Goal: Task Accomplishment & Management: Manage account settings

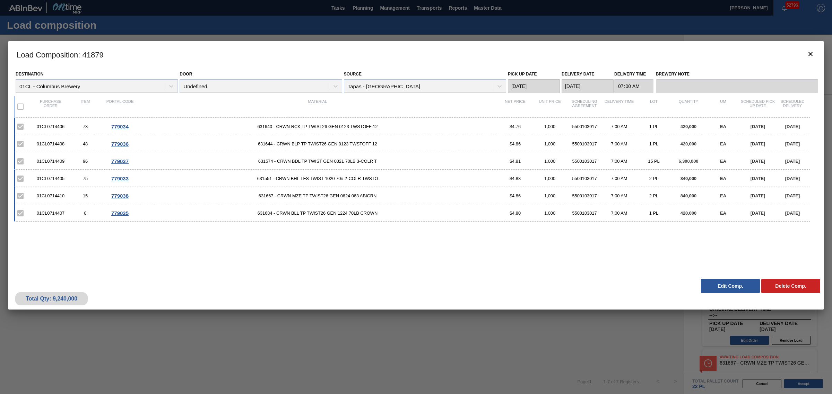
drag, startPoint x: 15, startPoint y: 54, endPoint x: 816, endPoint y: 273, distance: 830.8
click at [816, 273] on div "Load Composition : 41879 Destination 01CL - Columbus Brewery Door Undefined Sou…" at bounding box center [415, 175] width 815 height 269
click at [771, 250] on div "01CL0714406 73 779034 631640 - CRWN RCK TP TWIST26 GEN 0123 TWSTOFF 12 $4.76 1,…" at bounding box center [414, 193] width 801 height 150
click at [719, 290] on button "Edit Comp." at bounding box center [730, 286] width 59 height 14
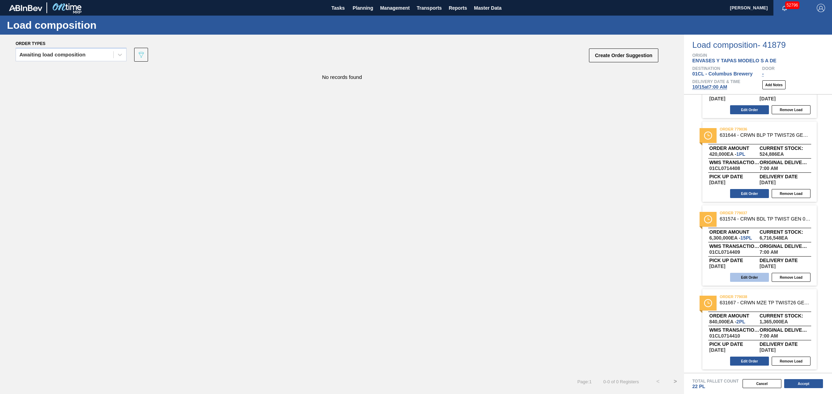
scroll to position [229, 0]
click at [749, 280] on button "Edit Order" at bounding box center [749, 277] width 39 height 9
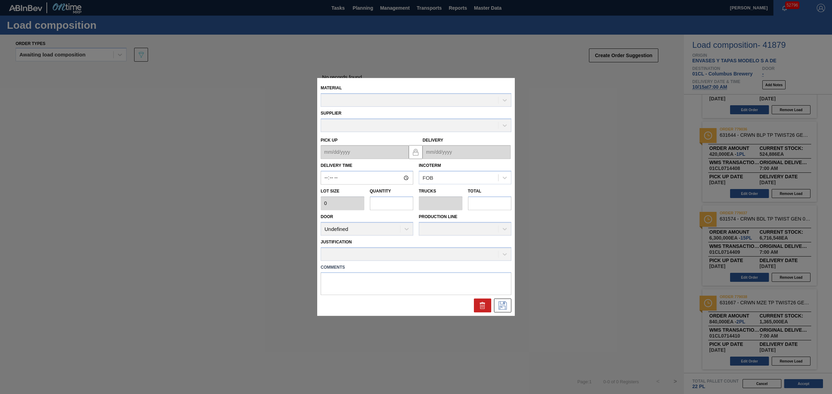
type input "07:00:00"
type input "420,000"
type input "15"
type input "0.682"
type input "6,300,000"
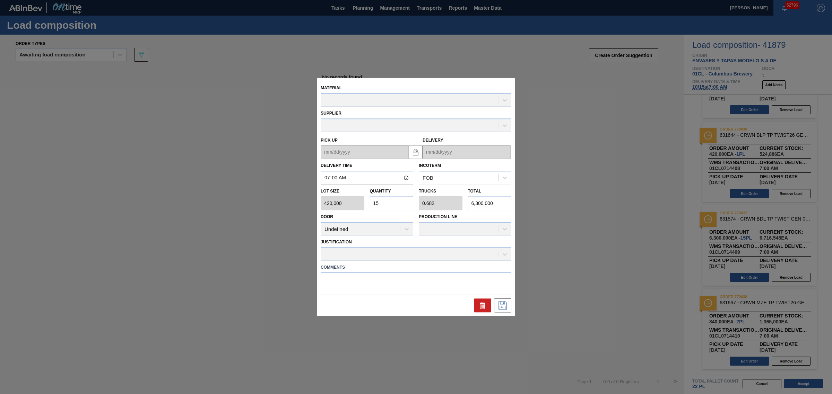
type up "[DATE]"
type input "[DATE]"
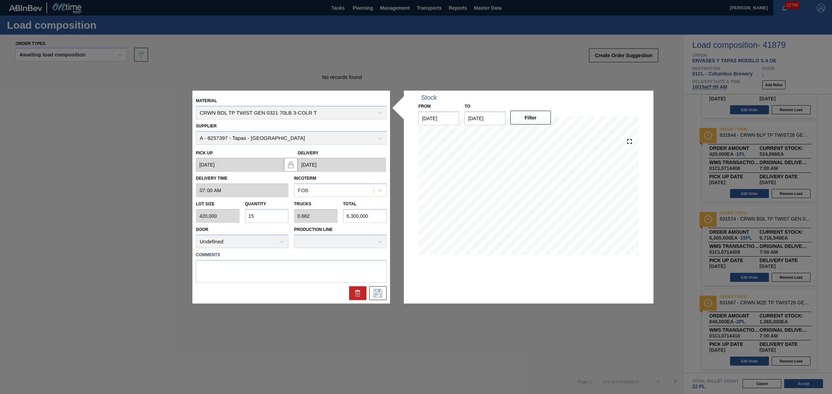
click at [222, 212] on div "Lot size 420,000 Quantity 15 Trucks 0.682 Total 6,300,000" at bounding box center [291, 211] width 196 height 26
type input "7"
type input "0.318"
type input "2,940,000"
type input "7"
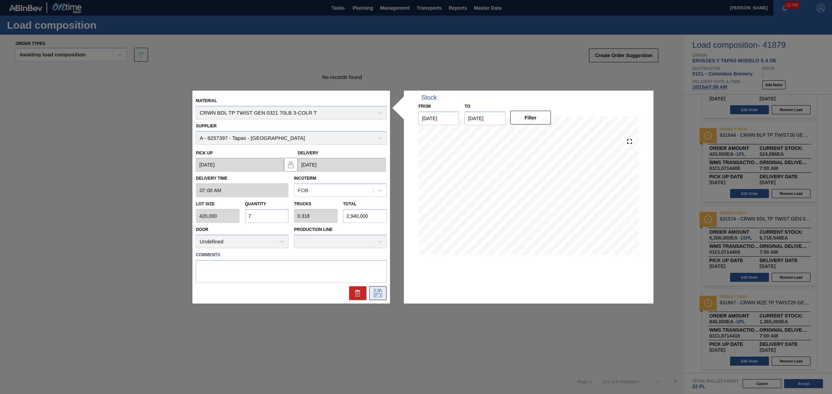
click at [377, 293] on icon at bounding box center [377, 293] width 11 height 8
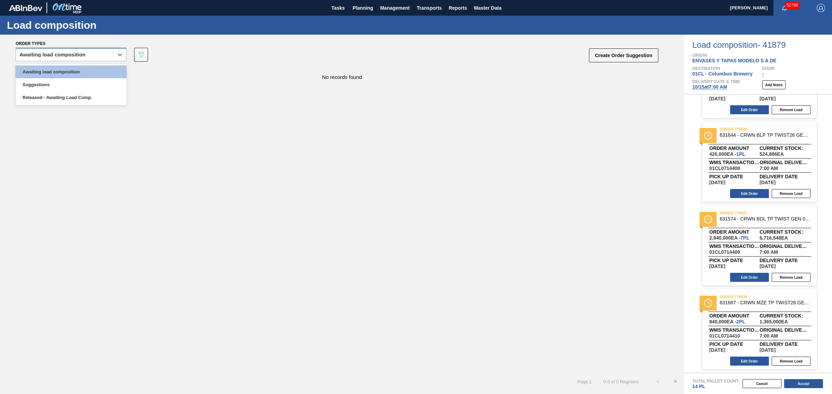
click at [81, 54] on div "Awaiting load composition" at bounding box center [52, 54] width 66 height 5
click at [82, 70] on div "Awaiting load composition" at bounding box center [71, 71] width 111 height 13
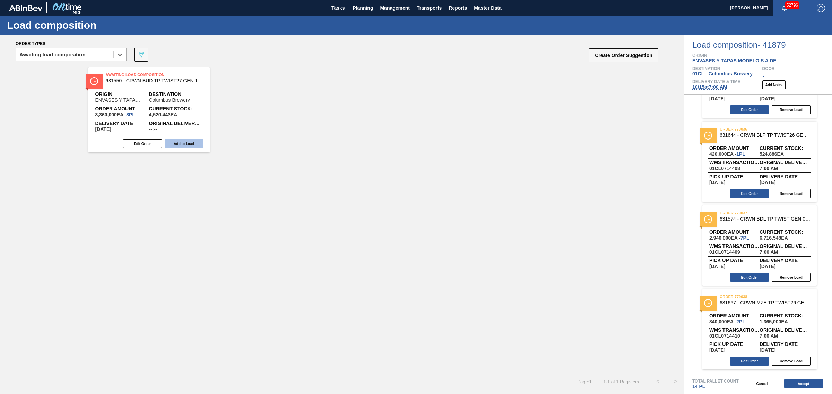
click at [184, 144] on button "Add to Load" at bounding box center [184, 143] width 39 height 9
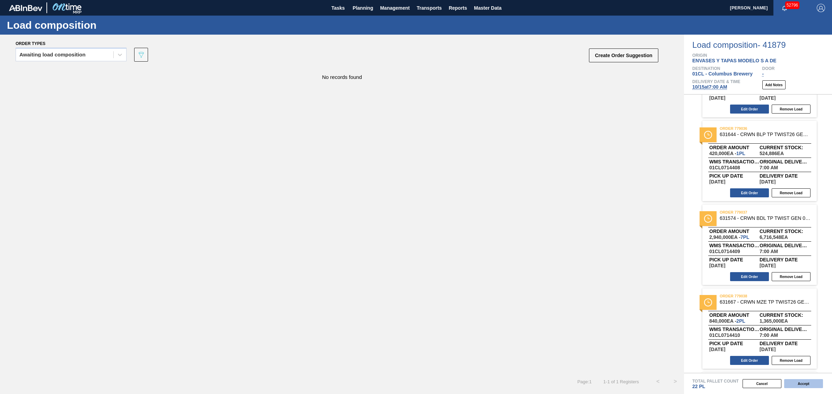
click at [799, 386] on button "Accept" at bounding box center [803, 383] width 39 height 9
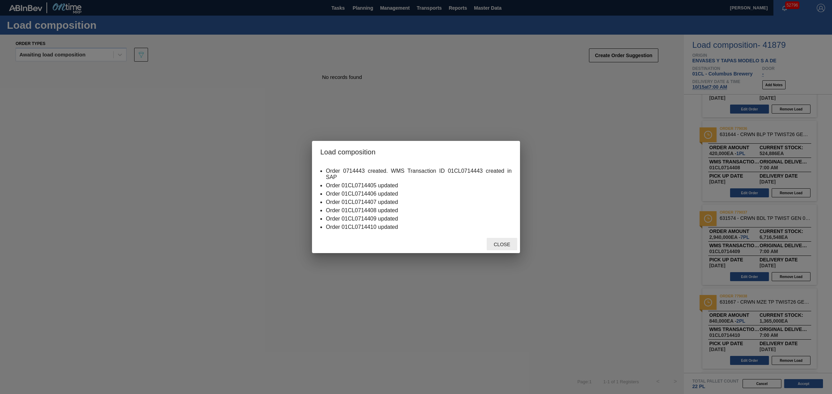
click at [501, 243] on span "Close" at bounding box center [501, 245] width 27 height 6
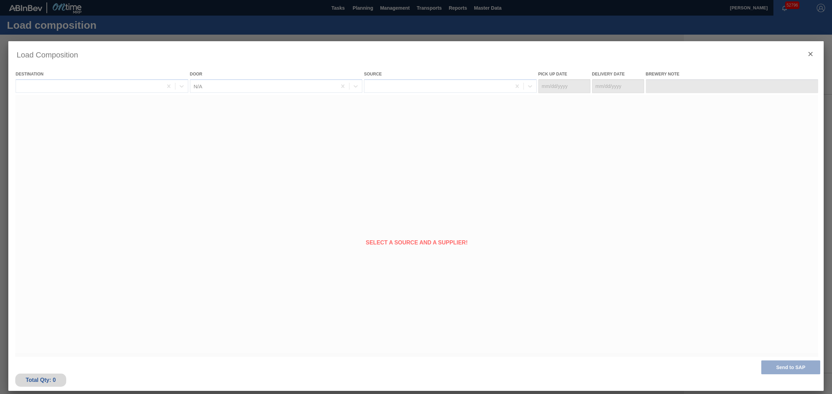
type Date "[DATE]"
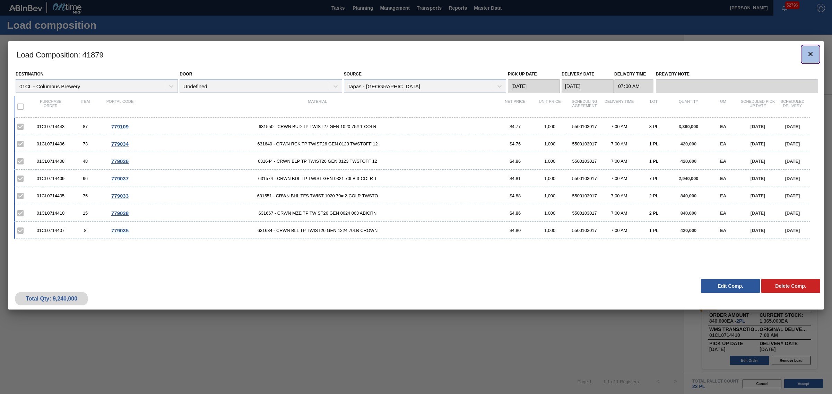
click at [807, 59] on clb-icon "botão de ícone" at bounding box center [810, 54] width 8 height 9
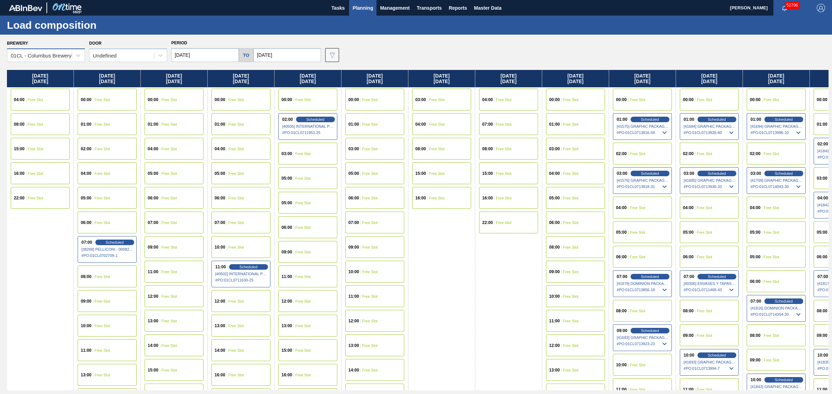
click at [70, 61] on div "01CL - Columbus Brewery" at bounding box center [46, 56] width 78 height 14
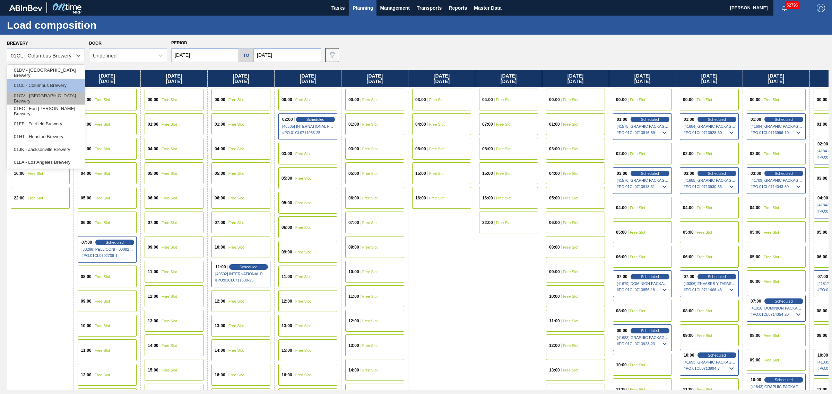
click at [61, 95] on div "01CV - [GEOGRAPHIC_DATA] Brewery" at bounding box center [46, 98] width 78 height 13
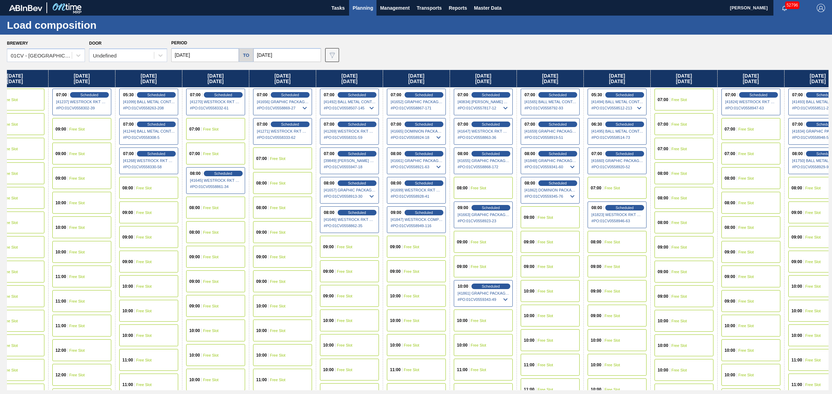
drag, startPoint x: 401, startPoint y: 196, endPoint x: 545, endPoint y: 196, distance: 143.8
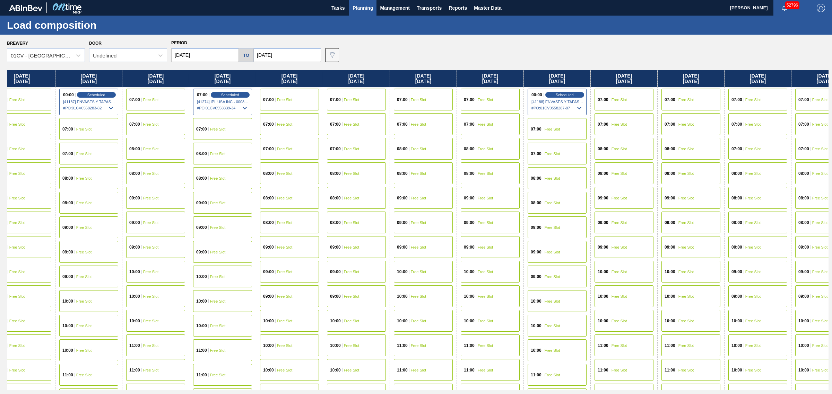
drag, startPoint x: 448, startPoint y: 202, endPoint x: 545, endPoint y: 204, distance: 96.7
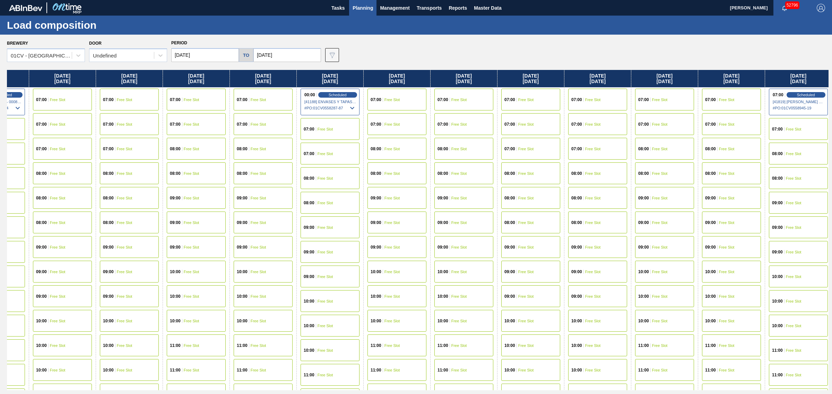
drag, startPoint x: 441, startPoint y: 192, endPoint x: 541, endPoint y: 192, distance: 99.8
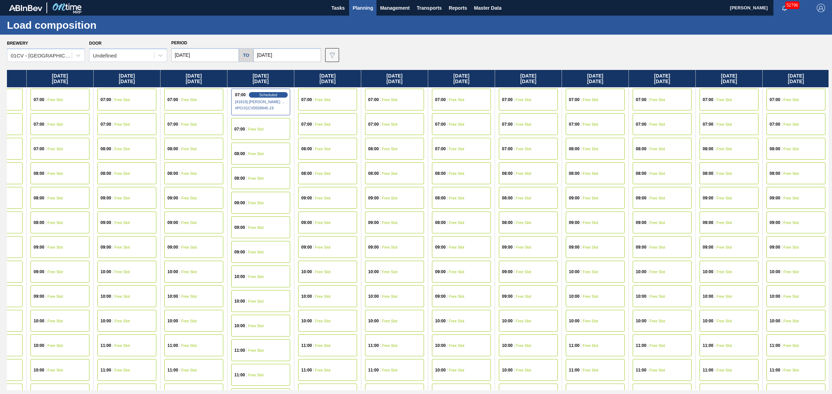
drag, startPoint x: 458, startPoint y: 175, endPoint x: 510, endPoint y: 175, distance: 52.3
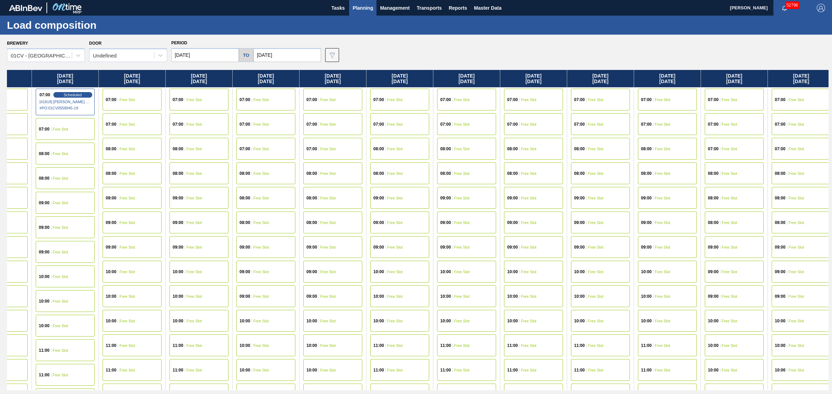
drag, startPoint x: 510, startPoint y: 175, endPoint x: 598, endPoint y: 173, distance: 88.0
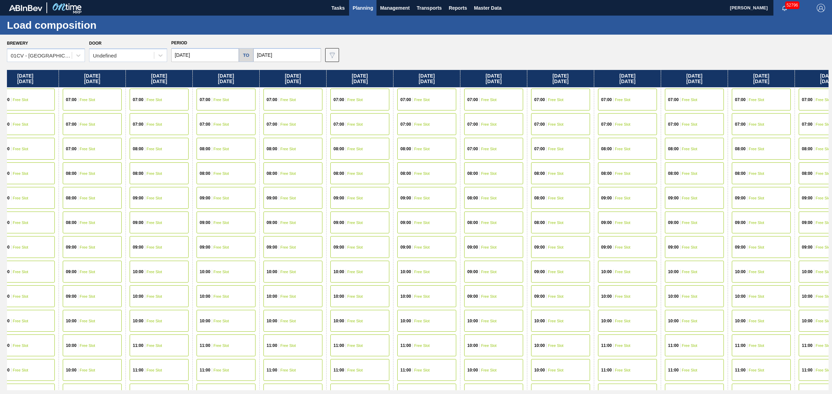
drag, startPoint x: 555, startPoint y: 174, endPoint x: 421, endPoint y: 158, distance: 134.4
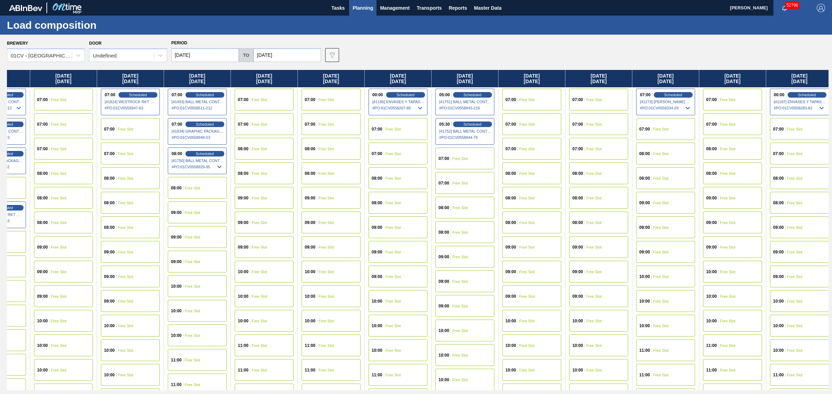
scroll to position [0, 1717]
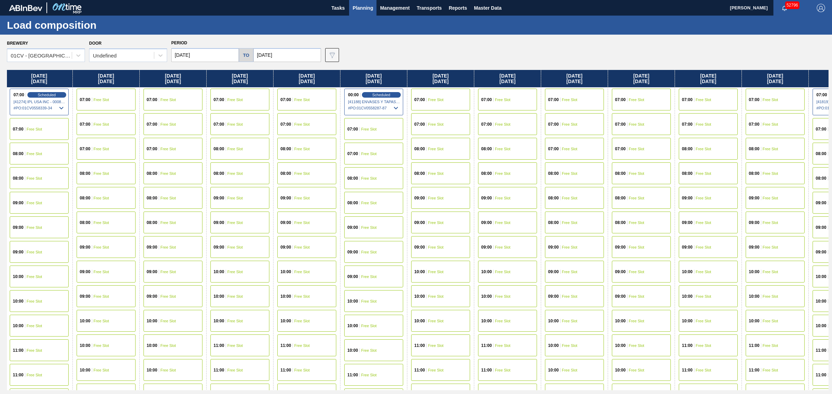
drag, startPoint x: 492, startPoint y: 143, endPoint x: 507, endPoint y: 140, distance: 14.4
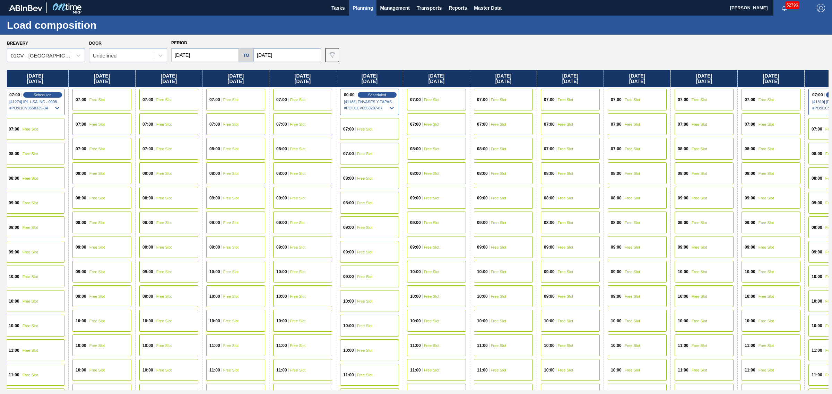
click at [361, 9] on span "Planning" at bounding box center [362, 8] width 20 height 8
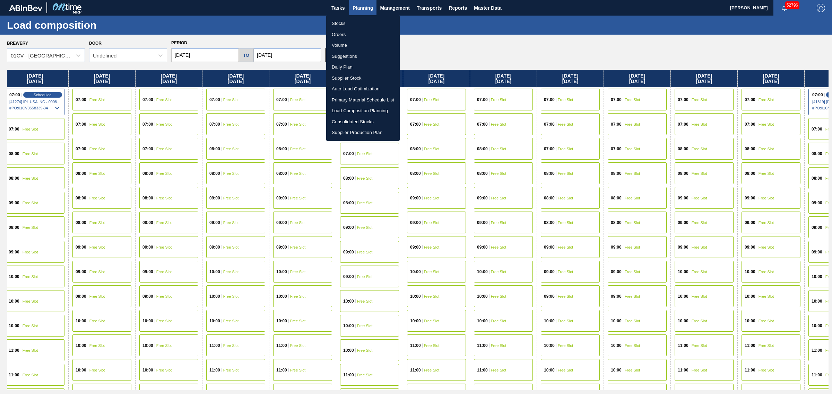
click at [437, 46] on div at bounding box center [416, 197] width 832 height 394
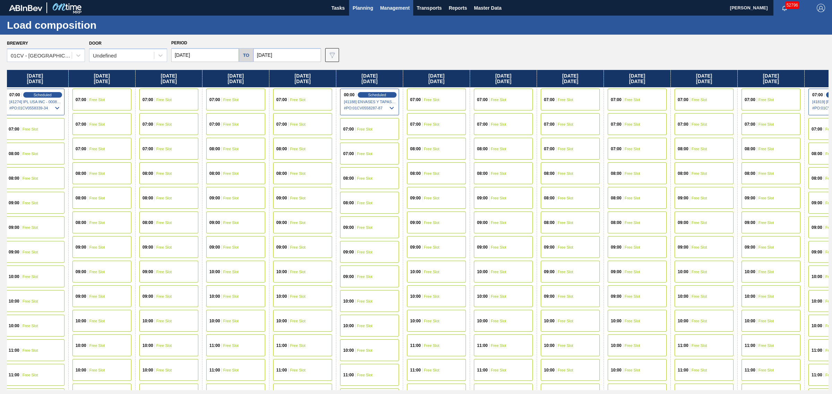
click at [397, 6] on span "Management" at bounding box center [395, 8] width 30 height 8
click at [436, 32] on div at bounding box center [416, 197] width 832 height 394
click at [431, 5] on span "Transports" at bounding box center [429, 8] width 25 height 8
click at [427, 30] on li "[GEOGRAPHIC_DATA]" at bounding box center [434, 34] width 59 height 11
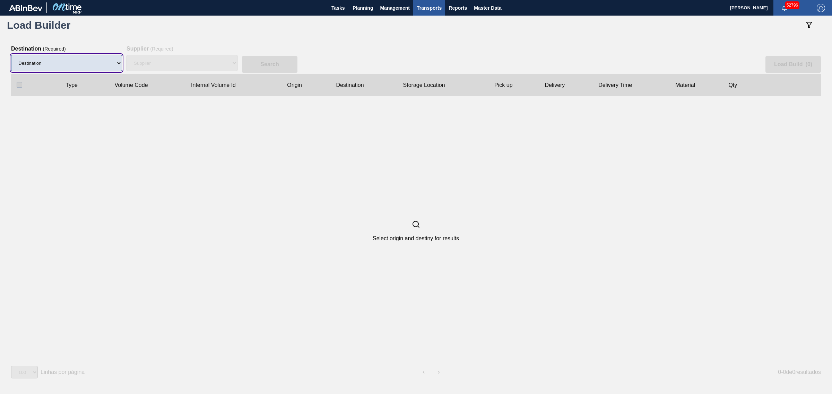
click at [74, 59] on select "Destination" at bounding box center [66, 63] width 111 height 17
select select "6"
click at [11, 55] on select "Destination 01BV - Baldwinsville Brewery 01CL - Columbus Brewery 01CV - Carters…" at bounding box center [66, 63] width 111 height 17
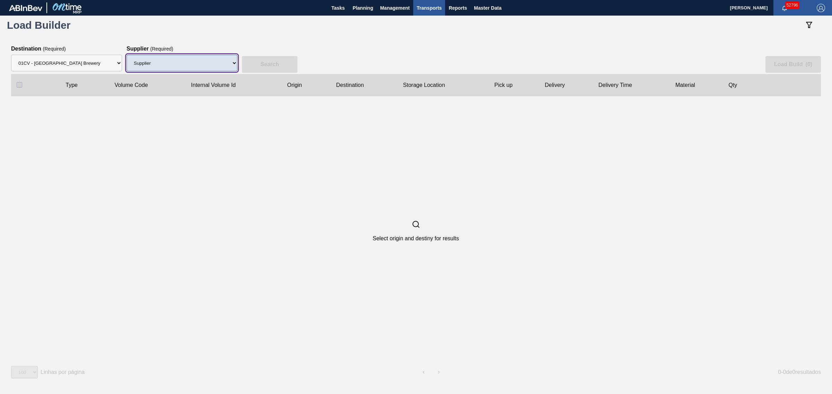
click at [178, 61] on select "Supplier 8329501 - ACCORD CARTON CO 8341298 - ACCREDO PACKAGING INC 8342425 - A…" at bounding box center [181, 63] width 111 height 17
select select "64"
click at [126, 55] on select "Supplier 8329501 - ACCORD CARTON CO 8341298 - ACCREDO PACKAGING INC 8342425 - A…" at bounding box center [181, 63] width 111 height 17
click at [0, 0] on slot "Search" at bounding box center [0, 0] width 0 height 0
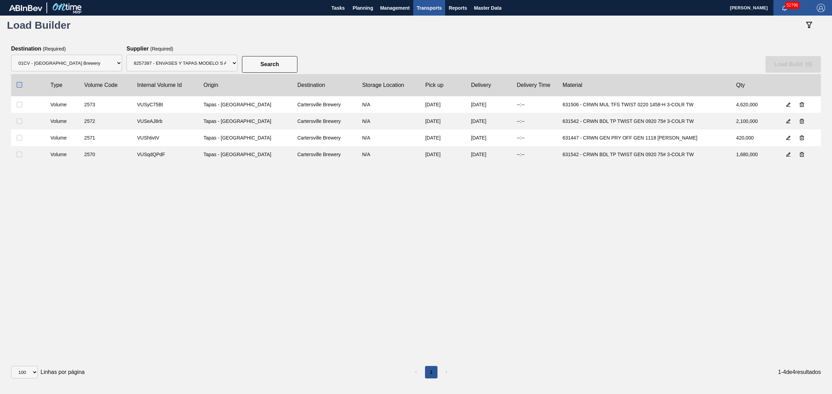
click at [19, 87] on input "checkbox" at bounding box center [20, 85] width 6 height 6
checkbox input "true"
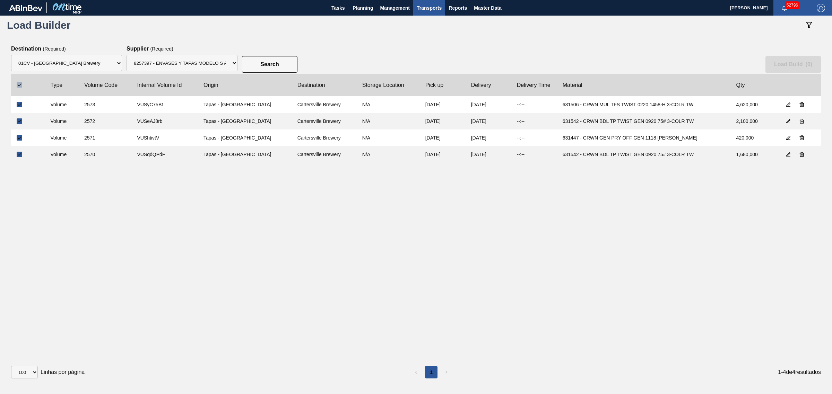
checkbox input "true"
click at [787, 153] on icon "botão de ícone" at bounding box center [788, 154] width 4 height 4
drag, startPoint x: 761, startPoint y: 154, endPoint x: 722, endPoint y: 151, distance: 39.3
click at [0, 0] on slot "Volume 2570 VUSqdQPdF Tapas - Zacatecas Cartersville Brewery N/A 09/15/2025 09/…" at bounding box center [0, 0] width 0 height 0
type input "2,100,000"
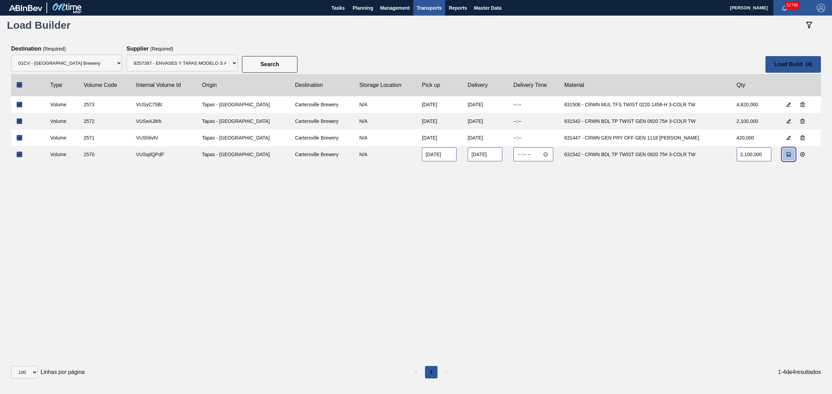
click at [786, 155] on icon "botão de ícone" at bounding box center [789, 155] width 6 height 6
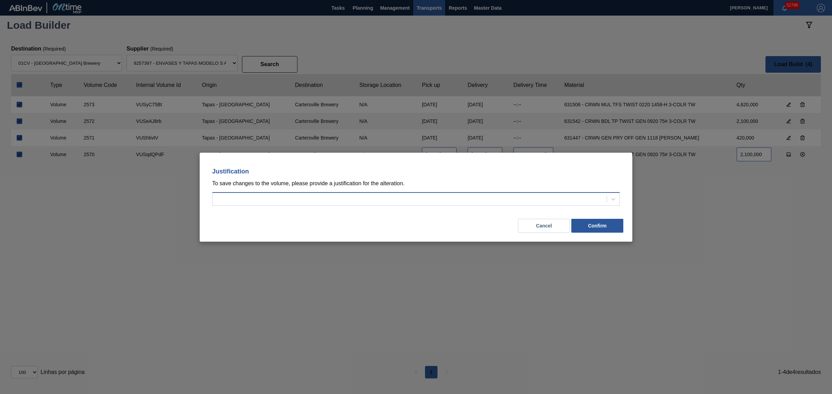
click at [531, 201] on div at bounding box center [409, 199] width 394 height 10
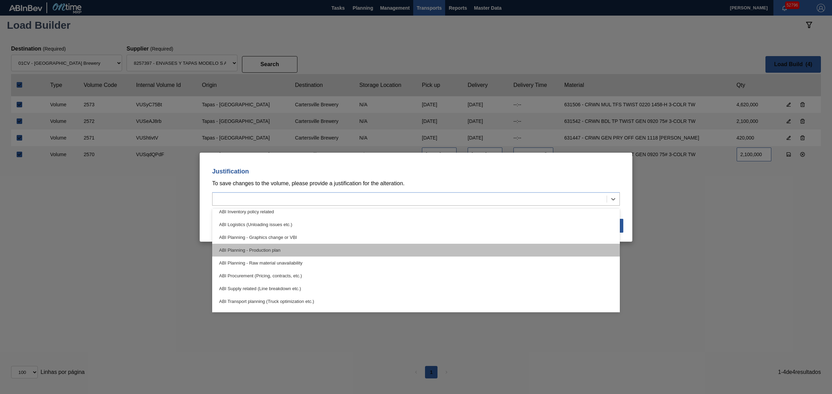
scroll to position [43, 0]
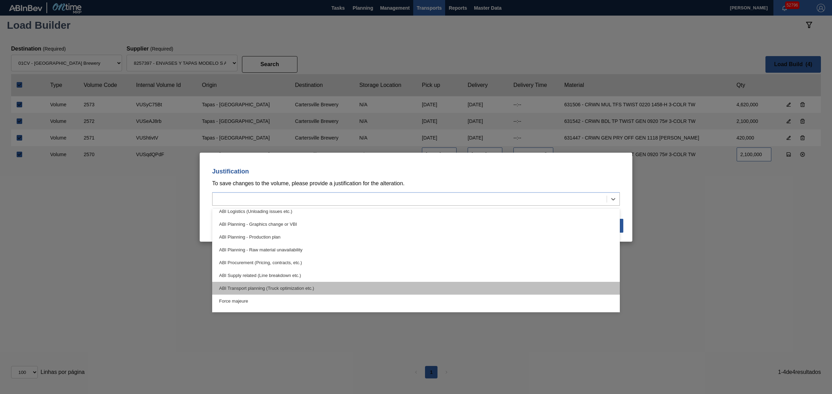
click at [377, 287] on div "ABI Transport planning (Truck optimization etc.)" at bounding box center [416, 288] width 408 height 13
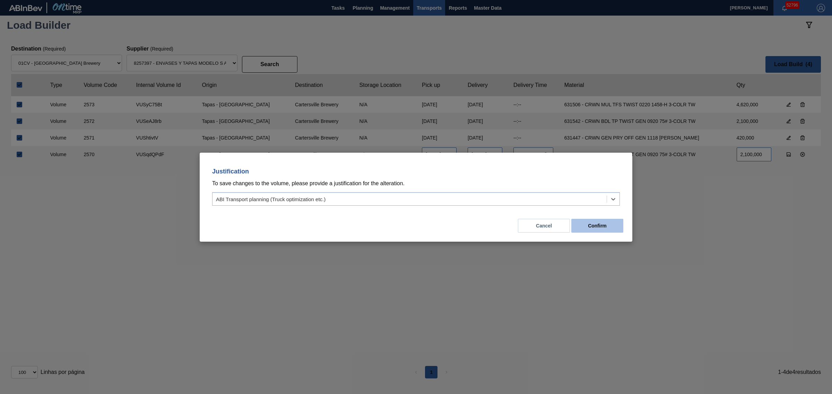
click at [600, 223] on button "Confirm" at bounding box center [597, 226] width 52 height 14
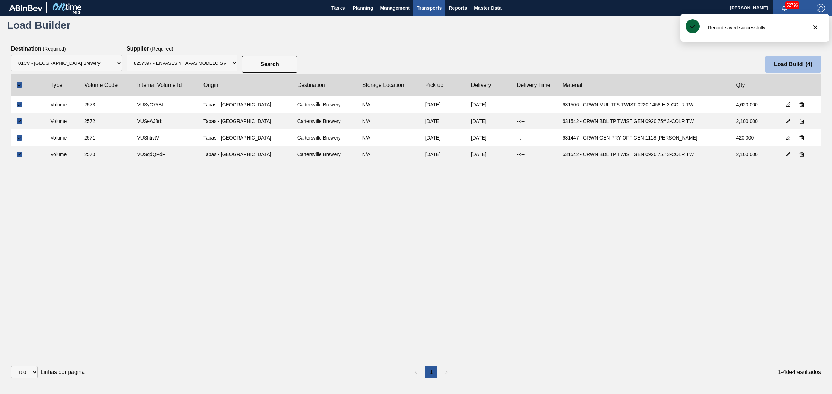
click at [0, 0] on slot "Load Build ( 4 )" at bounding box center [0, 0] width 0 height 0
select select "Undefined"
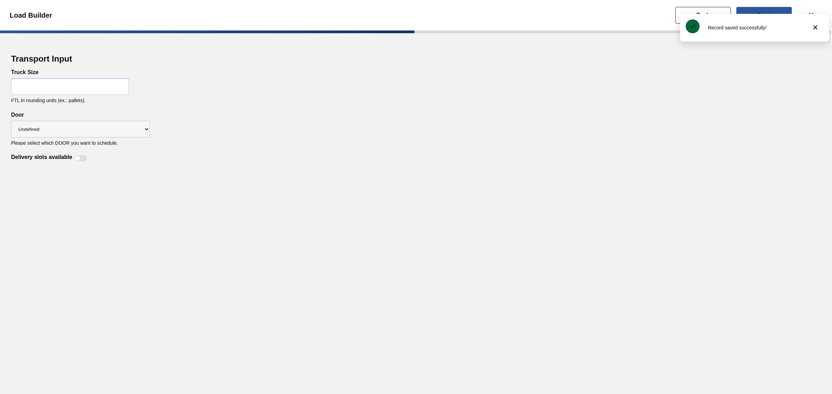
drag, startPoint x: 34, startPoint y: 93, endPoint x: 34, endPoint y: 89, distance: 3.8
click at [34, 93] on input "text" at bounding box center [70, 86] width 118 height 17
type input "22"
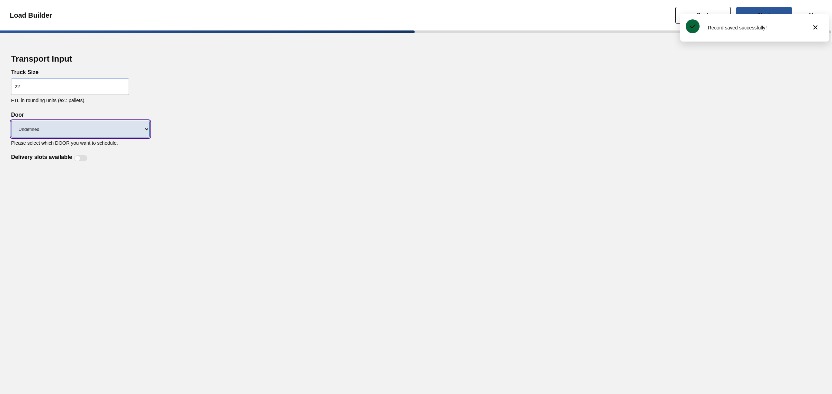
drag, startPoint x: 71, startPoint y: 129, endPoint x: 71, endPoint y: 133, distance: 4.2
click at [71, 129] on select "Undefined CROWNS LIDS" at bounding box center [80, 129] width 139 height 17
select select "CROWNS"
click at [11, 121] on select "Undefined CROWNS LIDS" at bounding box center [80, 129] width 139 height 17
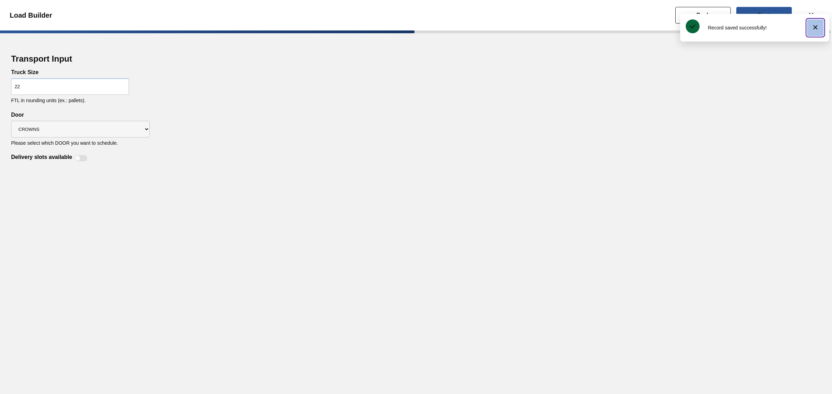
click at [814, 28] on icon "botão de ícone" at bounding box center [815, 27] width 4 height 4
click at [0, 0] on slot "Next" at bounding box center [0, 0] width 0 height 0
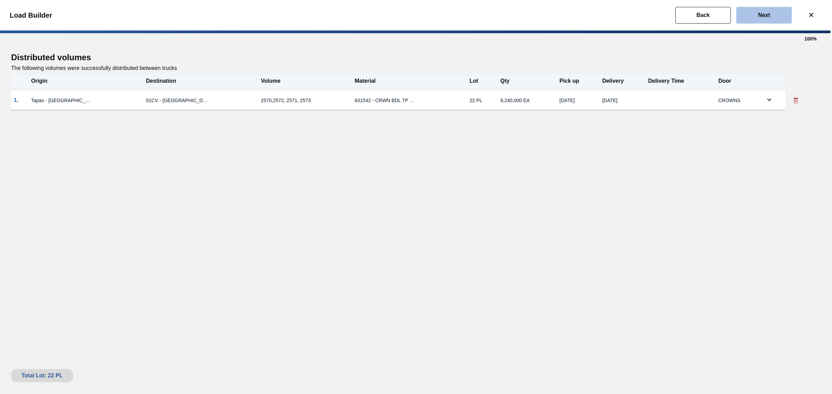
click at [0, 0] on slot "Next" at bounding box center [0, 0] width 0 height 0
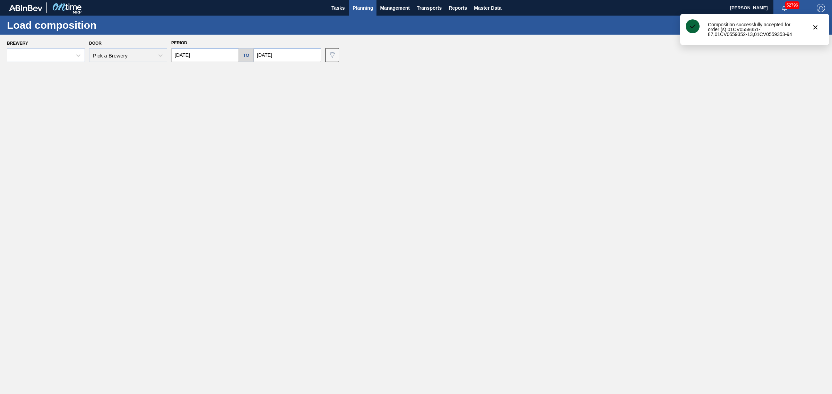
type input "09/22/2025"
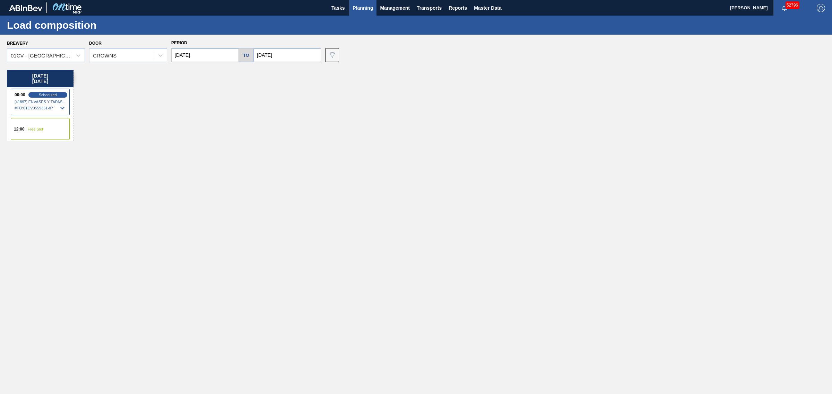
click at [364, 8] on span "Planning" at bounding box center [362, 8] width 20 height 8
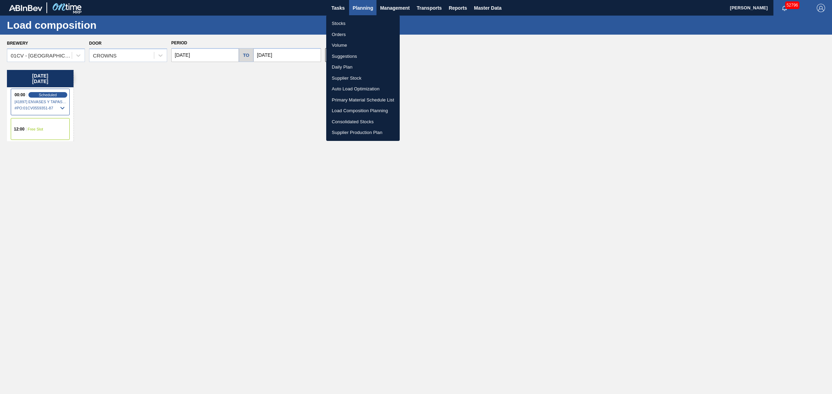
click at [434, 29] on div at bounding box center [416, 197] width 832 height 394
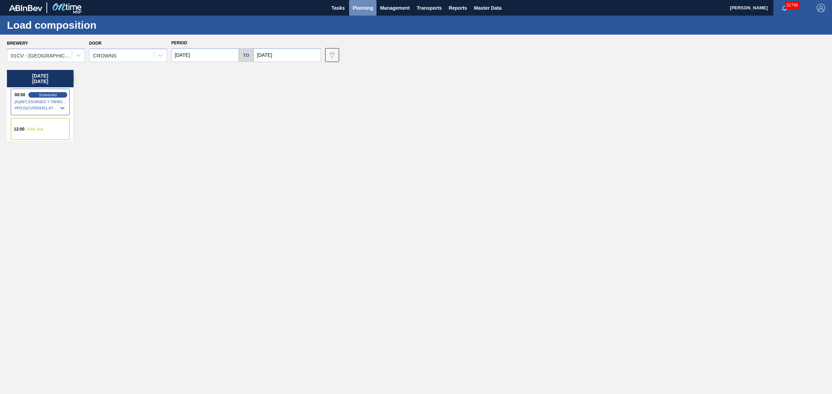
click at [366, 9] on span "Planning" at bounding box center [362, 8] width 20 height 8
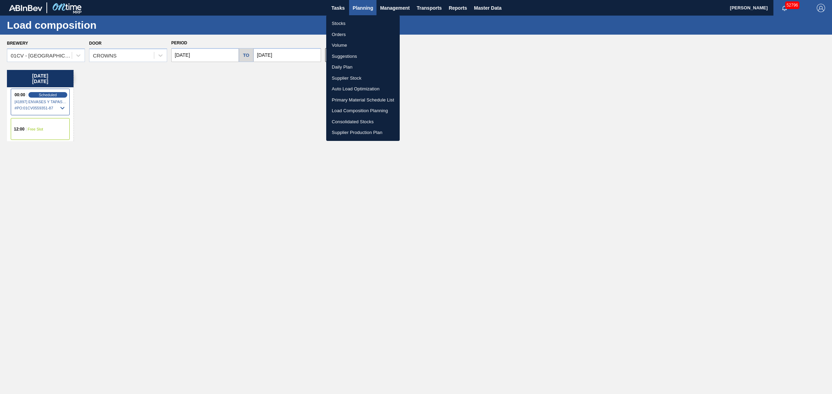
click at [420, 83] on div at bounding box center [416, 197] width 832 height 394
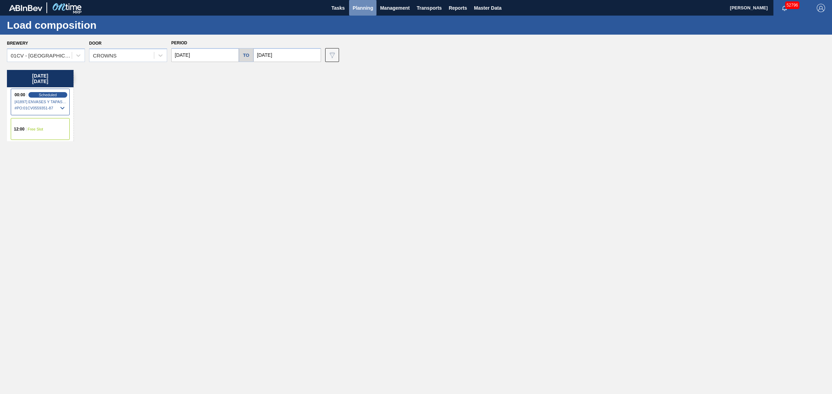
click at [356, 6] on span "Planning" at bounding box center [362, 8] width 20 height 8
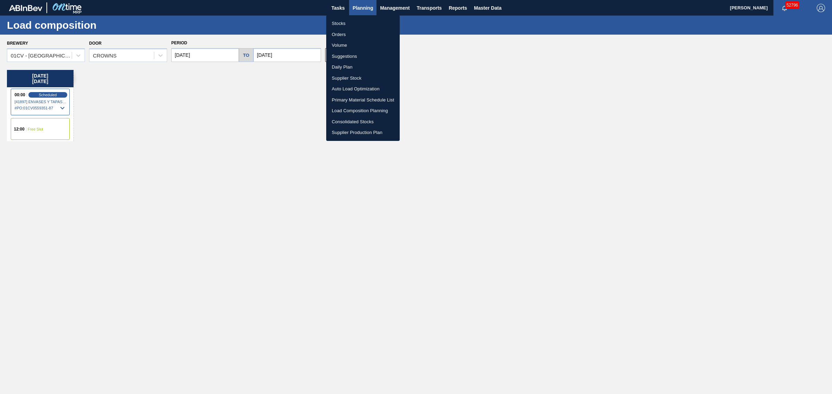
click at [419, 81] on div at bounding box center [416, 197] width 832 height 394
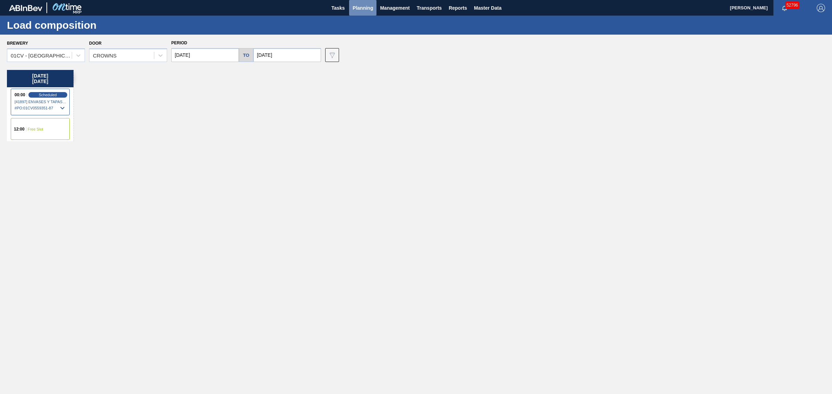
click at [361, 8] on span "Planning" at bounding box center [362, 8] width 20 height 8
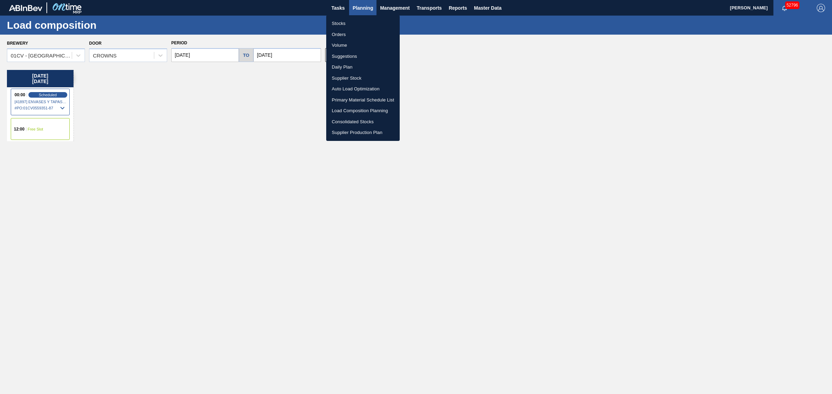
click at [413, 80] on div at bounding box center [416, 197] width 832 height 394
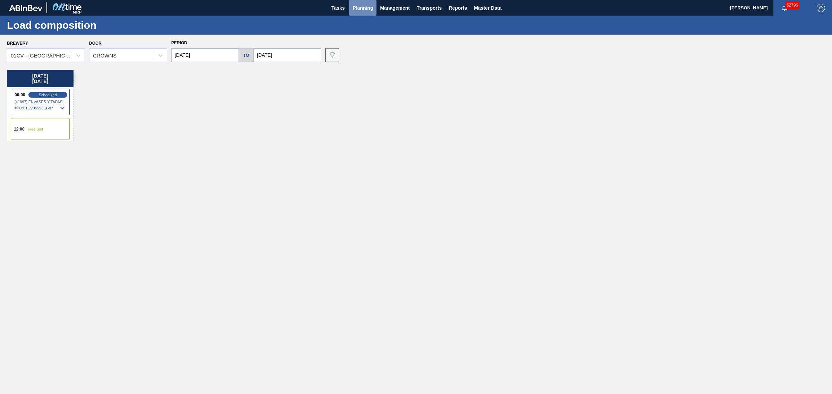
drag, startPoint x: 366, startPoint y: 11, endPoint x: 365, endPoint y: 25, distance: 13.6
click at [365, 11] on span "Planning" at bounding box center [362, 8] width 20 height 8
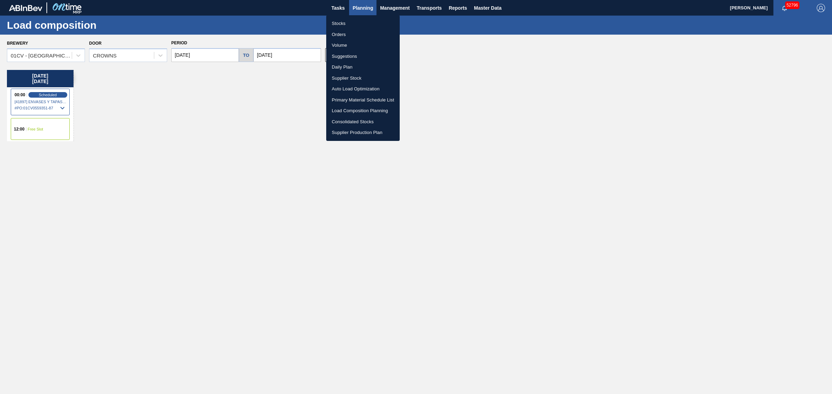
click at [361, 108] on li "Load Composition Planning" at bounding box center [362, 110] width 73 height 11
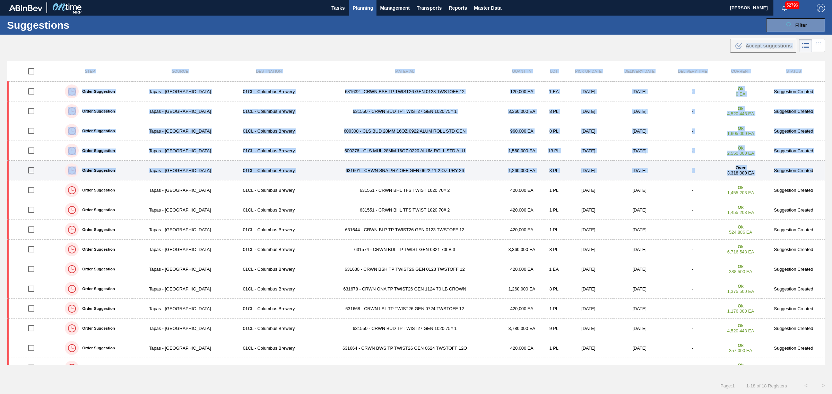
drag, startPoint x: 9, startPoint y: 51, endPoint x: 818, endPoint y: 167, distance: 817.4
click at [818, 167] on main "Tasks Planning Management Transports Reports Master Data Joseph Shearburn 52796…" at bounding box center [416, 197] width 832 height 394
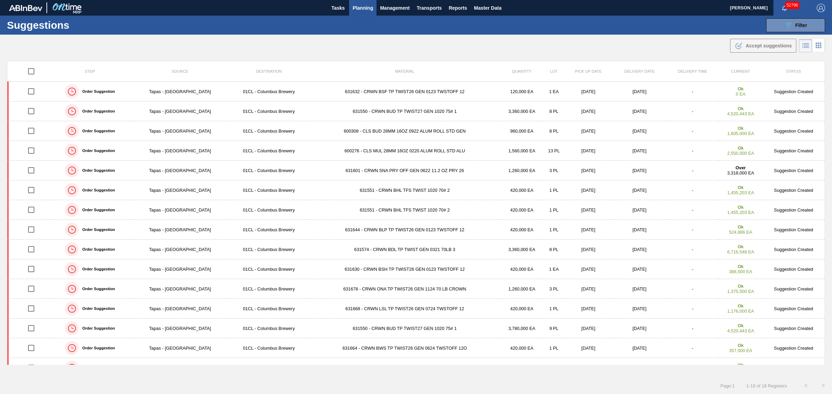
click at [423, 29] on div "Suggestions 089F7B8B-B2A5-4AFE-B5C0-19BA573D28AC Filter Step Step Source 825739…" at bounding box center [416, 25] width 832 height 19
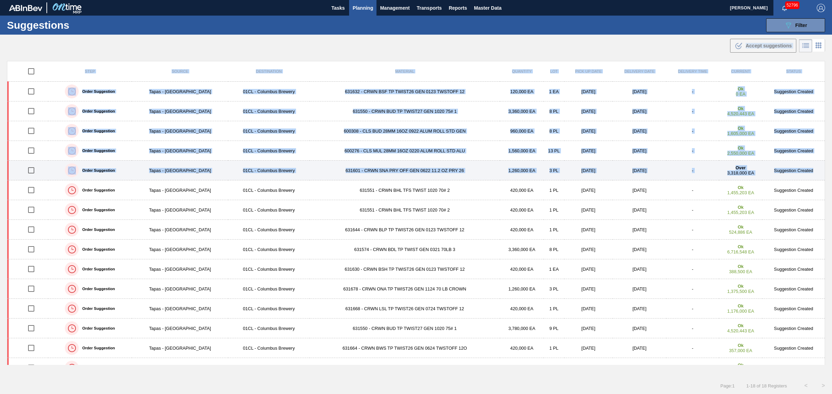
drag, startPoint x: 7, startPoint y: 38, endPoint x: 814, endPoint y: 167, distance: 816.6
click at [814, 167] on main "Tasks Planning Management Transports Reports Master Data Joseph Shearburn 52796…" at bounding box center [416, 197] width 832 height 394
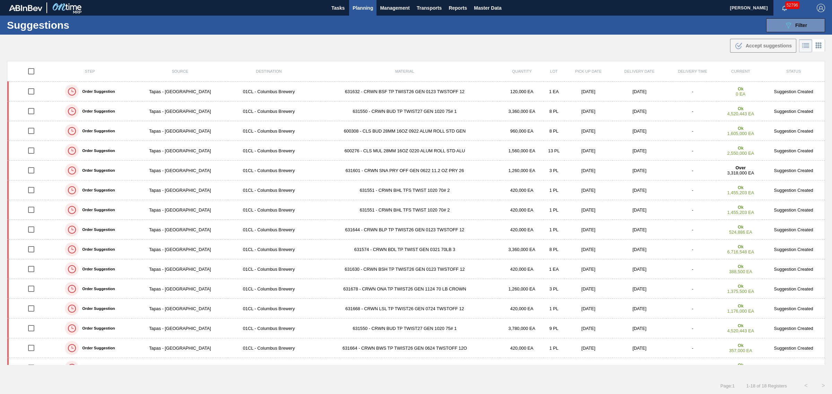
click at [461, 47] on div ".b{fill:var(--color-action-default)} Accept suggestions" at bounding box center [416, 44] width 832 height 19
drag, startPoint x: 13, startPoint y: 41, endPoint x: 379, endPoint y: 46, distance: 366.3
click at [379, 46] on div ".b{fill:var(--color-action-default)} Accept suggestions" at bounding box center [416, 44] width 832 height 19
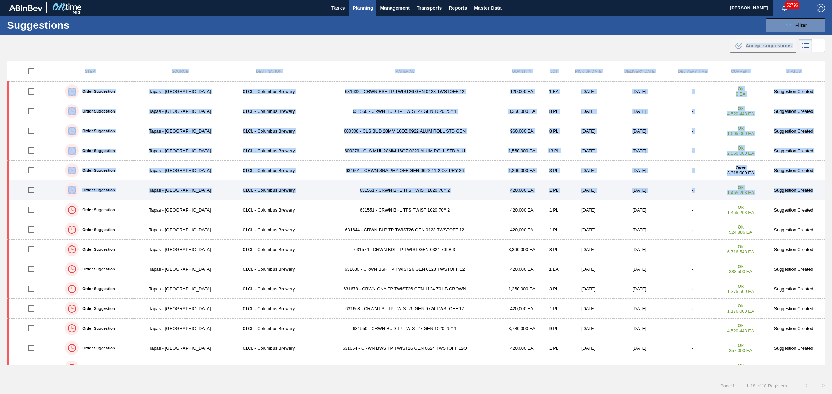
drag, startPoint x: 49, startPoint y: 41, endPoint x: 814, endPoint y: 195, distance: 780.5
click at [814, 195] on main "Tasks Planning Management Transports Reports Master Data Joseph Shearburn 52796…" at bounding box center [416, 197] width 832 height 394
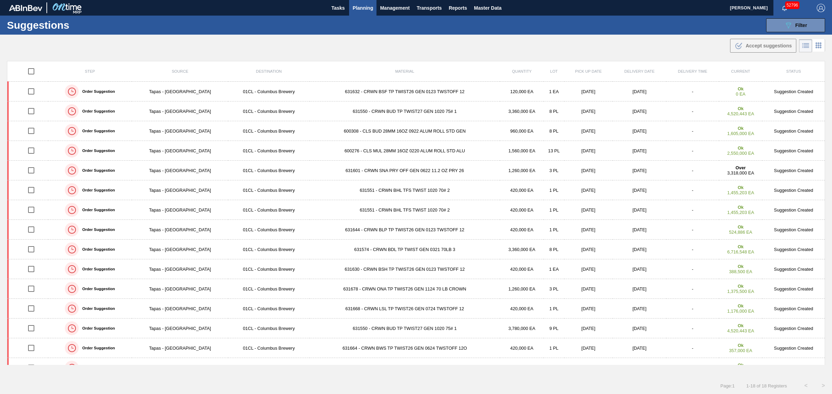
click at [439, 42] on div ".b{fill:var(--color-action-default)} Accept suggestions" at bounding box center [416, 44] width 832 height 19
click at [782, 7] on icon "button" at bounding box center [784, 9] width 6 height 6
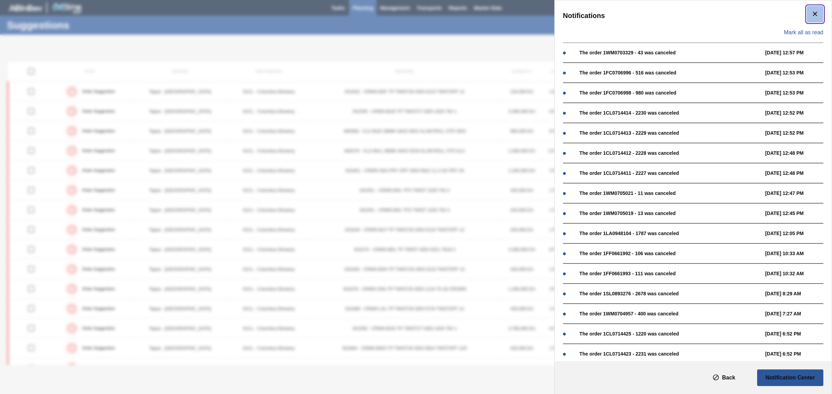
click at [808, 12] on button "botão de ícone" at bounding box center [814, 14] width 17 height 17
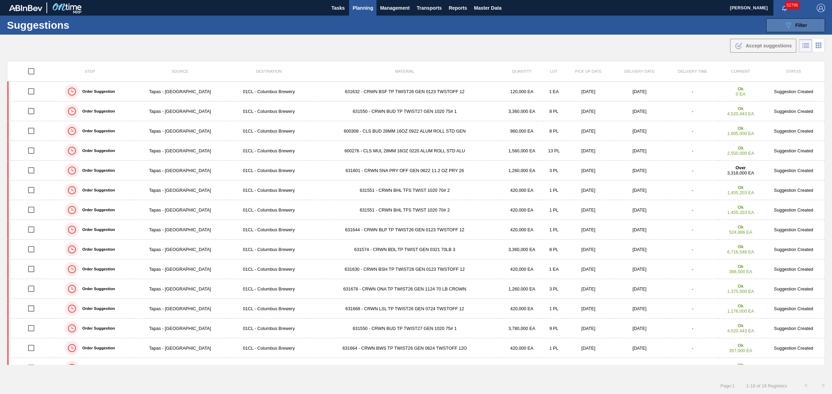
click at [798, 23] on span "Filter" at bounding box center [801, 26] width 12 height 6
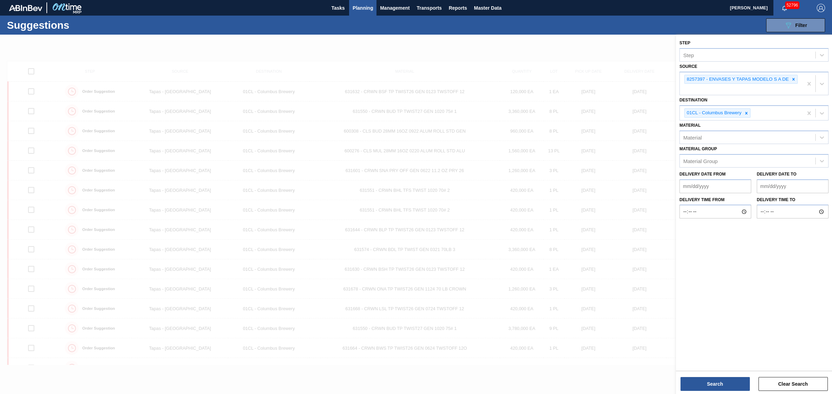
click at [578, 54] on div at bounding box center [416, 232] width 832 height 394
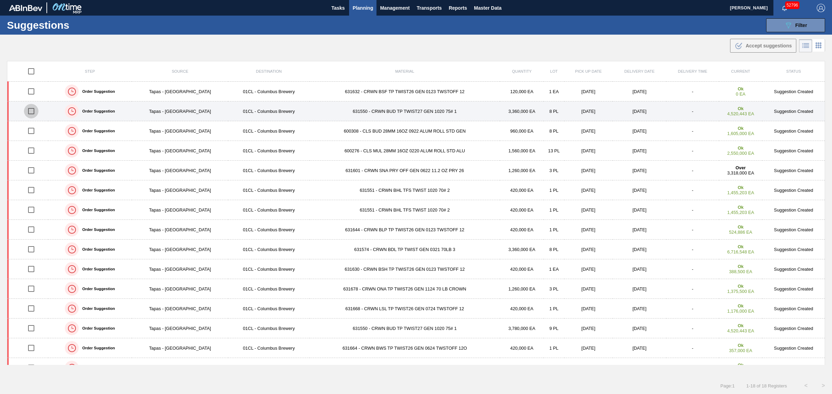
click at [33, 114] on input "checkbox" at bounding box center [31, 111] width 15 height 15
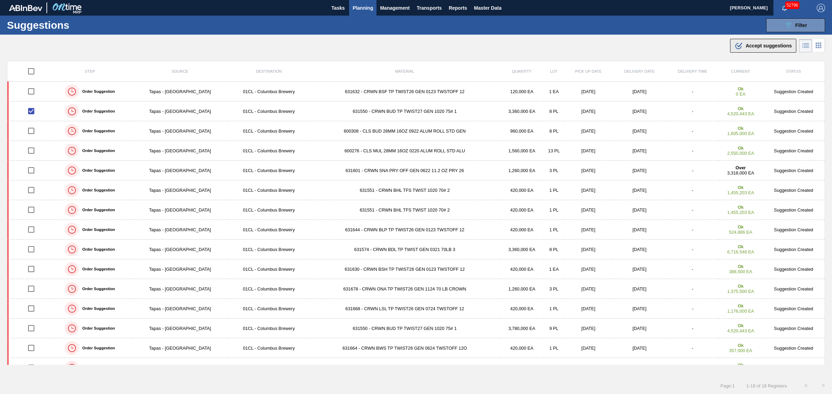
click at [754, 46] on span "Accept suggestions" at bounding box center [768, 46] width 46 height 6
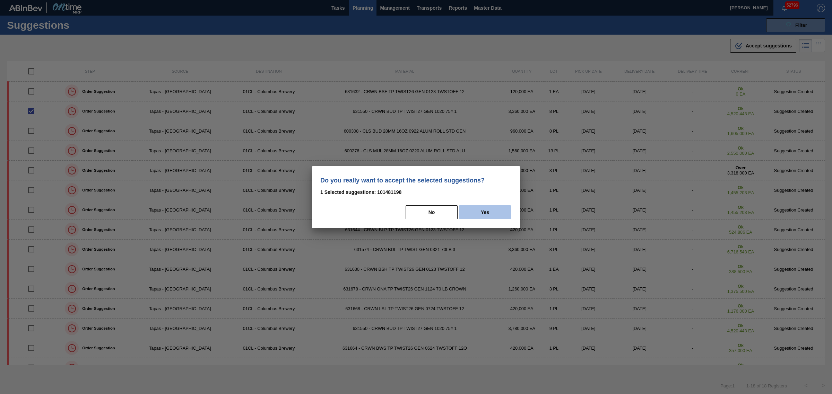
click at [484, 208] on button "Yes" at bounding box center [485, 212] width 52 height 14
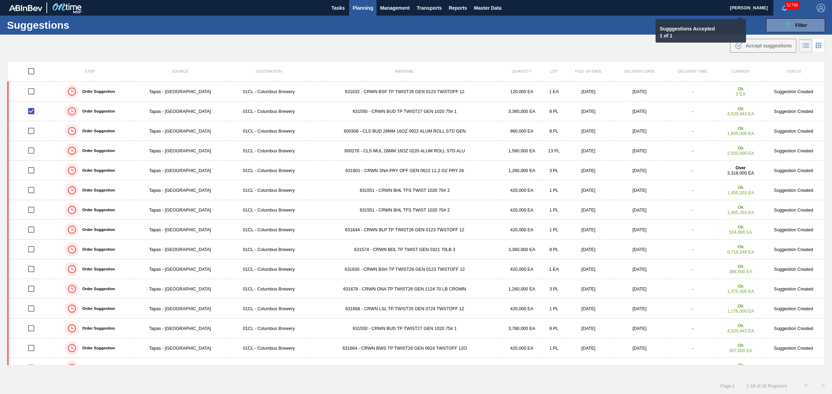
checkbox input "false"
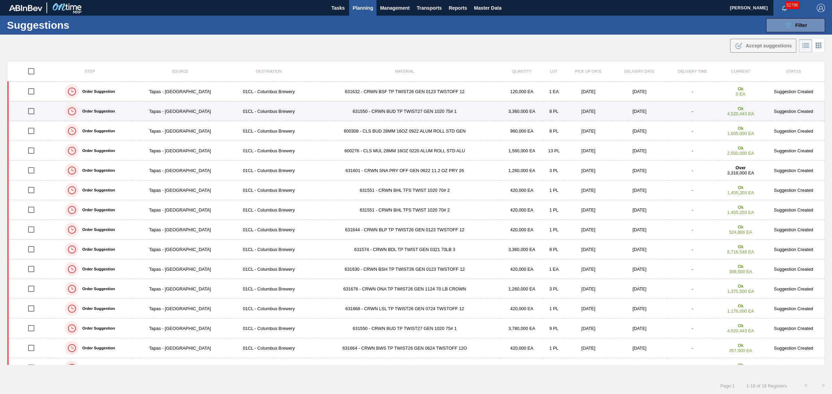
click at [31, 112] on input "checkbox" at bounding box center [31, 111] width 15 height 15
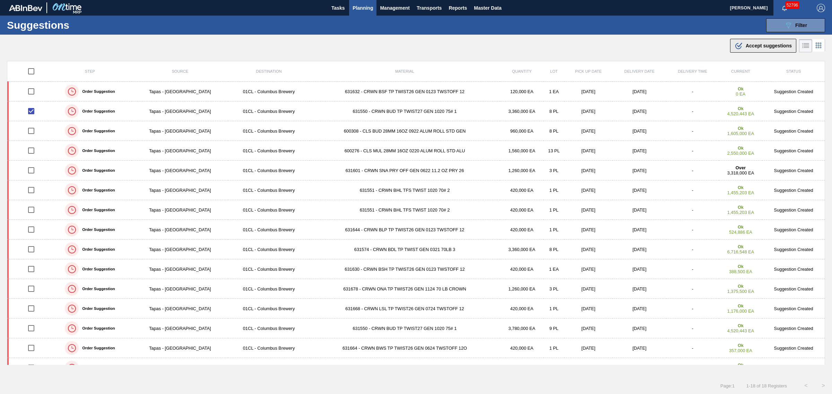
click at [752, 42] on div ".b{fill:var(--color-action-default)} Accept suggestions" at bounding box center [762, 46] width 57 height 8
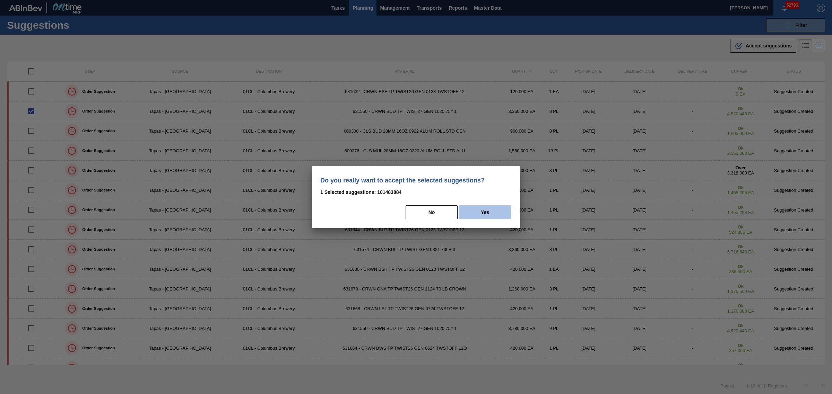
click at [496, 210] on button "Yes" at bounding box center [485, 212] width 52 height 14
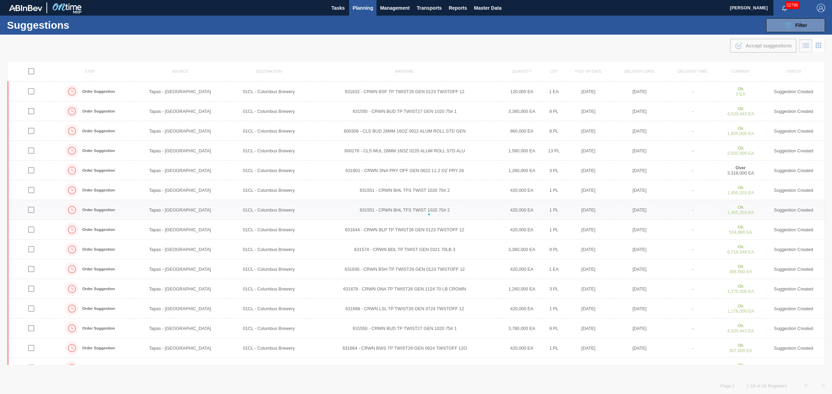
checkbox input "false"
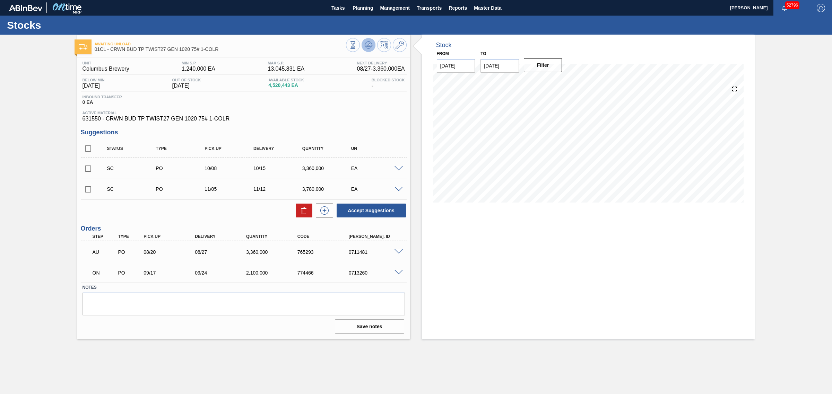
click at [368, 42] on icon at bounding box center [368, 45] width 8 height 8
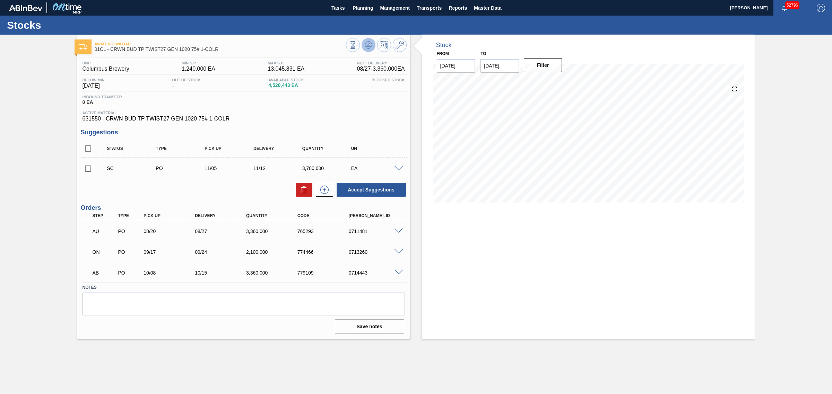
click at [366, 43] on icon at bounding box center [368, 45] width 8 height 8
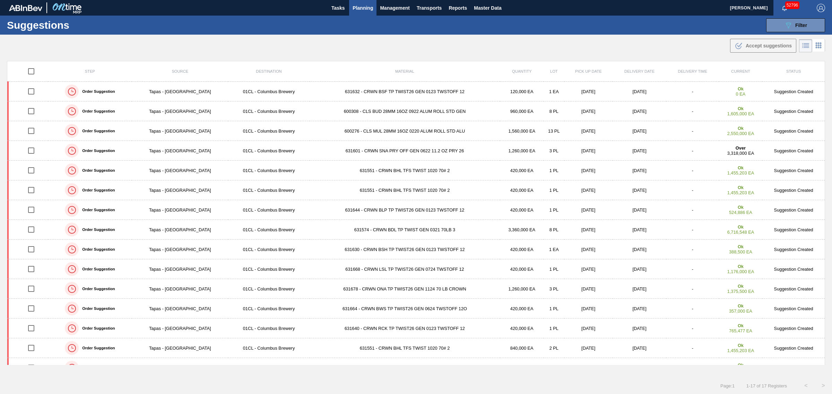
drag, startPoint x: 790, startPoint y: 25, endPoint x: 791, endPoint y: 46, distance: 20.8
click at [790, 25] on icon "089F7B8B-B2A5-4AFE-B5C0-19BA573D28AC" at bounding box center [788, 25] width 8 height 8
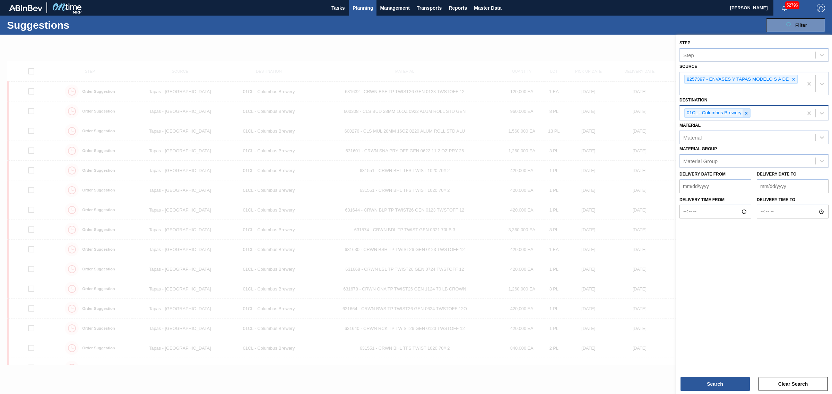
click at [750, 112] on div at bounding box center [746, 113] width 8 height 9
click at [746, 113] on div "Source" at bounding box center [747, 112] width 135 height 10
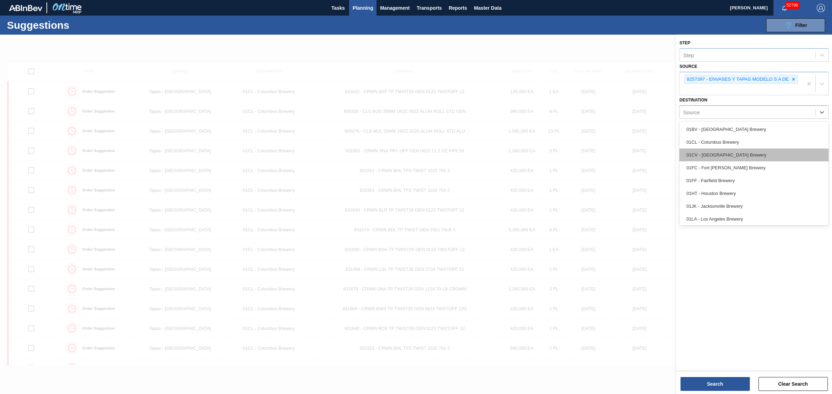
click at [724, 153] on div "01CV - [GEOGRAPHIC_DATA] Brewery" at bounding box center [753, 155] width 149 height 13
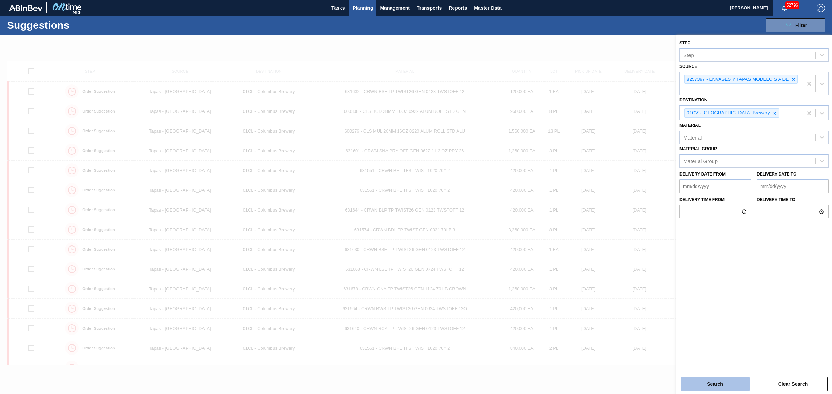
click at [716, 384] on button "Search" at bounding box center [714, 384] width 69 height 14
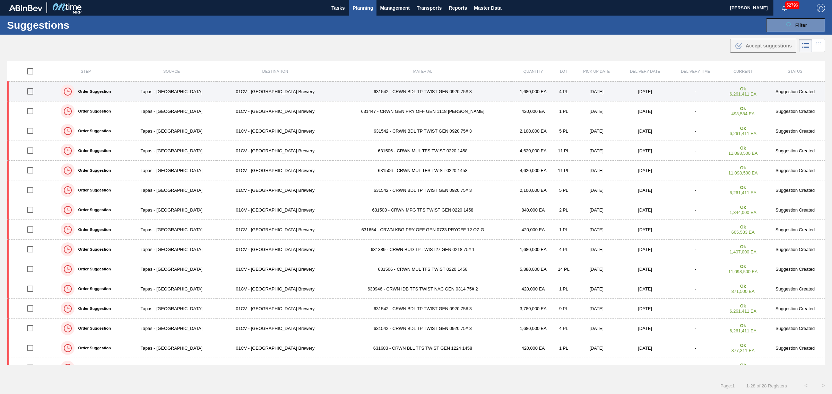
click at [32, 90] on input "checkbox" at bounding box center [30, 91] width 15 height 15
checkbox input "true"
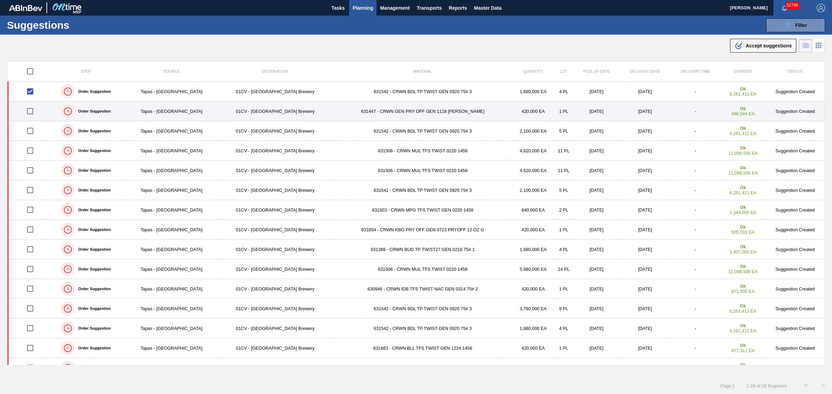
click at [34, 111] on input "checkbox" at bounding box center [30, 111] width 15 height 15
checkbox input "true"
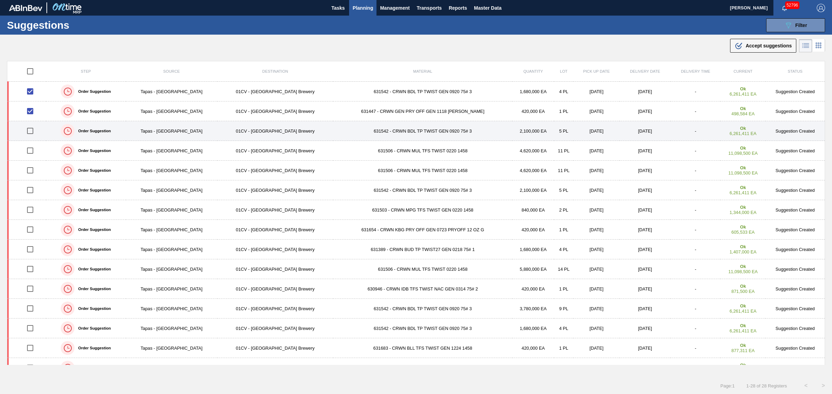
click at [32, 132] on input "checkbox" at bounding box center [30, 131] width 15 height 15
checkbox input "true"
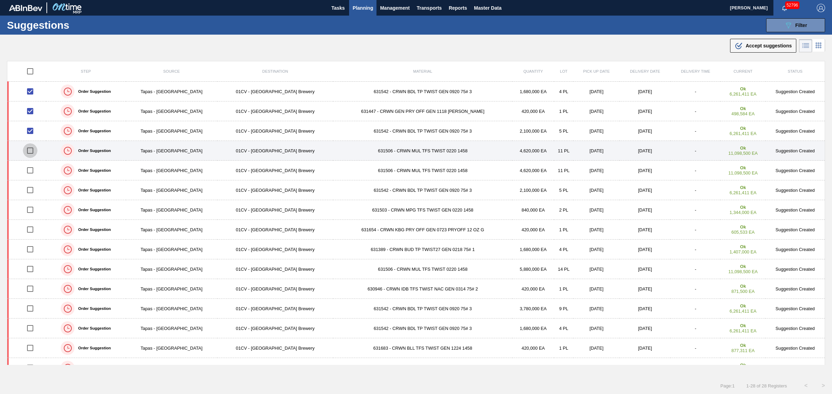
click at [32, 150] on input "checkbox" at bounding box center [30, 150] width 15 height 15
checkbox input "true"
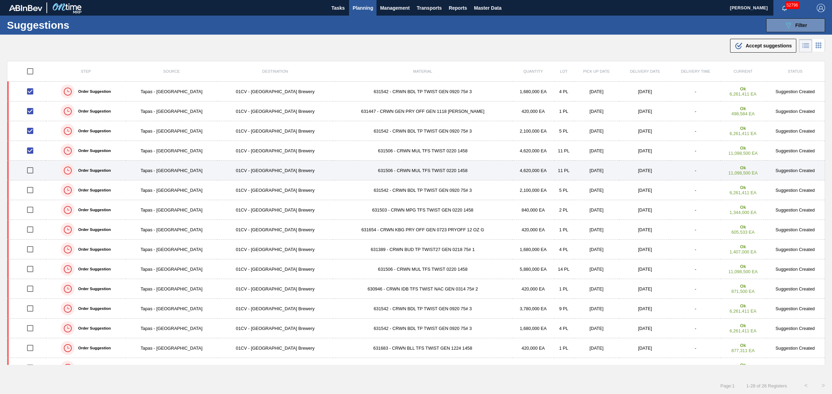
click at [30, 172] on input "checkbox" at bounding box center [30, 170] width 15 height 15
click at [31, 172] on input "checkbox" at bounding box center [30, 170] width 15 height 15
checkbox input "false"
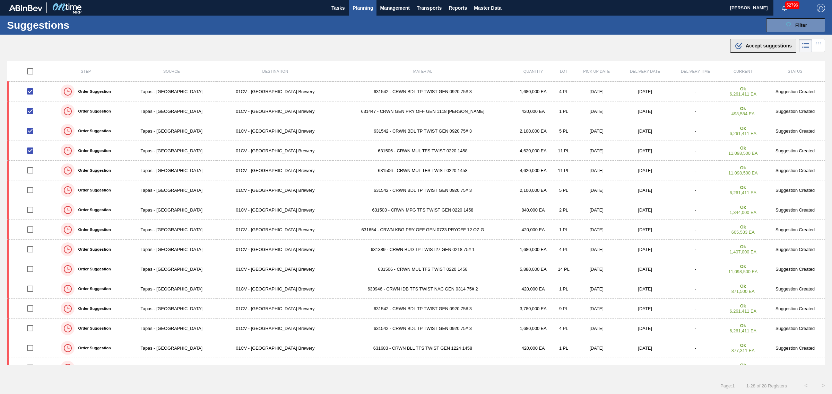
click at [754, 49] on div ".b{fill:var(--color-action-default)} Accept suggestions" at bounding box center [762, 46] width 57 height 8
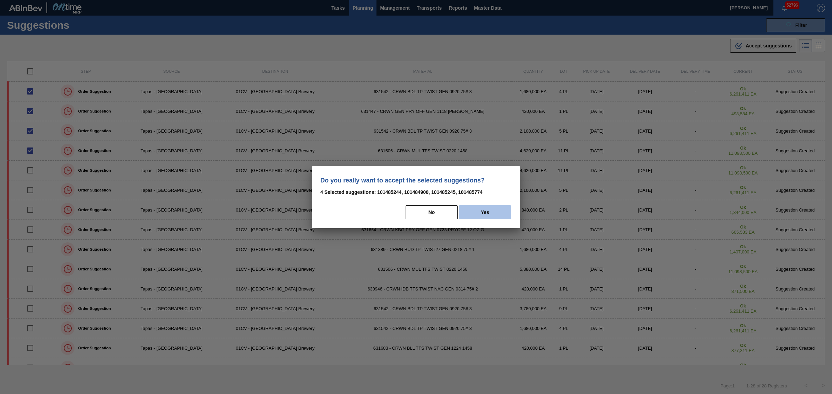
click at [481, 211] on button "Yes" at bounding box center [485, 212] width 52 height 14
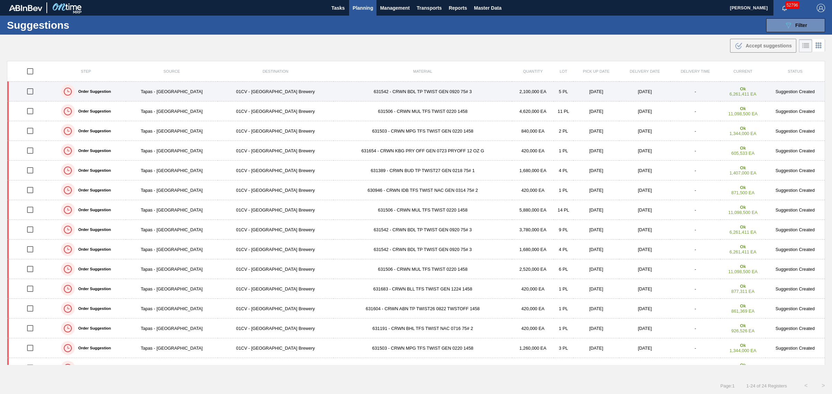
drag, startPoint x: 30, startPoint y: 93, endPoint x: 32, endPoint y: 97, distance: 4.8
click at [30, 93] on input "checkbox" at bounding box center [30, 91] width 15 height 15
checkbox input "true"
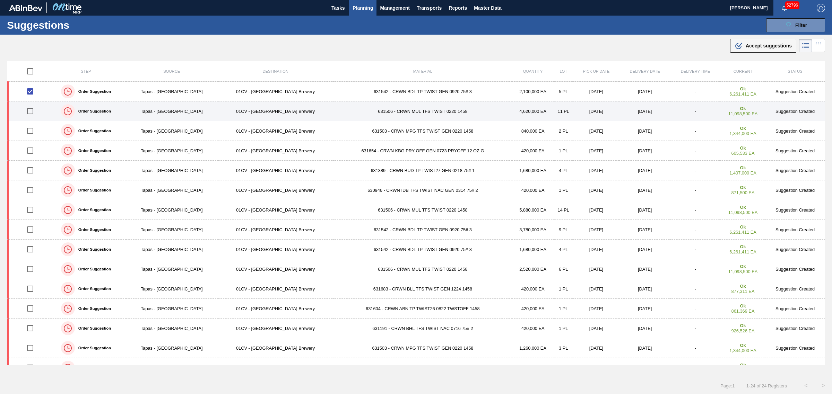
click at [32, 108] on input "checkbox" at bounding box center [30, 111] width 15 height 15
checkbox input "true"
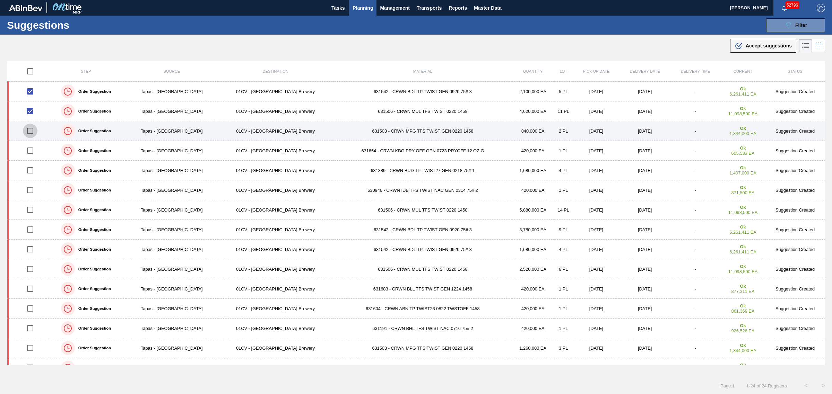
click at [33, 130] on input "checkbox" at bounding box center [30, 131] width 15 height 15
checkbox input "true"
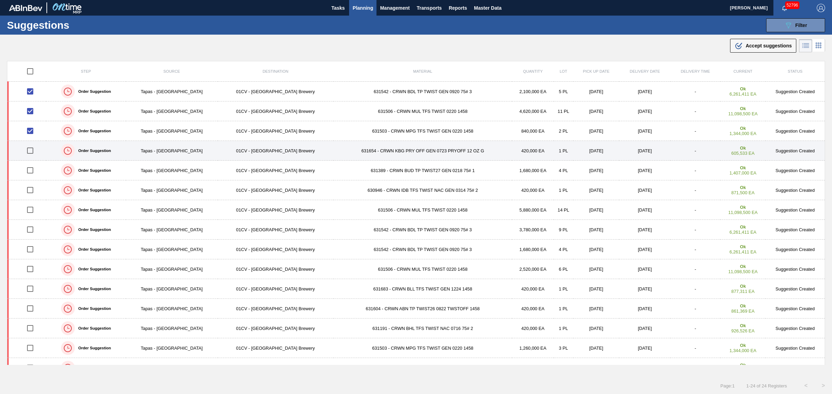
click at [32, 148] on input "checkbox" at bounding box center [30, 150] width 15 height 15
checkbox input "true"
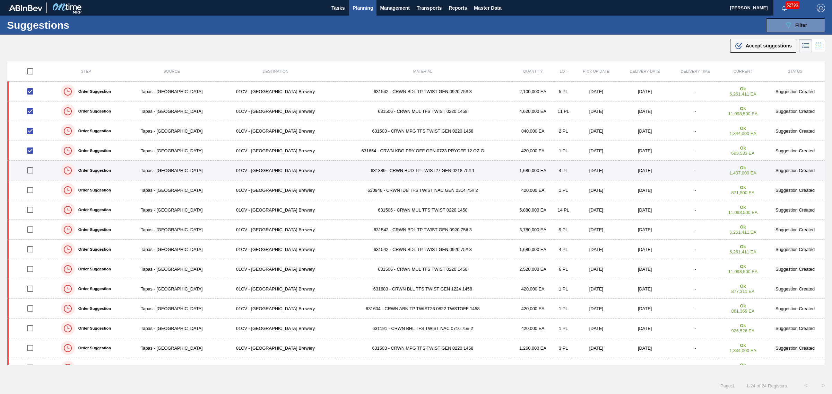
click at [31, 169] on input "checkbox" at bounding box center [30, 170] width 15 height 15
checkbox input "true"
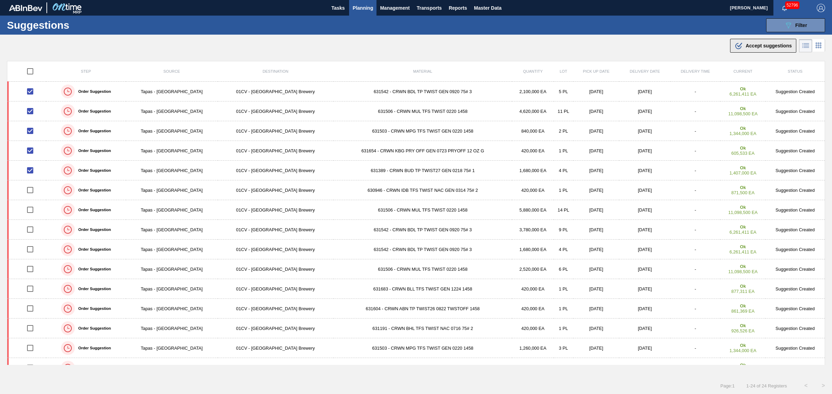
click at [752, 49] on div ".b{fill:var(--color-action-default)} Accept suggestions" at bounding box center [762, 46] width 57 height 8
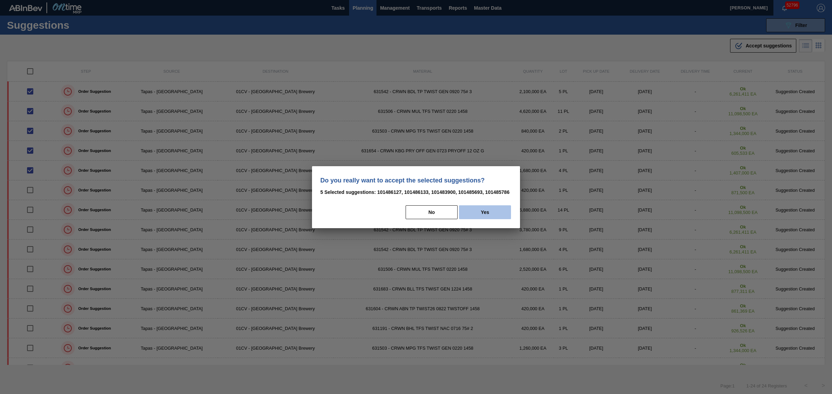
click at [478, 211] on button "Yes" at bounding box center [485, 212] width 52 height 14
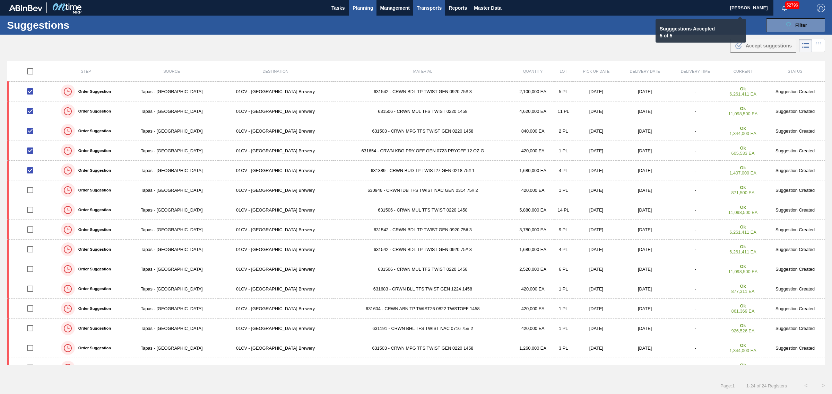
checkbox input "false"
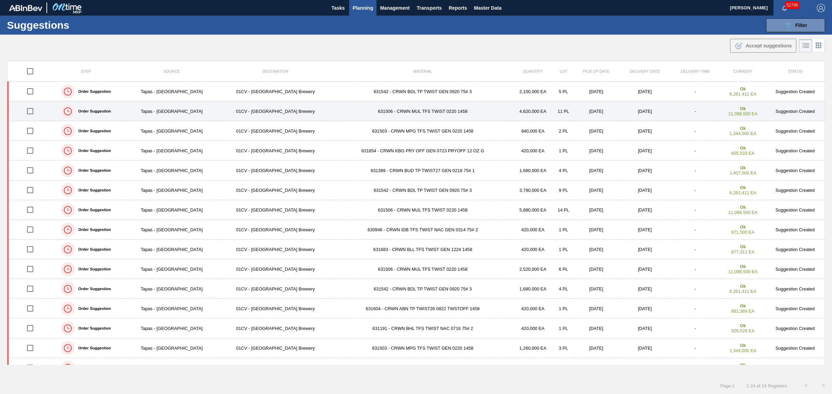
drag, startPoint x: 31, startPoint y: 92, endPoint x: 32, endPoint y: 115, distance: 23.6
click at [31, 92] on input "checkbox" at bounding box center [30, 91] width 15 height 15
checkbox input "true"
click at [32, 116] on input "checkbox" at bounding box center [30, 111] width 15 height 15
checkbox input "true"
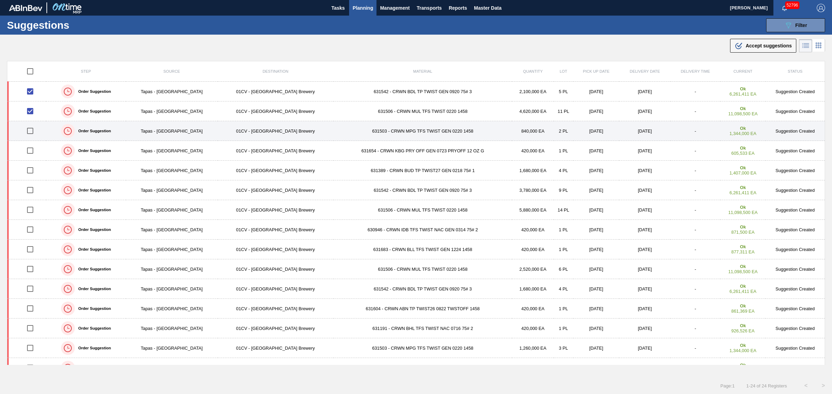
click at [32, 130] on input "checkbox" at bounding box center [30, 131] width 15 height 15
checkbox input "true"
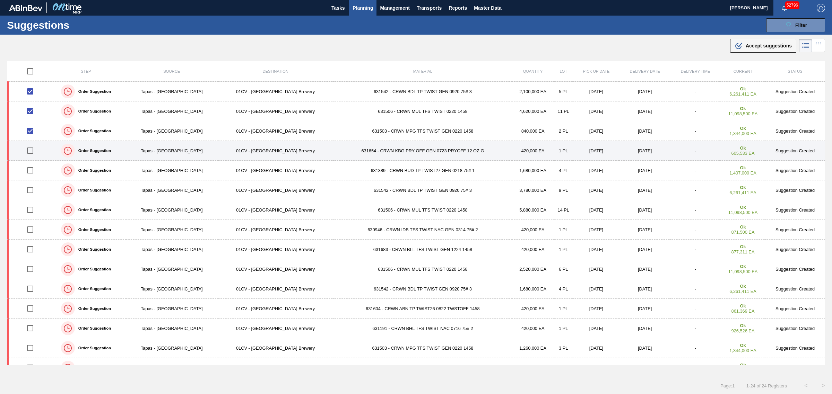
click at [32, 149] on input "checkbox" at bounding box center [30, 150] width 15 height 15
checkbox input "true"
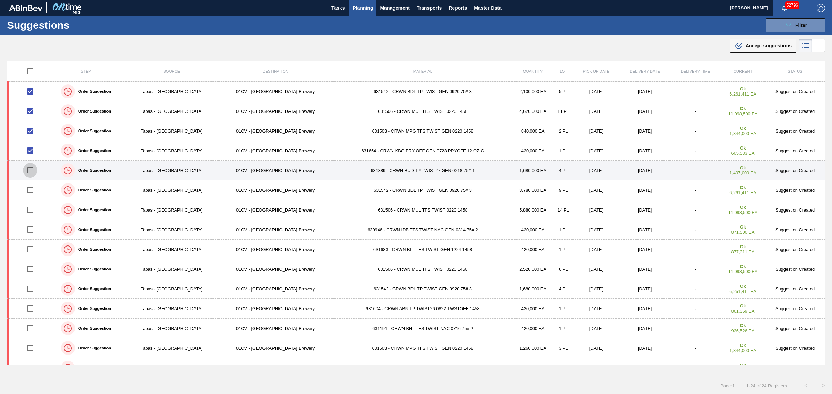
click at [35, 169] on input "checkbox" at bounding box center [30, 170] width 15 height 15
checkbox input "true"
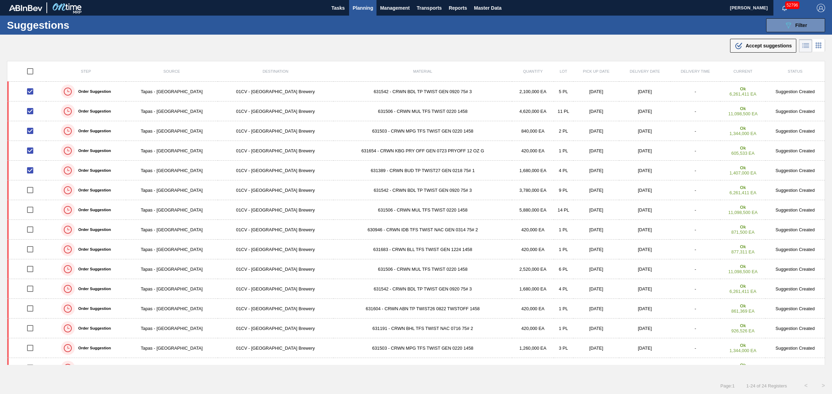
drag, startPoint x: 748, startPoint y: 50, endPoint x: 693, endPoint y: 103, distance: 75.7
click at [748, 50] on button ".b{fill:var(--color-action-default)} Accept suggestions" at bounding box center [763, 46] width 66 height 14
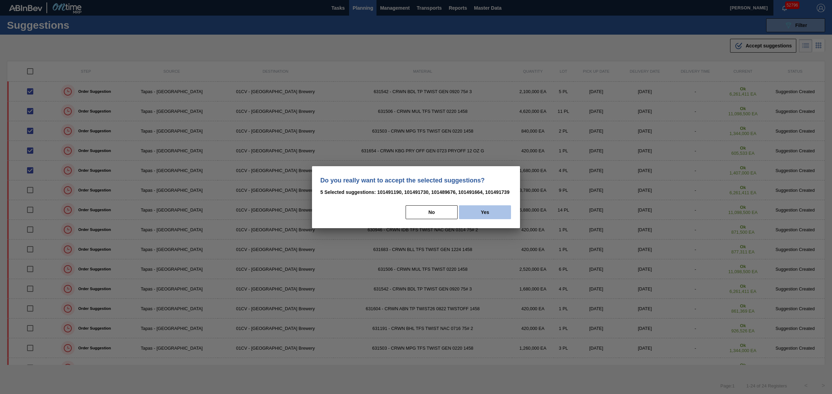
click at [481, 212] on button "Yes" at bounding box center [485, 212] width 52 height 14
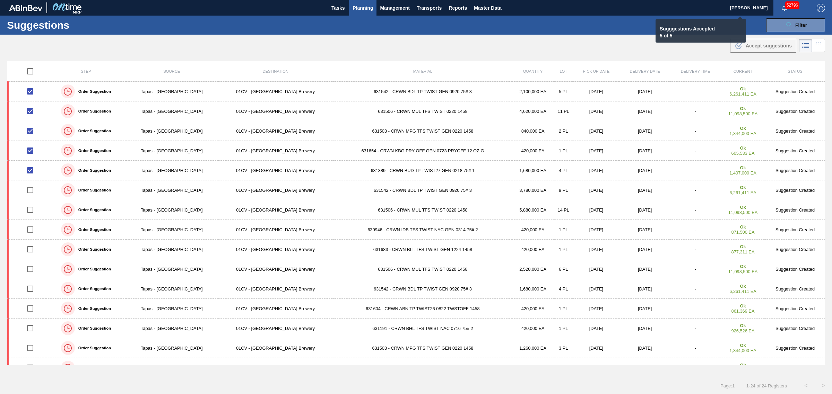
checkbox input "false"
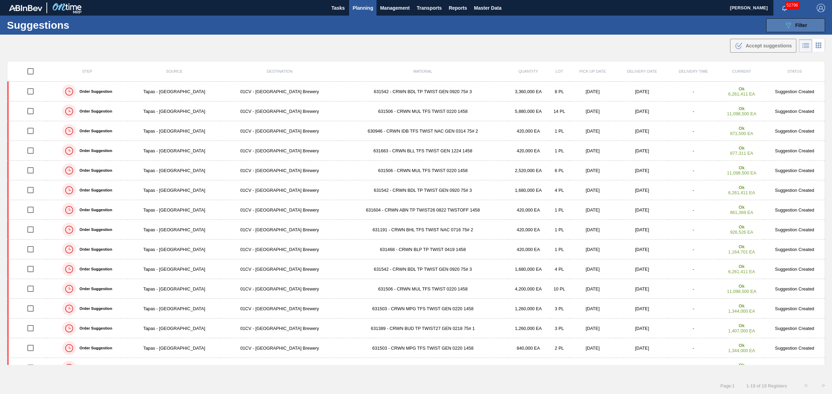
click at [784, 25] on icon "089F7B8B-B2A5-4AFE-B5C0-19BA573D28AC" at bounding box center [788, 25] width 8 height 8
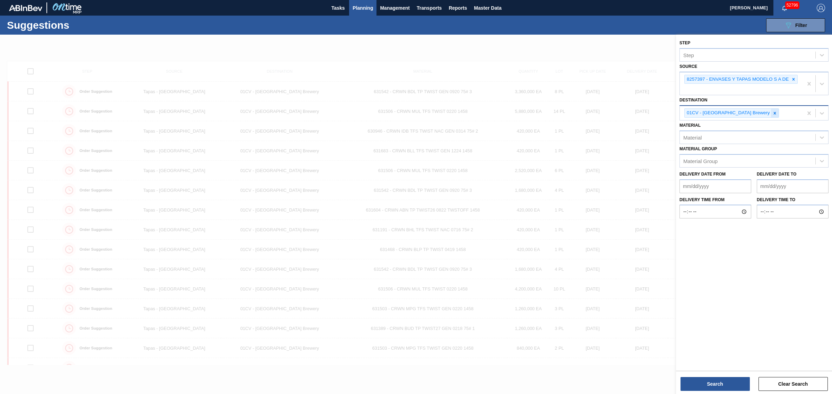
click at [772, 113] on icon at bounding box center [774, 113] width 5 height 5
click at [748, 113] on div "01CV - [GEOGRAPHIC_DATA] Brewery" at bounding box center [741, 113] width 123 height 14
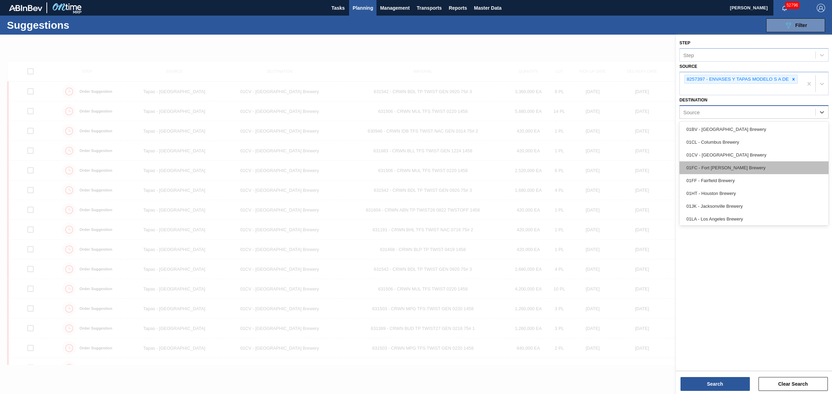
click at [744, 172] on div "01FC - Fort [PERSON_NAME] Brewery" at bounding box center [753, 167] width 149 height 13
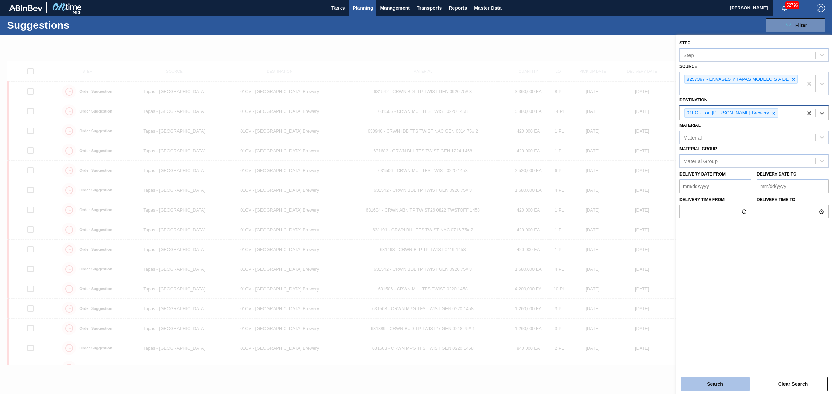
click at [727, 385] on button "Search" at bounding box center [714, 384] width 69 height 14
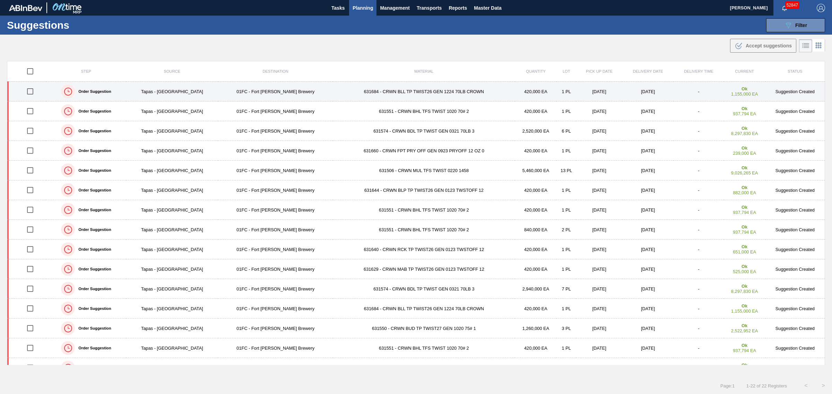
drag, startPoint x: 30, startPoint y: 89, endPoint x: 30, endPoint y: 97, distance: 8.0
click at [30, 89] on input "checkbox" at bounding box center [30, 91] width 15 height 15
checkbox input "true"
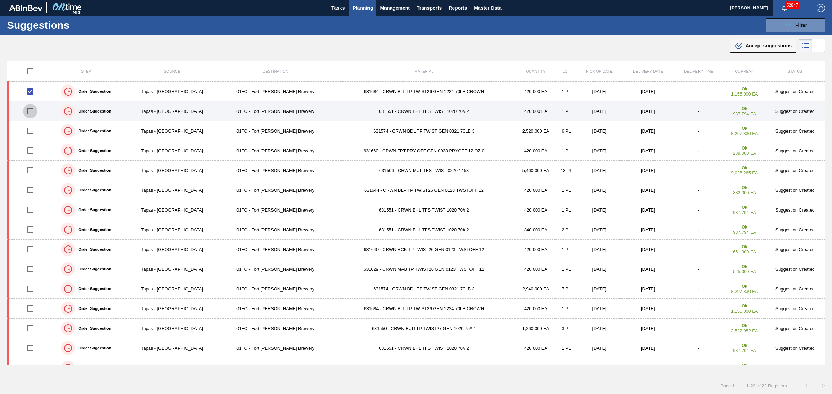
click at [32, 110] on input "checkbox" at bounding box center [30, 111] width 15 height 15
checkbox input "true"
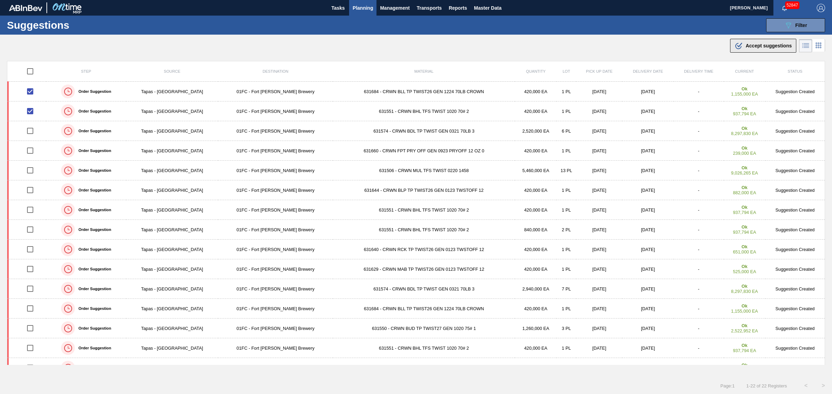
click at [751, 48] on span "Accept suggestions" at bounding box center [768, 46] width 46 height 6
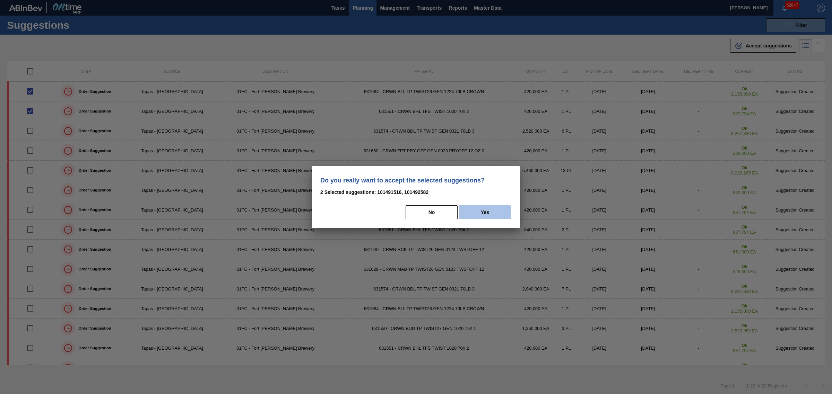
click at [484, 211] on button "Yes" at bounding box center [485, 212] width 52 height 14
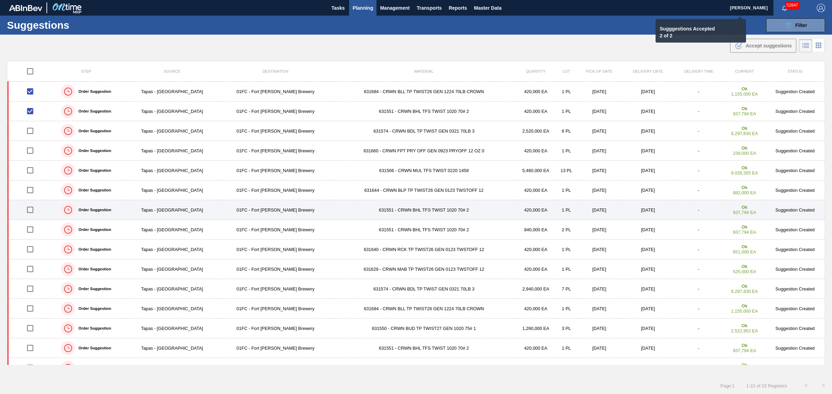
checkbox input "false"
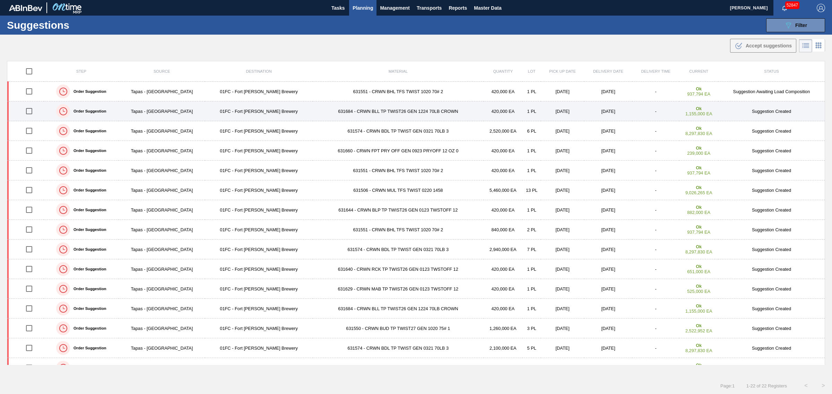
click at [30, 111] on input "checkbox" at bounding box center [29, 111] width 15 height 15
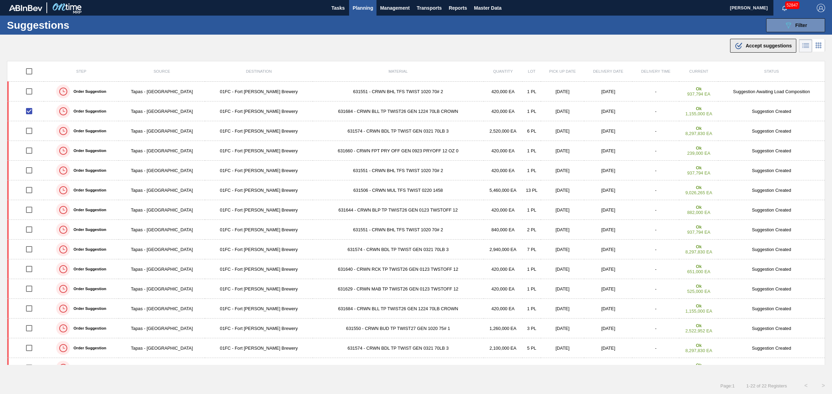
click at [742, 44] on div ".b{fill:var(--color-action-default)} Accept suggestions" at bounding box center [762, 46] width 57 height 8
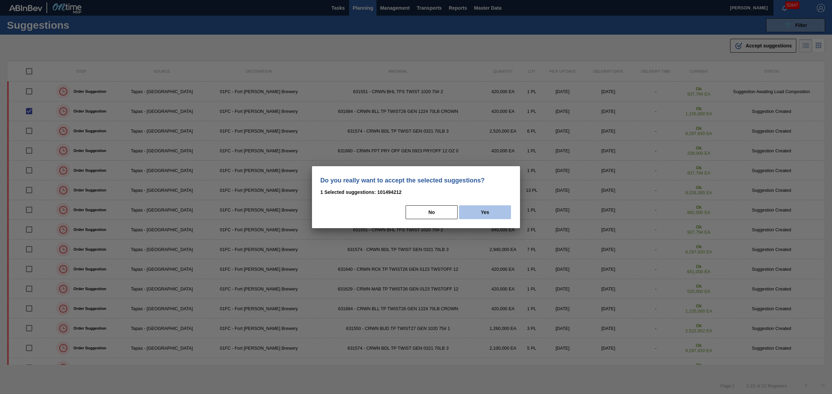
click at [488, 212] on button "Yes" at bounding box center [485, 212] width 52 height 14
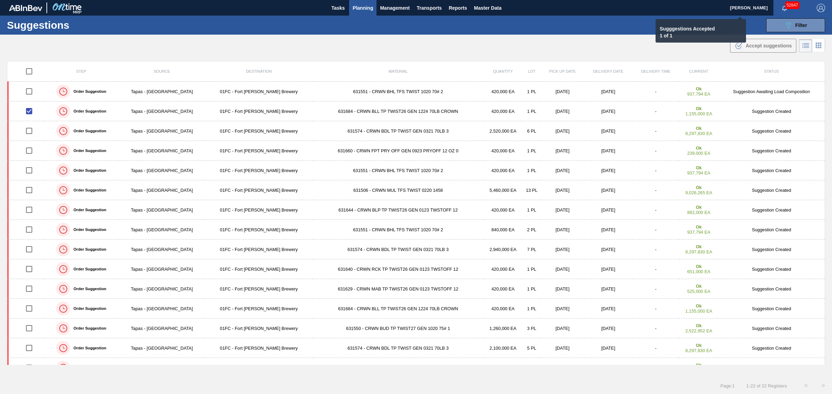
checkbox input "false"
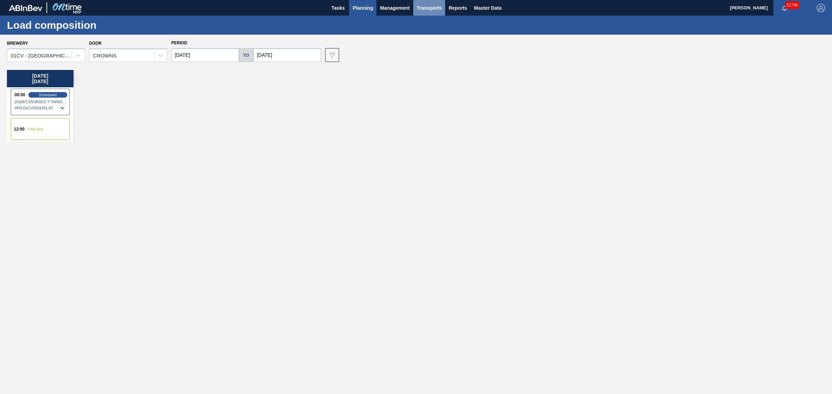
click at [432, 6] on span "Transports" at bounding box center [429, 8] width 25 height 8
click at [432, 30] on li "[GEOGRAPHIC_DATA]" at bounding box center [434, 34] width 59 height 11
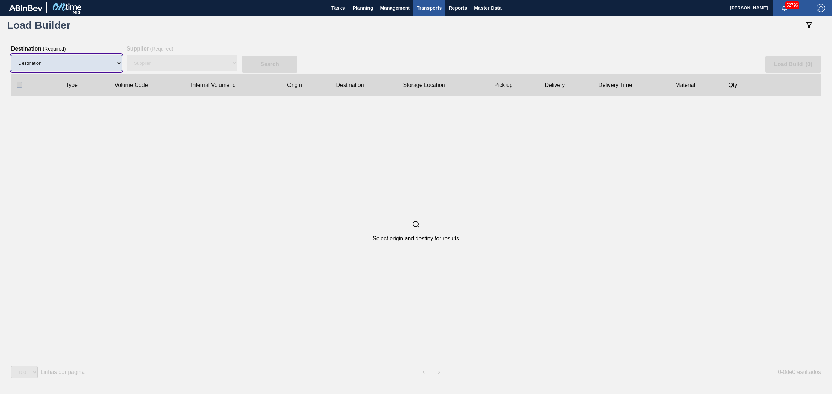
click at [67, 65] on select "Destination 01BV - [GEOGRAPHIC_DATA] 01CL - [GEOGRAPHIC_DATA] 01CV - [GEOGRAPHI…" at bounding box center [66, 63] width 111 height 17
click at [80, 68] on select "Destination 01BV - [GEOGRAPHIC_DATA] 01CL - [GEOGRAPHIC_DATA] 01CV - [GEOGRAPHI…" at bounding box center [66, 63] width 111 height 17
select select "6"
click at [11, 55] on select "Destination 01BV - [GEOGRAPHIC_DATA] 01CL - [GEOGRAPHIC_DATA] 01CV - [GEOGRAPHI…" at bounding box center [66, 63] width 111 height 17
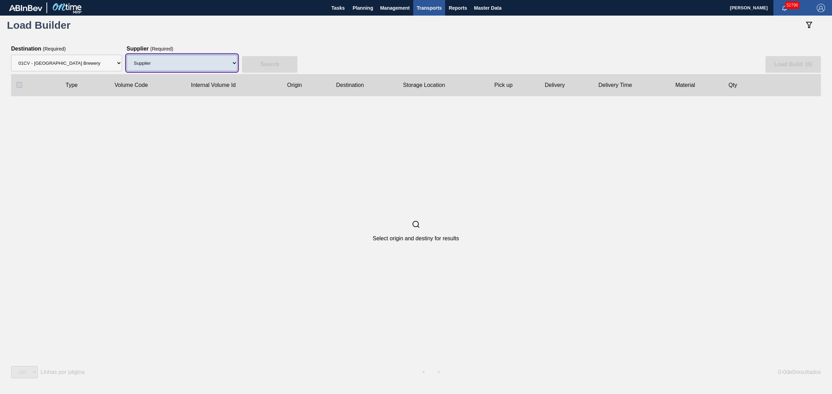
click at [186, 61] on select "Supplier 8329501 - ACCORD CARTON CO 8341298 - ACCREDO PACKAGING INC 8342425 - A…" at bounding box center [181, 63] width 111 height 17
select select "64"
click at [126, 55] on select "Supplier 8329501 - ACCORD CARTON CO 8341298 - ACCREDO PACKAGING INC 8342425 - A…" at bounding box center [181, 63] width 111 height 17
click at [261, 58] on button "Search" at bounding box center [269, 64] width 55 height 17
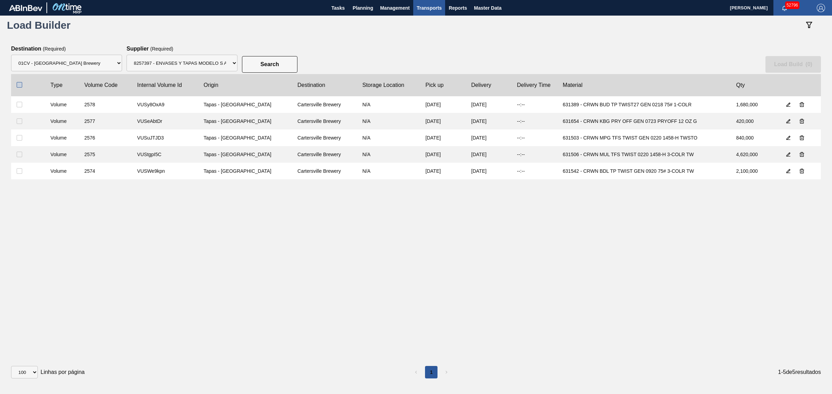
click at [20, 85] on input "checkbox" at bounding box center [20, 85] width 6 height 6
checkbox input "true"
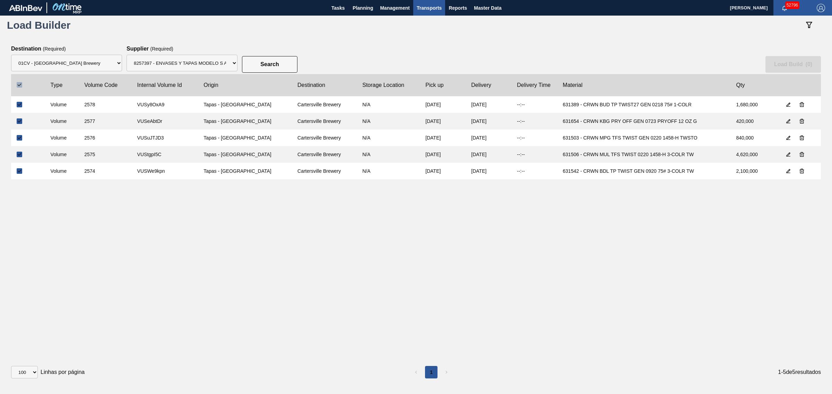
checkbox input "true"
click at [785, 107] on icon "botão de ícone" at bounding box center [788, 105] width 6 height 6
drag, startPoint x: 762, startPoint y: 106, endPoint x: 709, endPoint y: 101, distance: 53.6
click at [0, 0] on slot "Volume 2578 VUSy8OxA9 Tapas - Zacatecas Cartersville Brewery N/A 10/06/2025 10/…" at bounding box center [0, 0] width 0 height 0
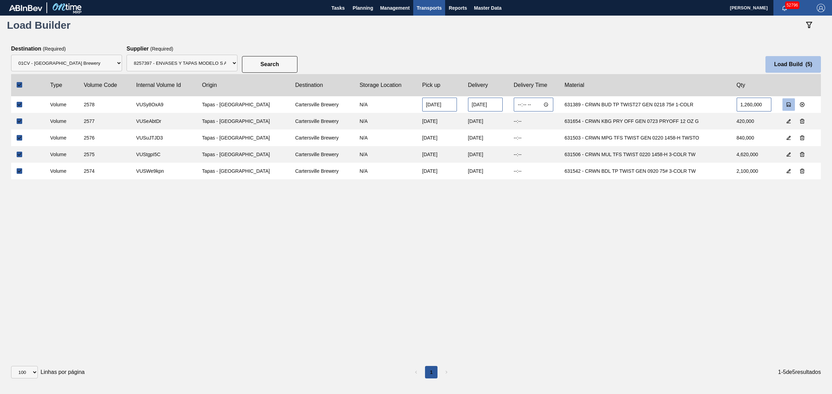
type input "1,260,000"
click at [0, 0] on slot "Load Build ( 5 )" at bounding box center [0, 0] width 0 height 0
select select "Undefined"
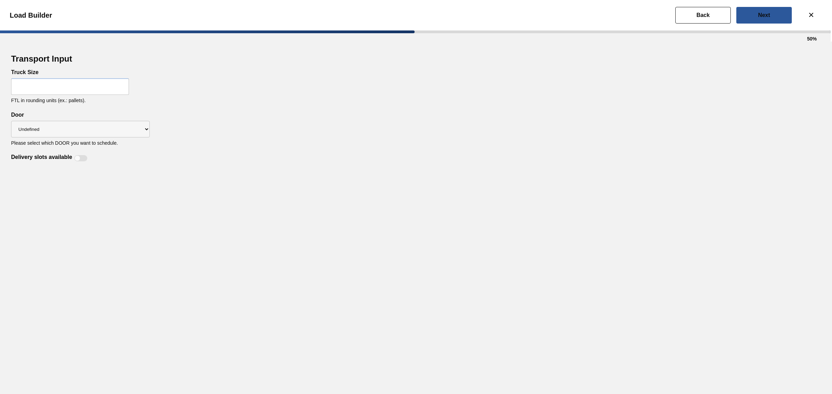
click at [91, 89] on input "text" at bounding box center [70, 86] width 118 height 17
type input "22"
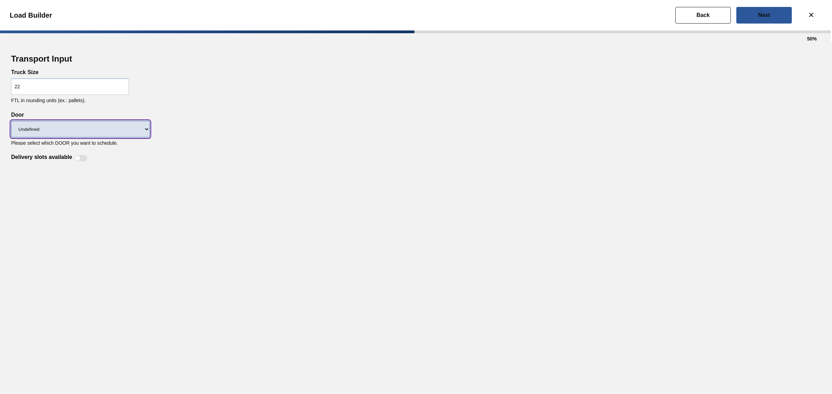
click at [82, 133] on select "Undefined CROWNS LIDS" at bounding box center [80, 129] width 139 height 17
select select "CROWNS"
click at [11, 121] on select "Undefined CROWNS LIDS" at bounding box center [80, 129] width 139 height 17
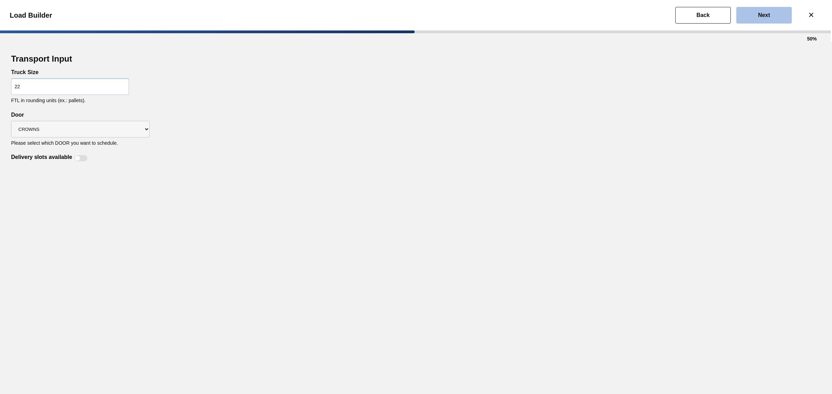
click at [0, 0] on slot "Next" at bounding box center [0, 0] width 0 height 0
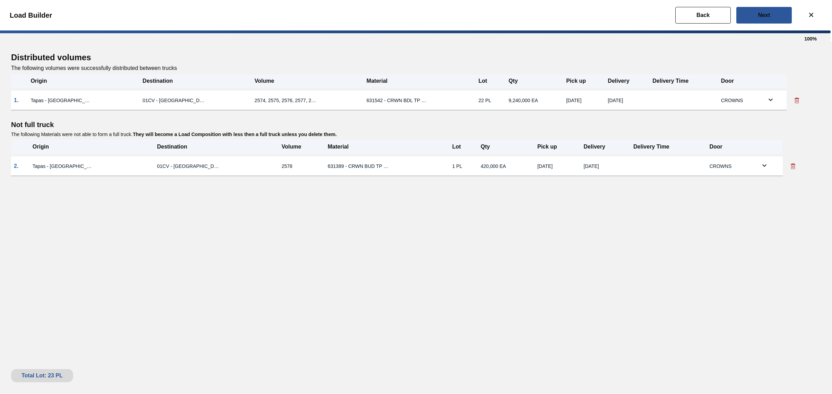
click at [769, 101] on icon at bounding box center [770, 100] width 8 height 8
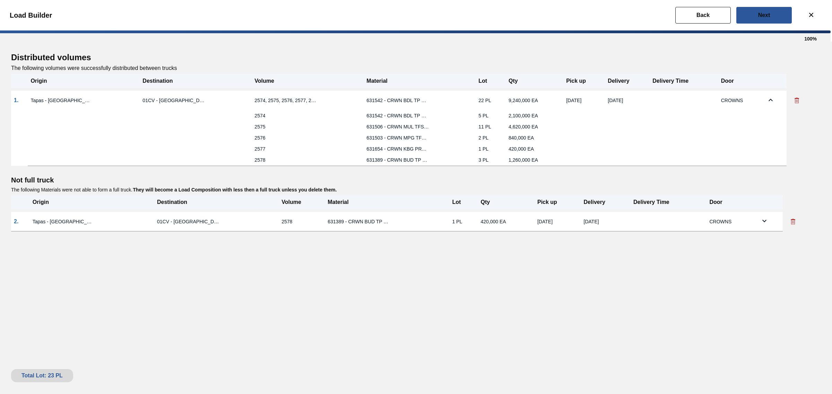
click at [790, 221] on icon at bounding box center [792, 221] width 7 height 7
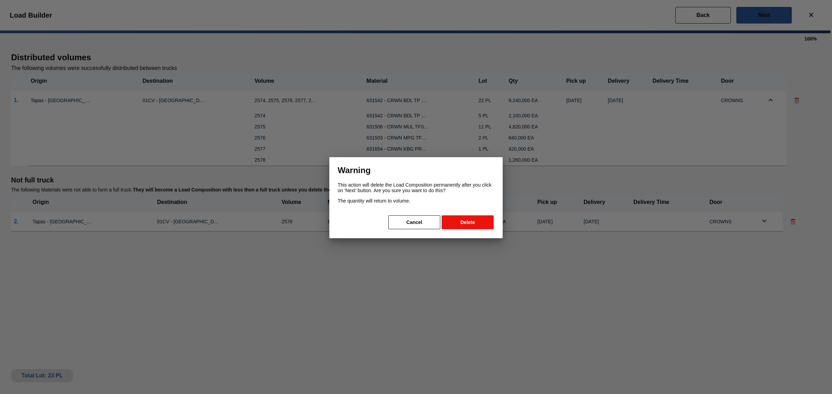
click at [464, 219] on button "Delete" at bounding box center [467, 223] width 52 height 14
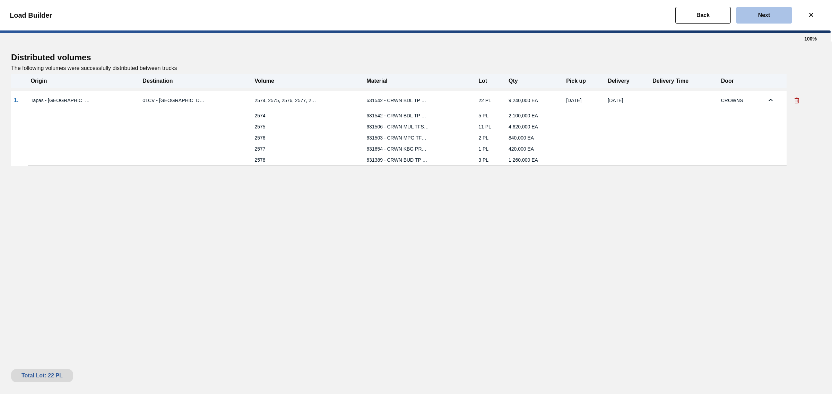
click at [0, 0] on slot "Next" at bounding box center [0, 0] width 0 height 0
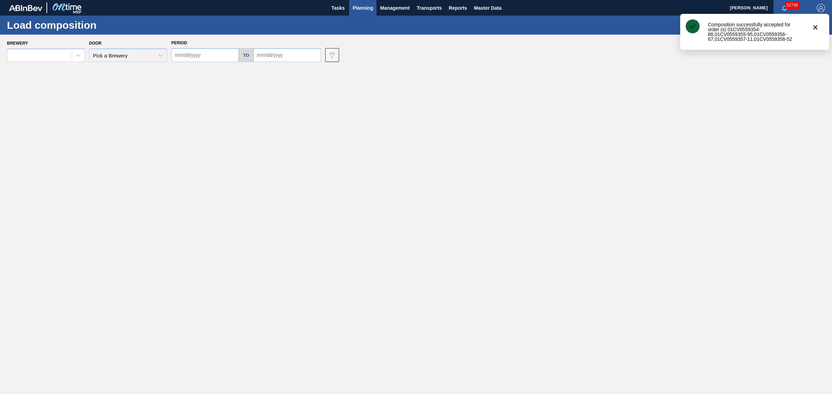
type input "08/17/2025"
type input "10/17/2025"
type input "[DATE]"
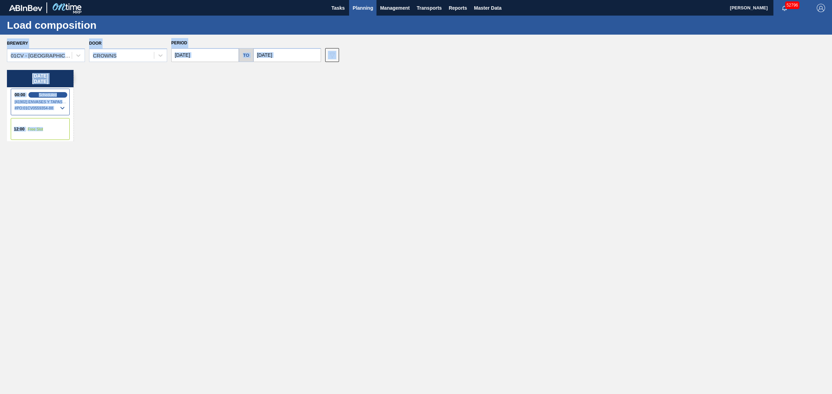
drag, startPoint x: 555, startPoint y: 124, endPoint x: 227, endPoint y: 33, distance: 340.6
click at [222, 18] on main "Tasks Planning Management Transports Reports Master Data Joseph Shearburn 52796…" at bounding box center [416, 197] width 832 height 394
click at [405, 113] on div "Wednesday 10/01/2025 00:00 Scheduled [41902] ENVASES Y TAPAS MODELO S A DE - 00…" at bounding box center [417, 230] width 821 height 321
click at [363, 13] on button "Planning" at bounding box center [362, 8] width 27 height 16
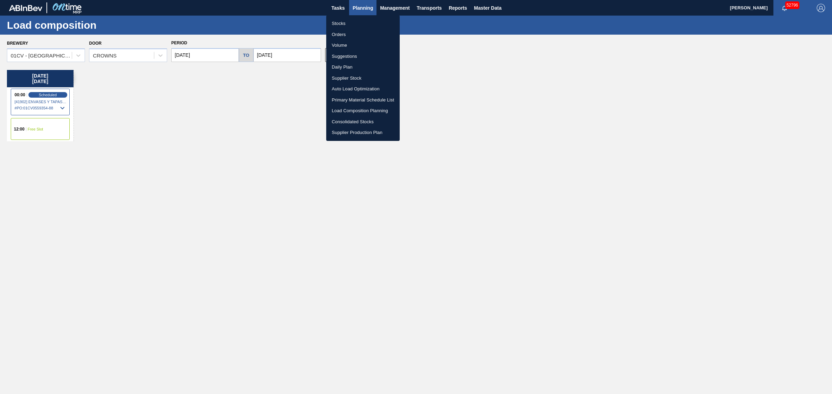
click at [351, 110] on li "Load Composition Planning" at bounding box center [362, 110] width 73 height 11
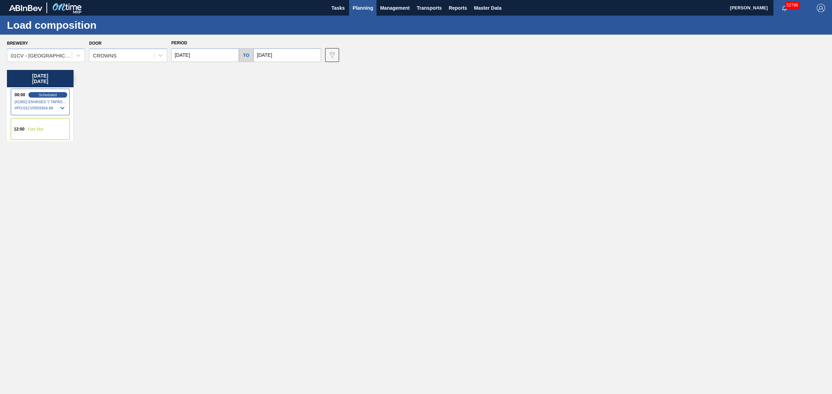
click at [360, 10] on span "Planning" at bounding box center [362, 8] width 20 height 8
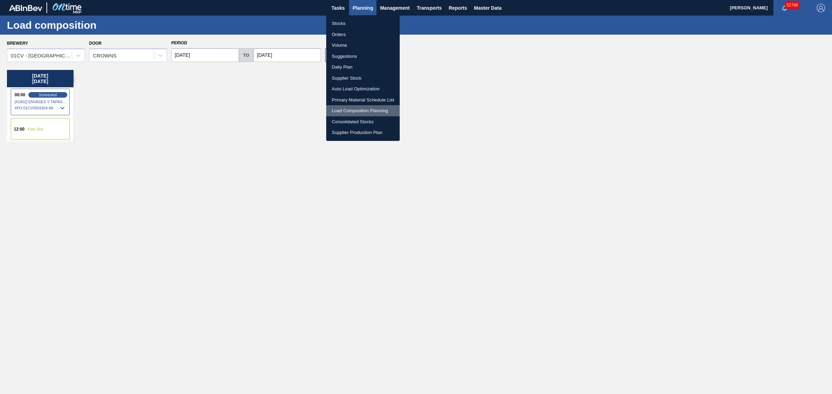
drag, startPoint x: 357, startPoint y: 110, endPoint x: 353, endPoint y: 110, distance: 4.5
click at [357, 110] on li "Load Composition Planning" at bounding box center [362, 110] width 73 height 11
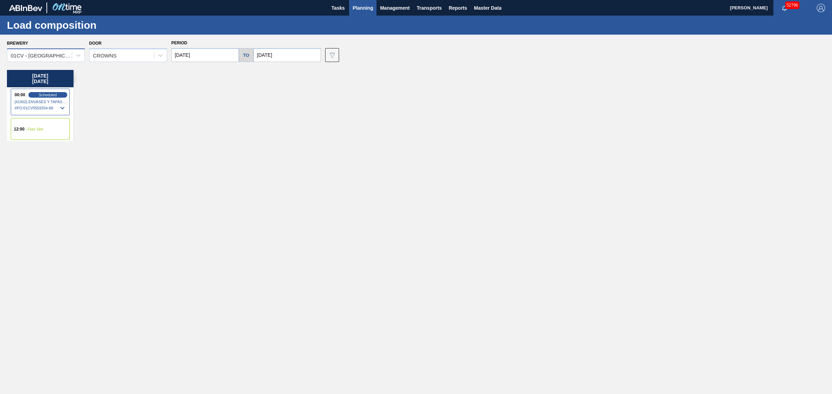
click at [45, 53] on div "01CV - Cartersville Brewery" at bounding box center [42, 56] width 62 height 6
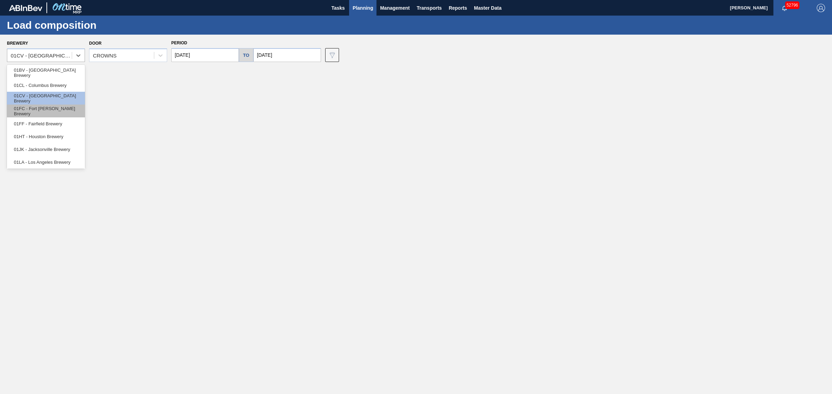
click at [53, 108] on div "01FC - Fort [PERSON_NAME] Brewery" at bounding box center [46, 111] width 78 height 13
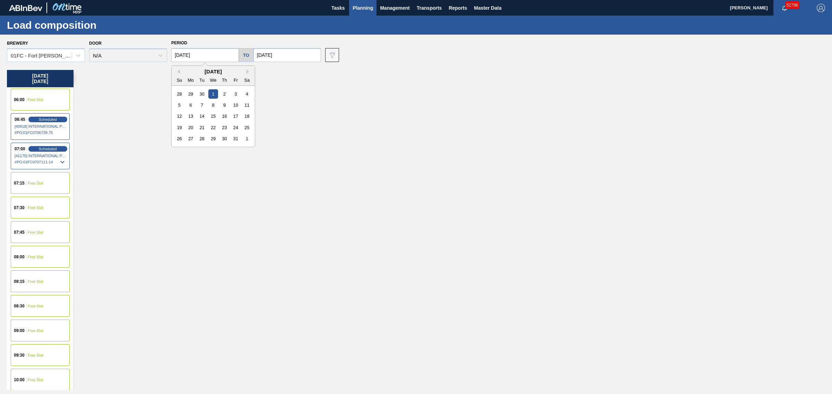
drag, startPoint x: 181, startPoint y: 55, endPoint x: 166, endPoint y: 55, distance: 14.2
click at [166, 55] on div "Brewery 01FC - Fort Collins Brewery Door N/A Period 10/01/2025 Previous Month N…" at bounding box center [417, 50] width 821 height 24
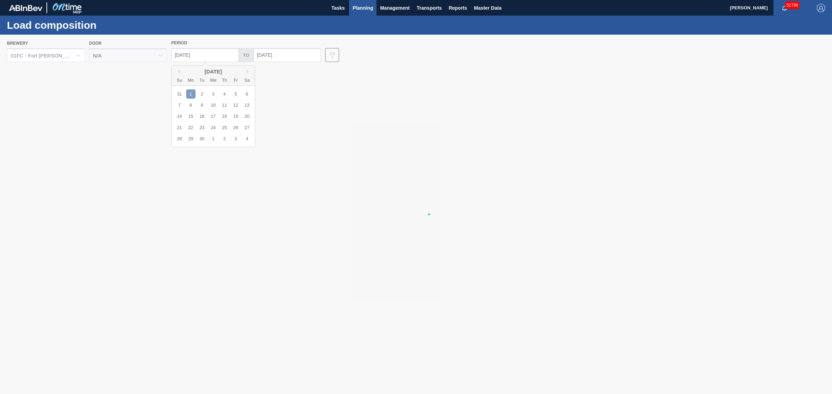
type input "09/01/2025"
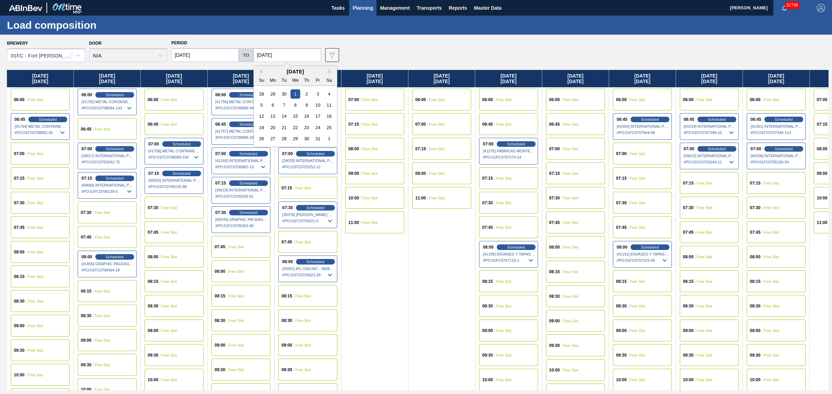
drag, startPoint x: 264, startPoint y: 54, endPoint x: 253, endPoint y: 54, distance: 11.4
click at [253, 54] on div "09/01/2025 to 10/01/2025 Previous Month Next Month October 2025 Su Mo Tu We Th …" at bounding box center [245, 55] width 155 height 14
type input "12/01/2025"
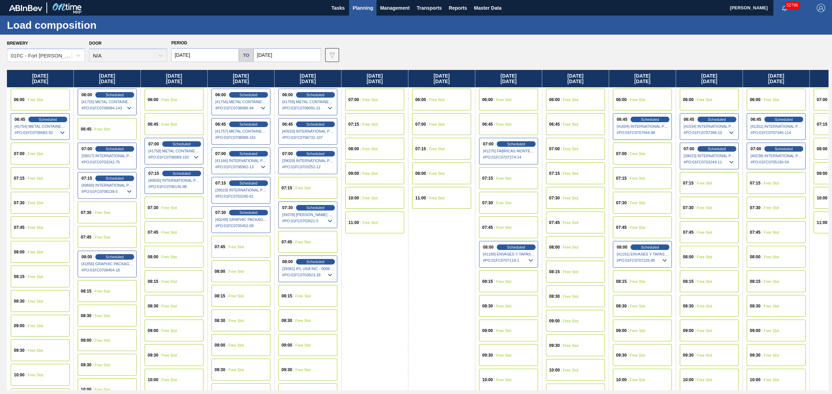
click at [416, 37] on div "Brewery 01FC - Fort Collins Brewery Door N/A Period 09/01/2025 to 12/01/2025 Da…" at bounding box center [416, 214] width 832 height 359
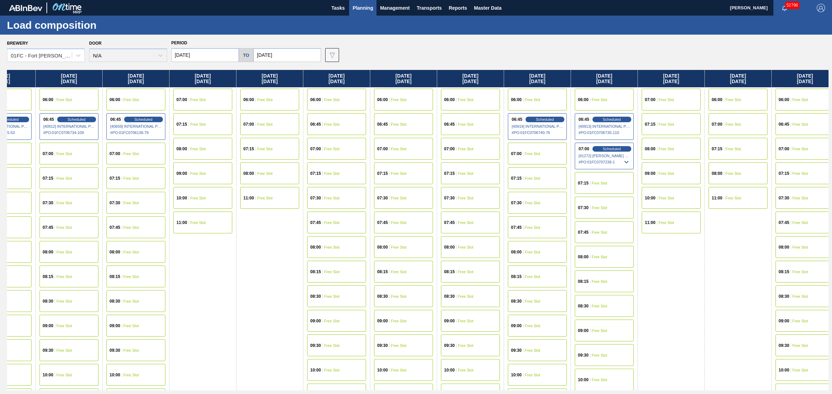
drag, startPoint x: 491, startPoint y: 184, endPoint x: 634, endPoint y: 181, distance: 142.8
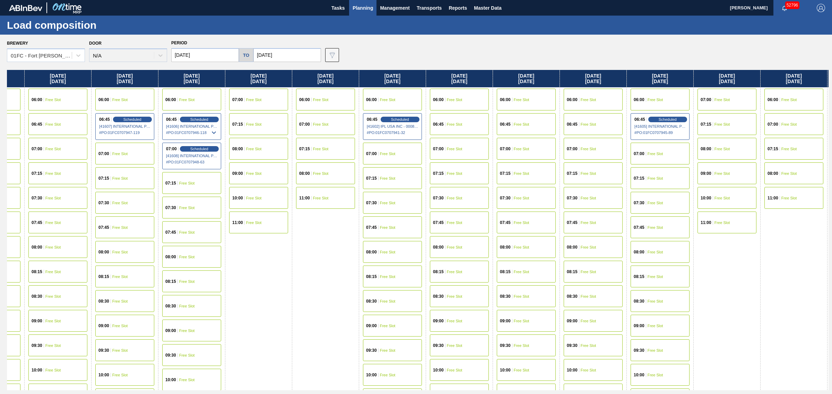
scroll to position [0, 3599]
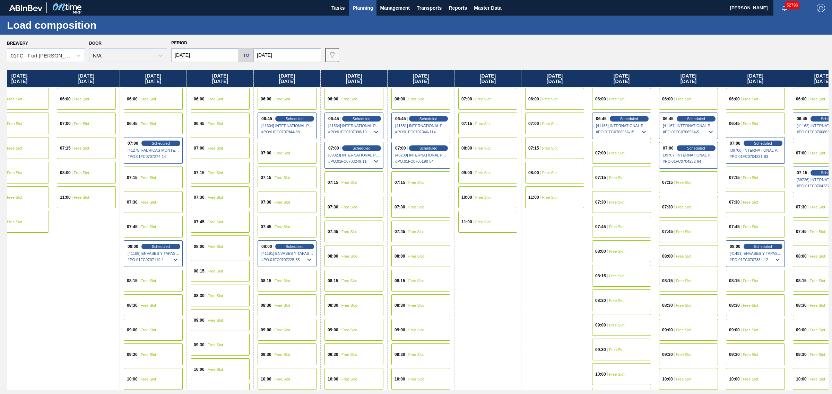
drag, startPoint x: 567, startPoint y: 208, endPoint x: 604, endPoint y: 208, distance: 36.7
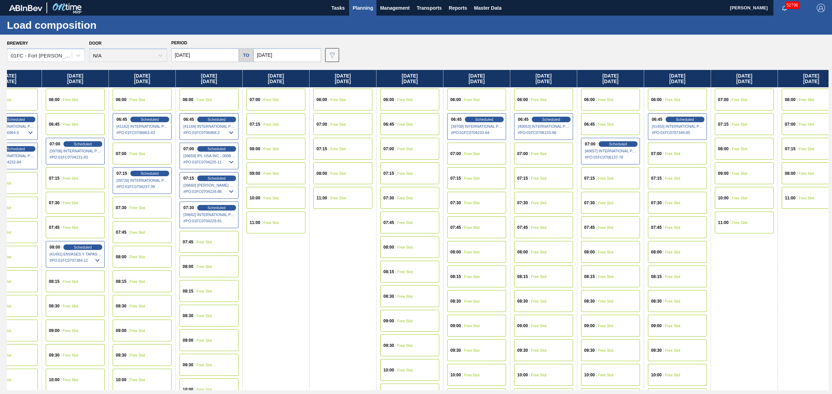
scroll to position [0, 1010]
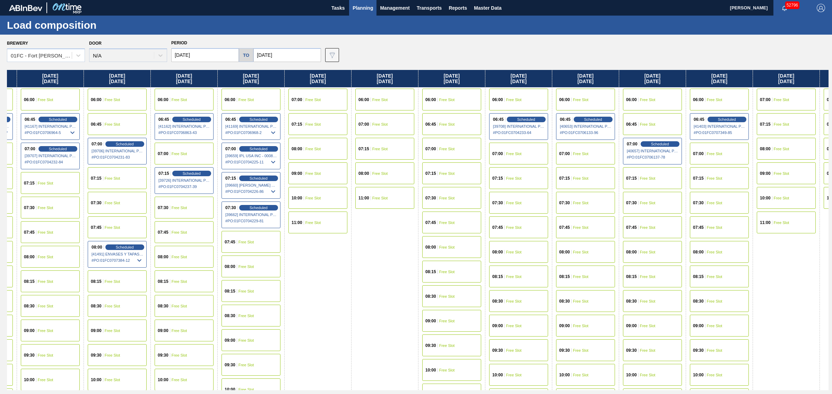
drag, startPoint x: 408, startPoint y: 210, endPoint x: 380, endPoint y: 211, distance: 27.0
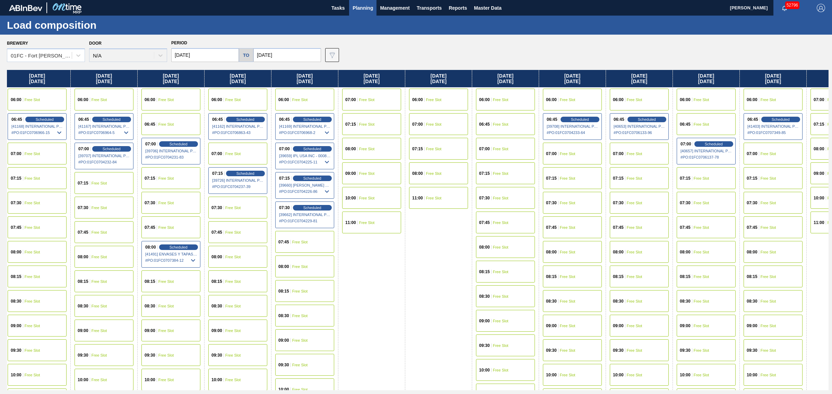
drag, startPoint x: 416, startPoint y: 226, endPoint x: 387, endPoint y: 222, distance: 29.7
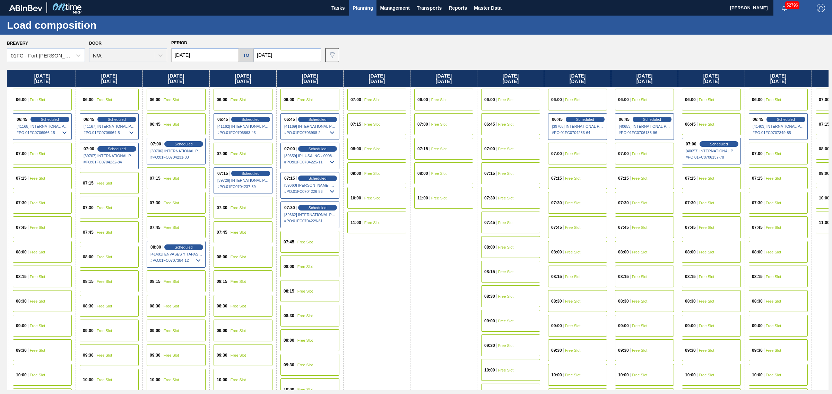
drag, startPoint x: 464, startPoint y: 298, endPoint x: 428, endPoint y: 289, distance: 37.3
click at [464, 298] on div "Sunday 09/21/2025 06:00 Free Slot 07:00 Free Slot 07:15 Free Slot 08:00 Free Sl…" at bounding box center [443, 337] width 67 height 534
click at [176, 246] on div "Scheduled" at bounding box center [183, 247] width 43 height 6
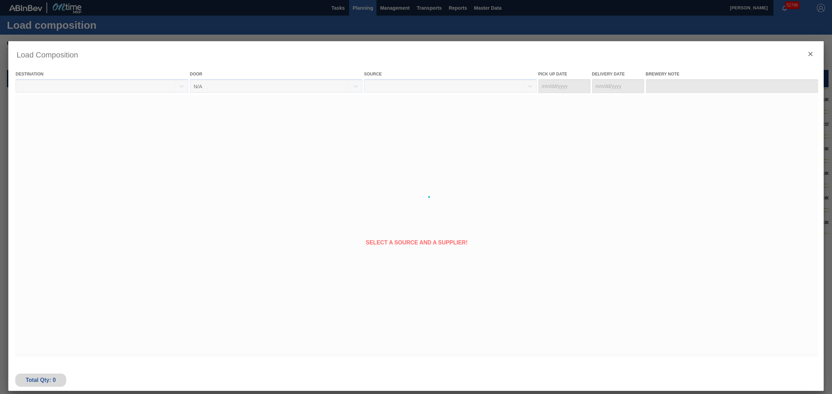
type Date "[DATE]"
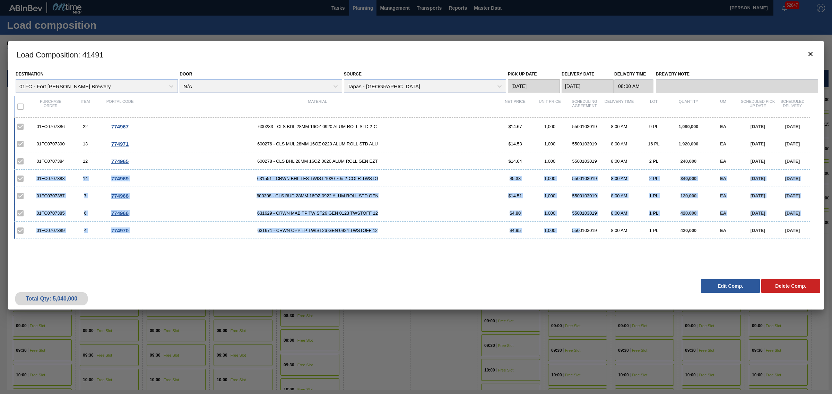
drag, startPoint x: 579, startPoint y: 256, endPoint x: 12, endPoint y: 182, distance: 571.7
click at [30, 183] on div "01FC0707386 22 774967 600283 - CLS BDL 28MM 16OZ 0920 ALUM ROLL STD 2-C $14.67 …" at bounding box center [414, 193] width 801 height 150
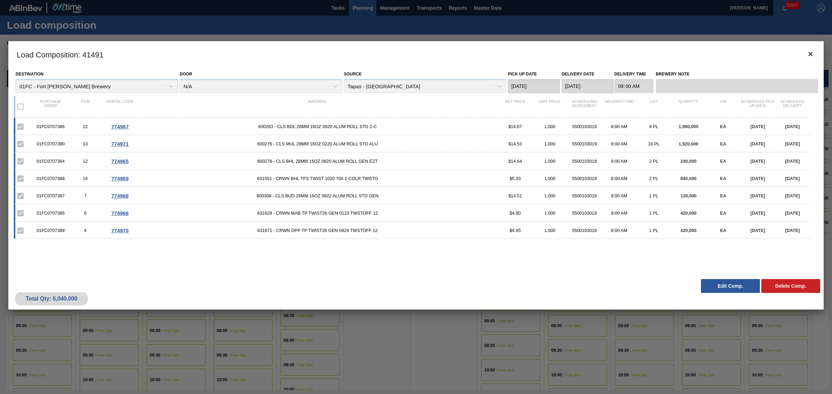
click at [12, 182] on div "Destination 01FC - Fort Collins Brewery Door N/A Source Tapas - Zacatecas Pick …" at bounding box center [415, 172] width 815 height 208
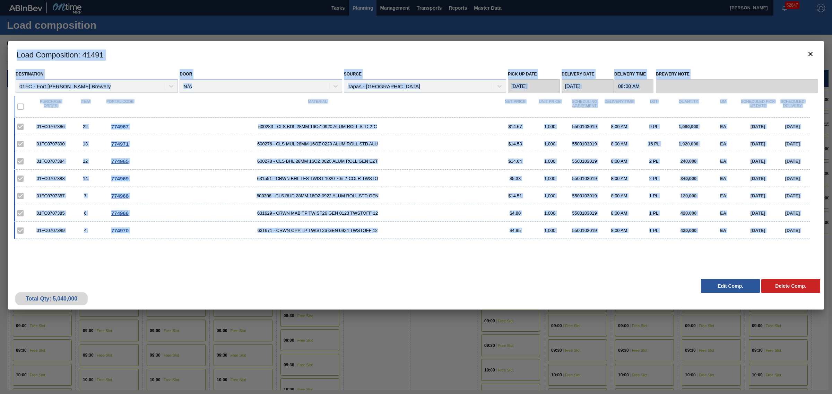
drag, startPoint x: 13, startPoint y: 52, endPoint x: 807, endPoint y: 302, distance: 831.9
click at [807, 302] on div "Load Composition : 41491 Destination 01FC - Fort Collins Brewery Door N/A Sourc…" at bounding box center [415, 175] width 815 height 269
click at [812, 302] on div "Total Qty: 5,040,000 Delete Comp. Edit Comp." at bounding box center [415, 293] width 815 height 34
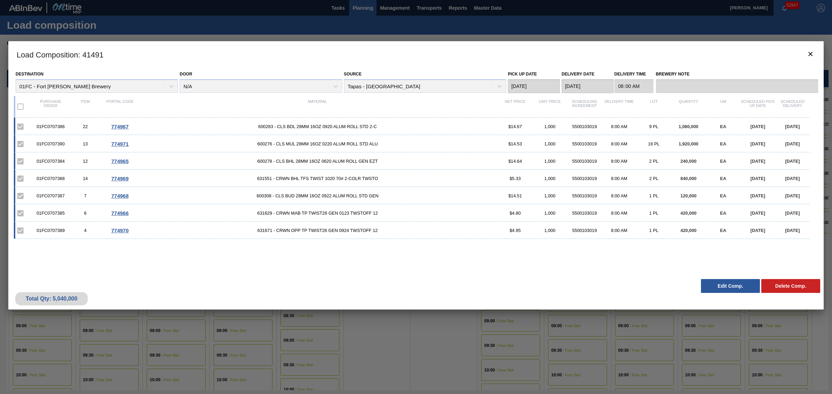
drag, startPoint x: 12, startPoint y: 58, endPoint x: 811, endPoint y: 250, distance: 821.6
click at [811, 250] on div "Load Composition : 41491 Destination 01FC - Fort Collins Brewery Door N/A Sourc…" at bounding box center [415, 175] width 815 height 269
click at [759, 254] on div "01FC0707386 22 774967 600283 - CLS BDL 28MM 16OZ 0920 ALUM ROLL STD 2-C $14.67 …" at bounding box center [414, 193] width 801 height 150
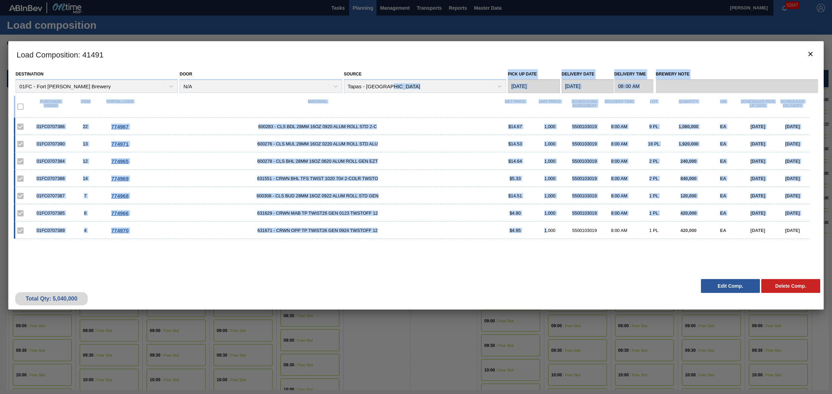
drag, startPoint x: 547, startPoint y: 260, endPoint x: 387, endPoint y: 80, distance: 240.8
click at [386, 80] on div "Destination 01FC - Fort Collins Brewery Door N/A Source Tapas - Zacatecas Pick …" at bounding box center [415, 172] width 815 height 208
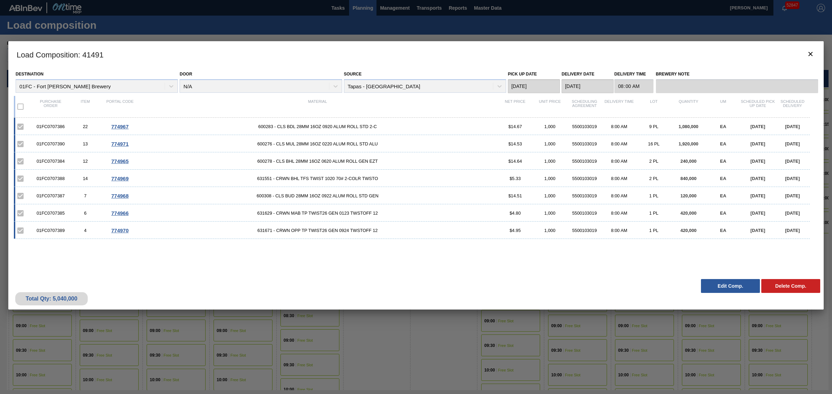
click at [609, 274] on div "Destination 01FC - Fort Collins Brewery Door N/A Source Tapas - Zacatecas Pick …" at bounding box center [415, 172] width 815 height 208
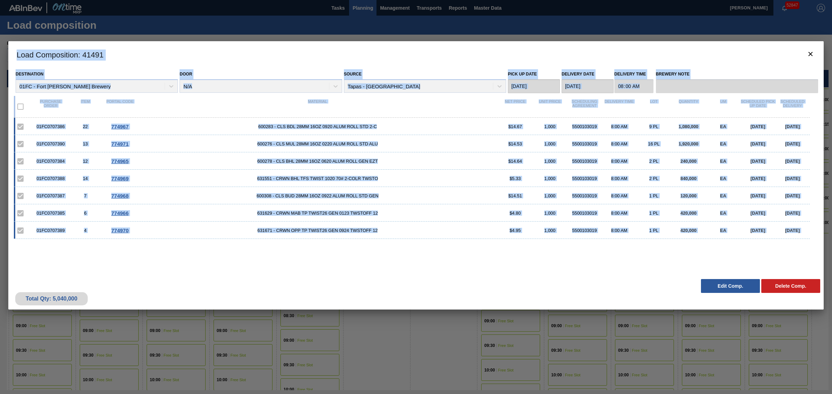
drag, startPoint x: 11, startPoint y: 52, endPoint x: 812, endPoint y: 296, distance: 836.4
click at [812, 296] on div "Load Composition : 41491 Destination 01FC - Fort Collins Brewery Door N/A Sourc…" at bounding box center [415, 175] width 815 height 269
click at [714, 247] on div "01FC0707386 22 774967 600283 - CLS BDL 28MM 16OZ 0920 ALUM ROLL STD 2-C $14.67 …" at bounding box center [414, 193] width 801 height 150
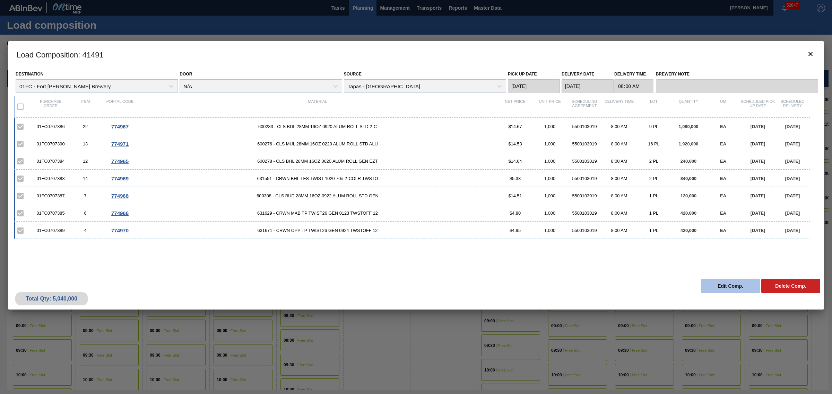
click at [717, 285] on button "Edit Comp." at bounding box center [730, 286] width 59 height 14
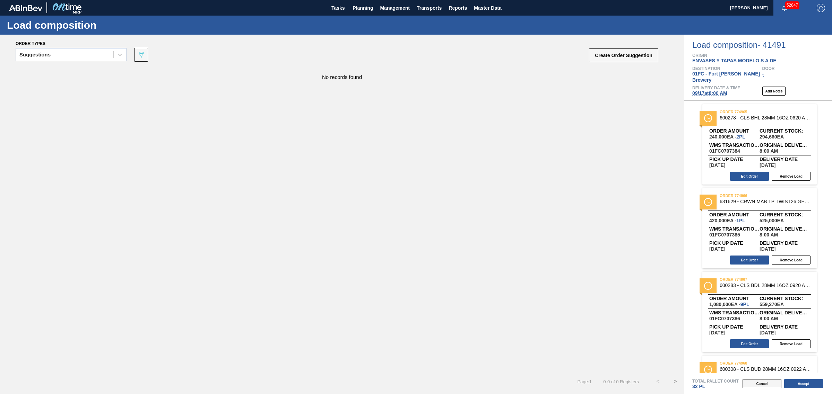
click at [763, 384] on button "Cancel" at bounding box center [761, 383] width 39 height 9
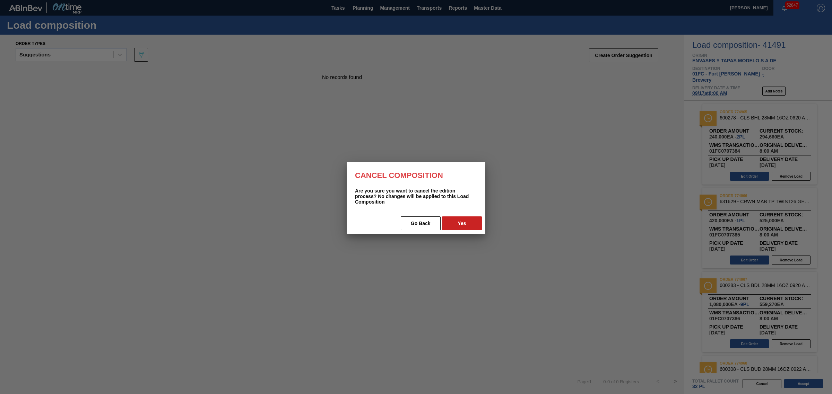
click at [533, 205] on div at bounding box center [416, 197] width 832 height 394
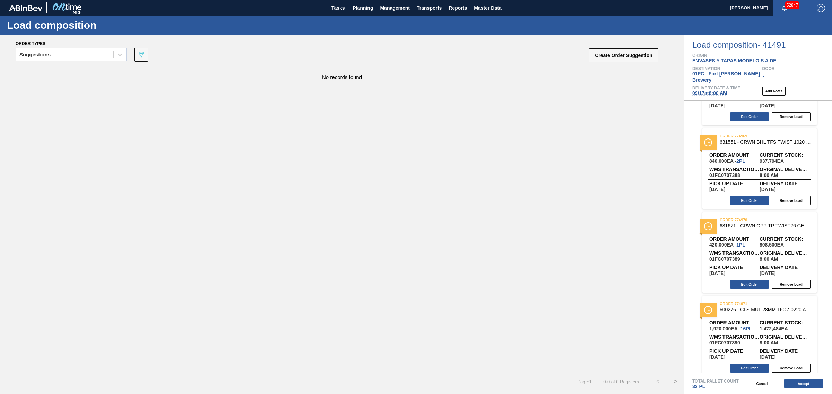
scroll to position [312, 0]
click at [82, 52] on div "Suggestions" at bounding box center [64, 55] width 97 height 10
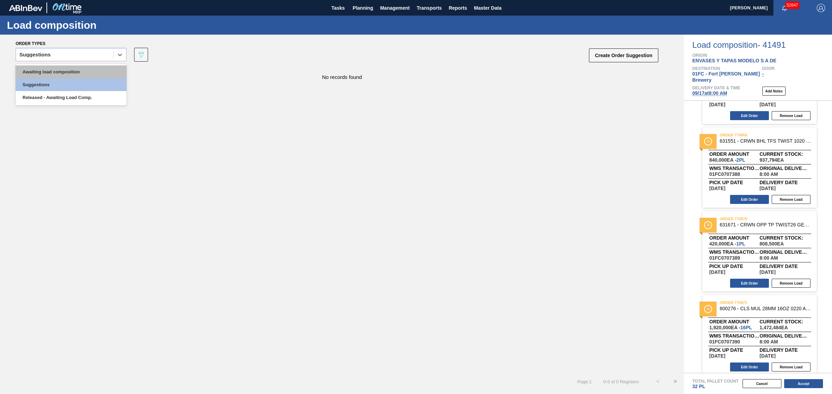
click at [82, 71] on div "Awaiting load composition" at bounding box center [71, 71] width 111 height 13
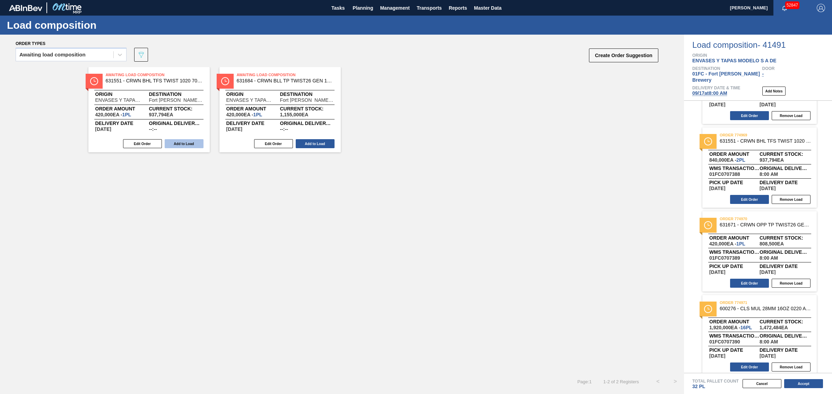
click at [188, 147] on button "Add to Load" at bounding box center [184, 143] width 39 height 9
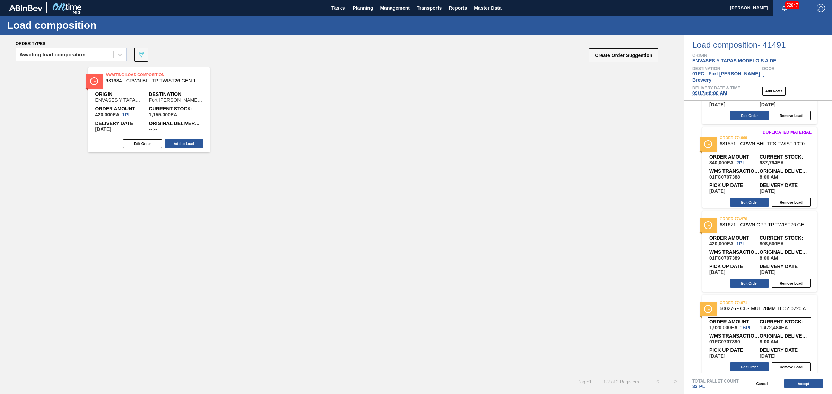
click at [188, 147] on button "Add to Load" at bounding box center [184, 143] width 39 height 9
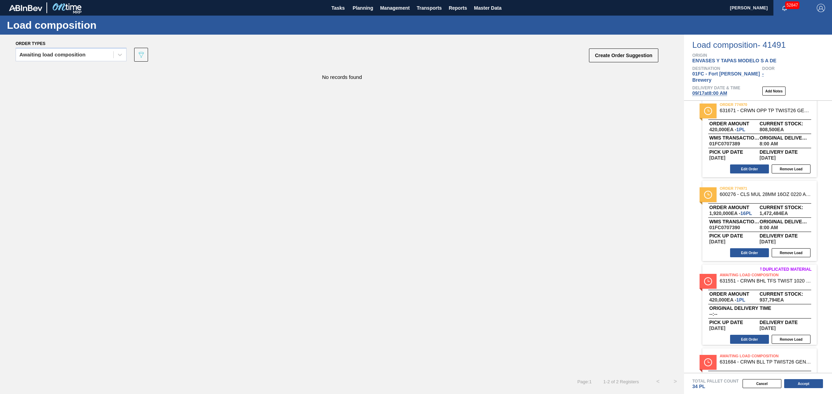
scroll to position [480, 0]
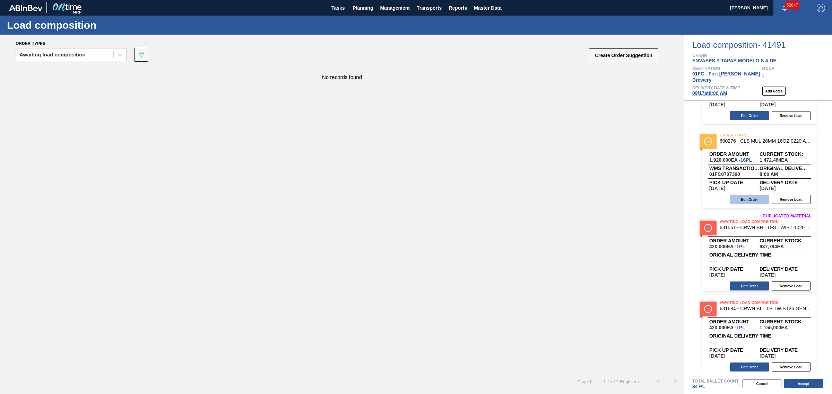
click at [744, 195] on button "Edit Order" at bounding box center [749, 199] width 39 height 9
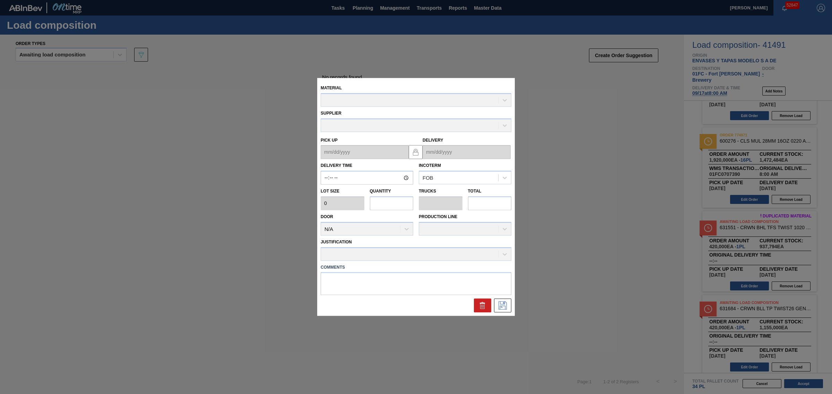
type input "08:00:00"
type input "120,000"
type input "16"
type input "0.5"
type input "1,920,000"
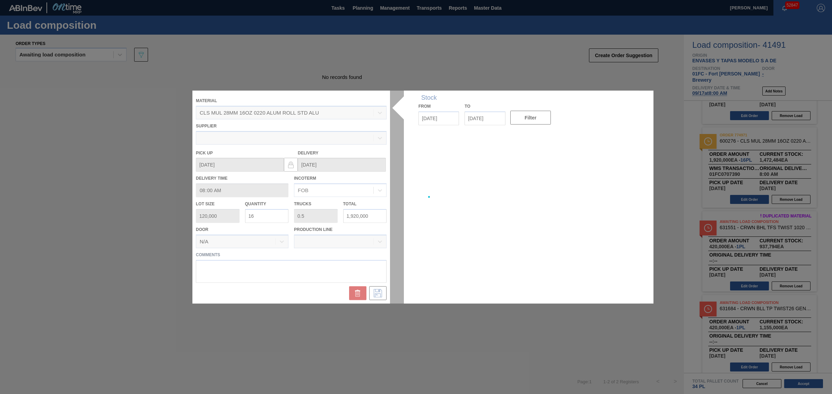
type up "09/10/2025"
type input "09/17/2025"
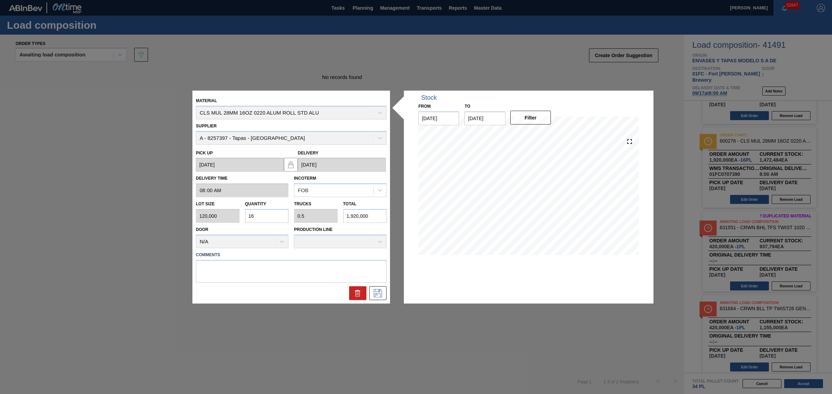
click at [229, 212] on div "Lot size 120,000 Quantity 16 Trucks 0.5 Total 1,920,000" at bounding box center [291, 211] width 196 height 26
type input "1"
type input "0.031"
type input "120,000"
type input "12"
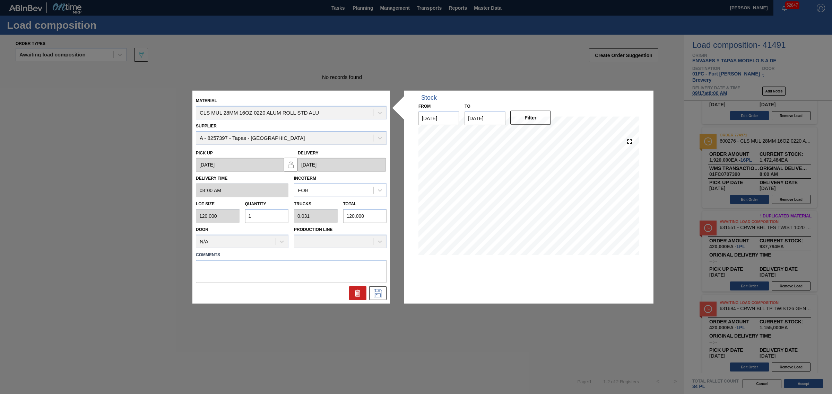
type input "0.375"
type input "1,440,000"
type input "12"
click at [378, 289] on icon at bounding box center [377, 293] width 11 height 8
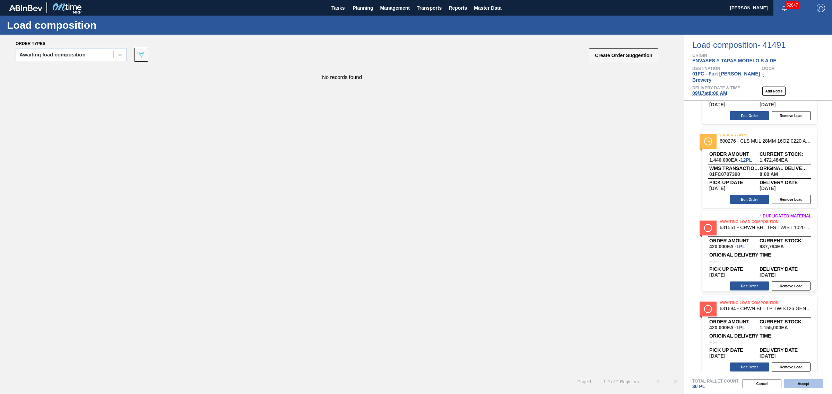
click at [799, 383] on button "Accept" at bounding box center [803, 383] width 39 height 9
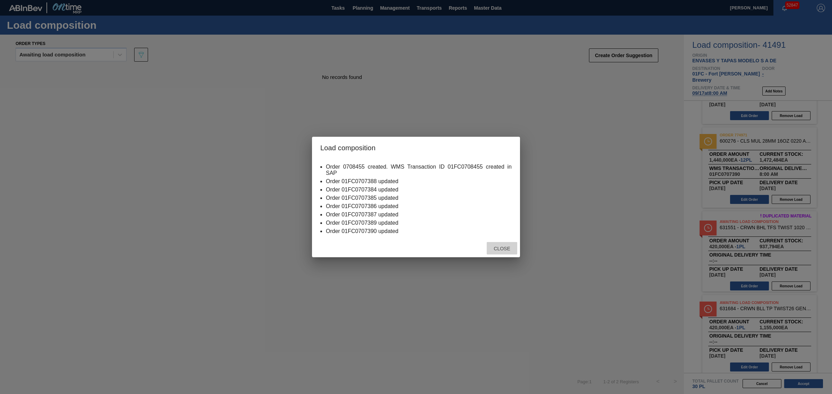
click at [505, 254] on div "Close" at bounding box center [502, 248] width 30 height 13
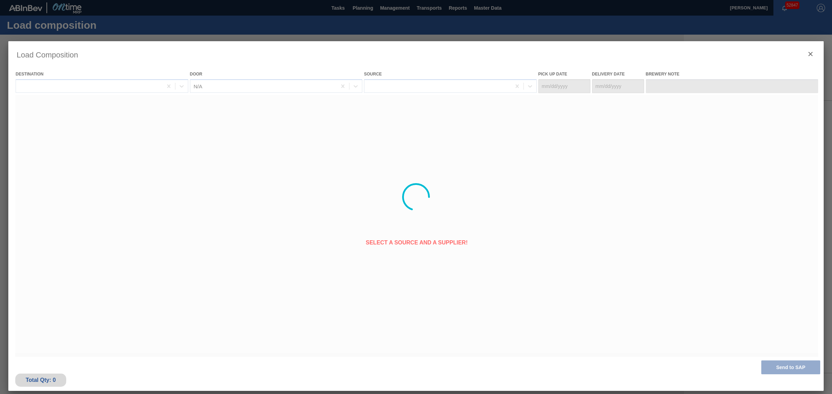
type Date "09/10/2025"
type Date "09/17/2025"
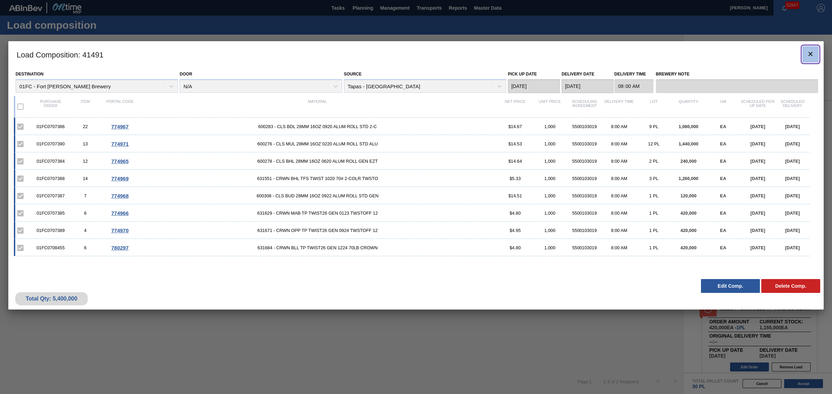
click at [806, 51] on icon "botão de ícone" at bounding box center [810, 54] width 8 height 8
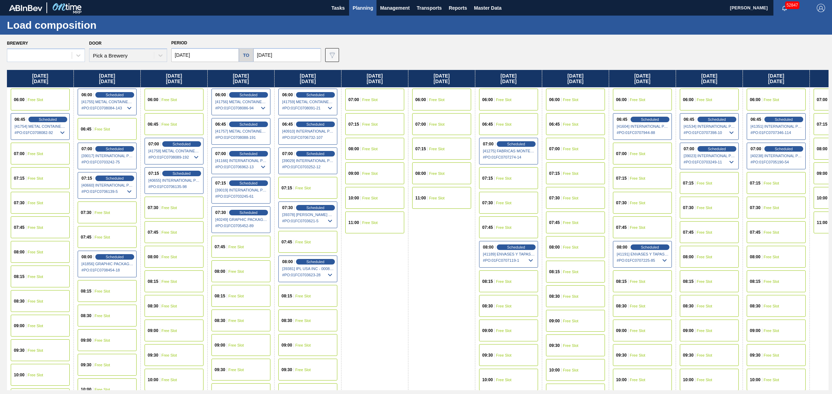
type input "09/01/2025"
type input "12/01/2025"
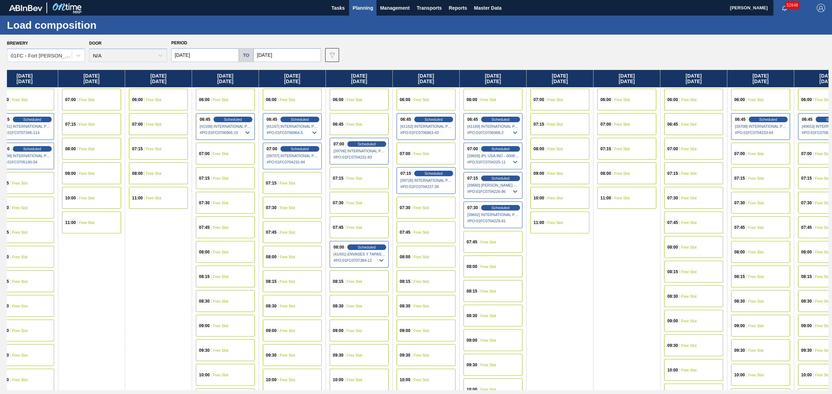
drag, startPoint x: 427, startPoint y: 157, endPoint x: 488, endPoint y: 152, distance: 60.8
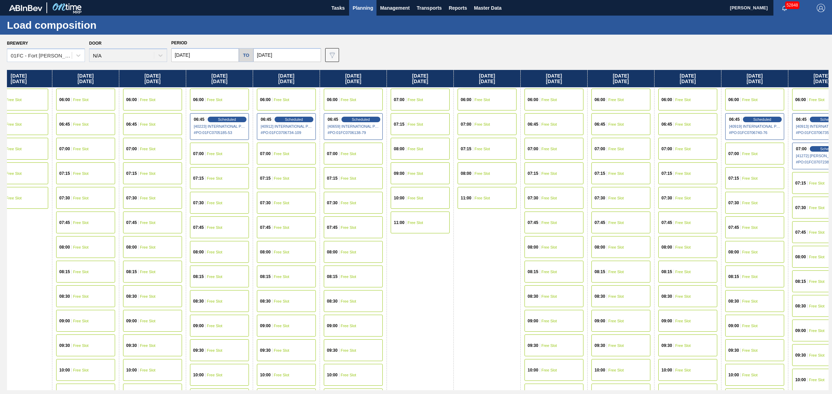
drag, startPoint x: 459, startPoint y: 162, endPoint x: 597, endPoint y: 156, distance: 137.7
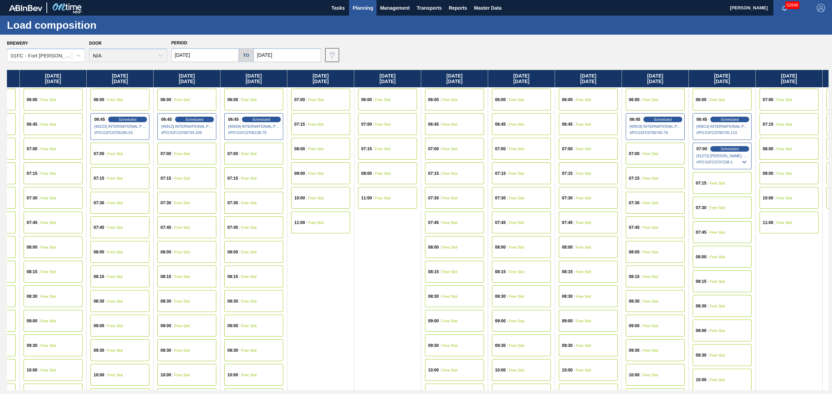
scroll to position [0, 2384]
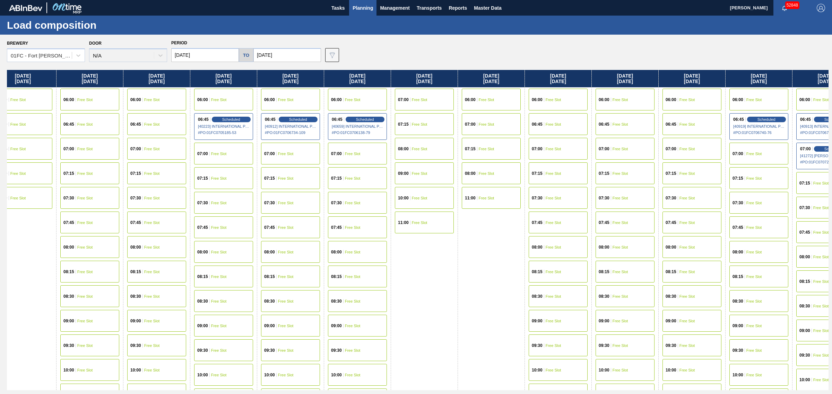
drag, startPoint x: 392, startPoint y: 157, endPoint x: 349, endPoint y: 156, distance: 43.0
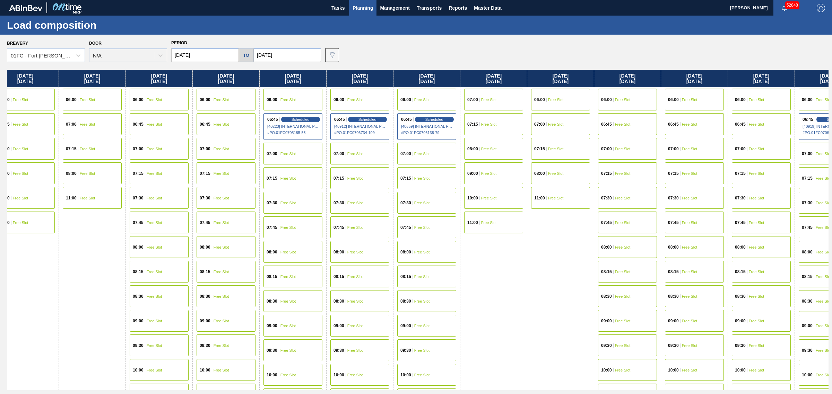
click at [300, 248] on div "08:00 Free Slot" at bounding box center [292, 252] width 59 height 22
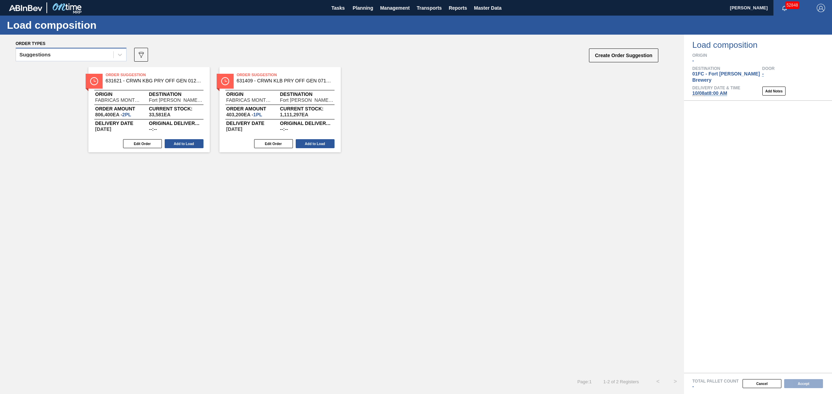
click at [76, 55] on div "Suggestions" at bounding box center [64, 55] width 97 height 10
click at [74, 70] on div "Awaiting load composition" at bounding box center [71, 71] width 111 height 13
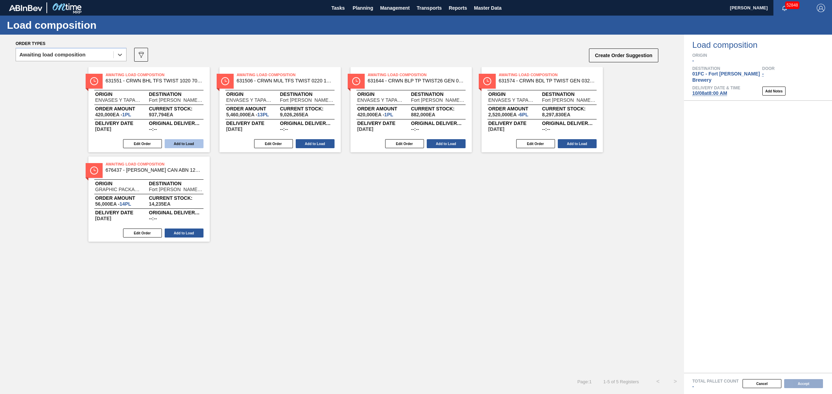
click at [184, 144] on button "Add to Load" at bounding box center [184, 143] width 39 height 9
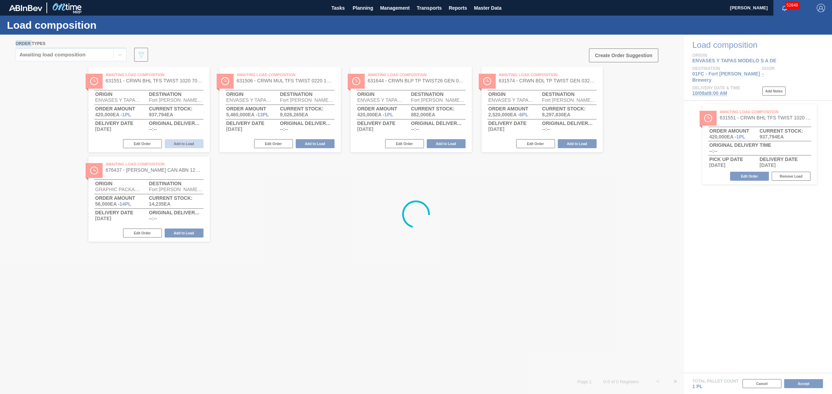
click at [184, 144] on div at bounding box center [416, 215] width 832 height 360
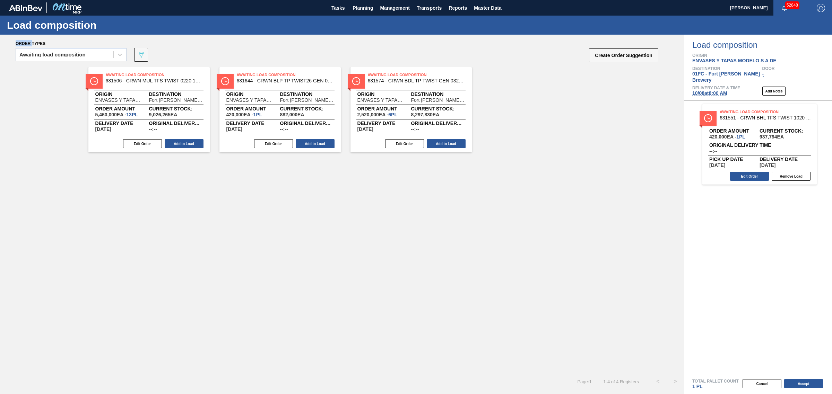
click at [184, 144] on button "Add to Load" at bounding box center [184, 143] width 39 height 9
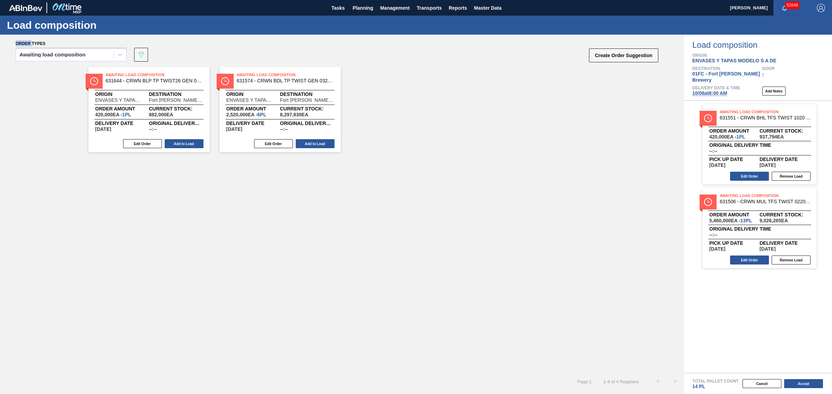
click at [184, 144] on button "Add to Load" at bounding box center [184, 143] width 39 height 9
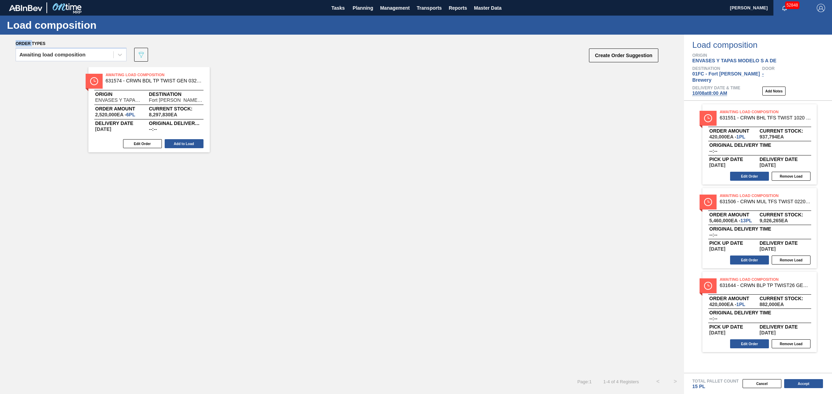
click at [184, 144] on button "Add to Load" at bounding box center [184, 143] width 39 height 9
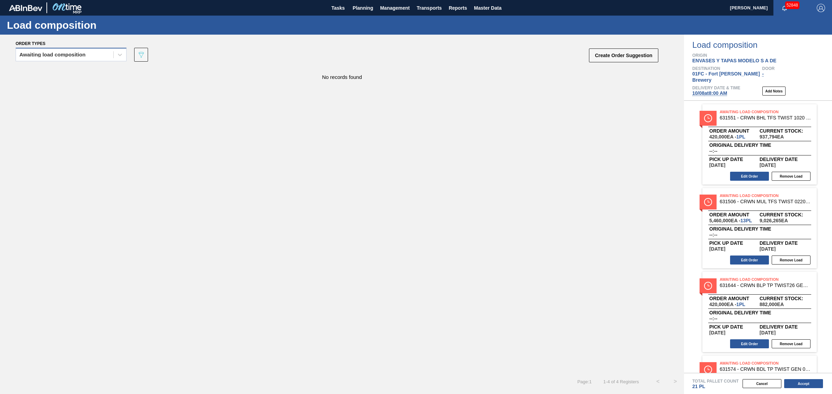
click at [41, 59] on div "Awaiting load composition" at bounding box center [64, 55] width 97 height 10
click at [49, 68] on div "Awaiting load composition" at bounding box center [71, 71] width 111 height 13
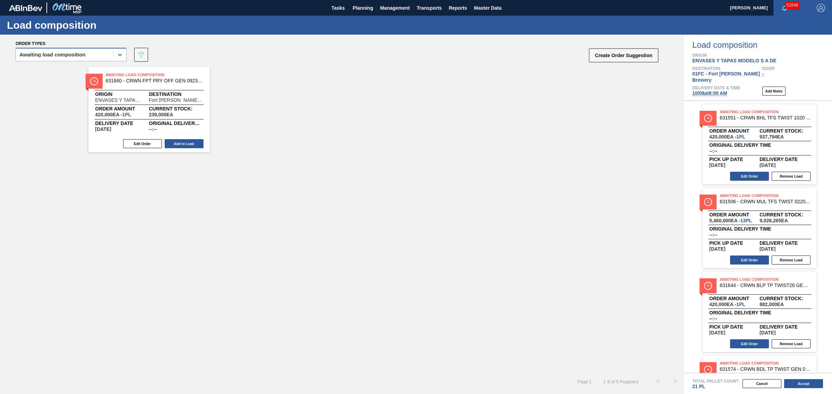
click at [91, 61] on div "option Awaiting load composition, selected. Select is focused ,type to refine l…" at bounding box center [71, 57] width 111 height 18
click at [90, 60] on div "Awaiting load composition" at bounding box center [64, 55] width 97 height 10
click at [89, 69] on div "Awaiting load composition" at bounding box center [71, 71] width 111 height 13
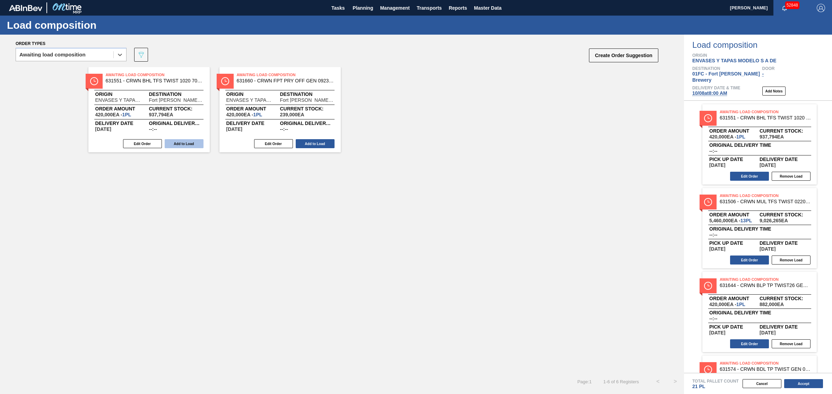
click at [183, 143] on button "Add to Load" at bounding box center [184, 143] width 39 height 9
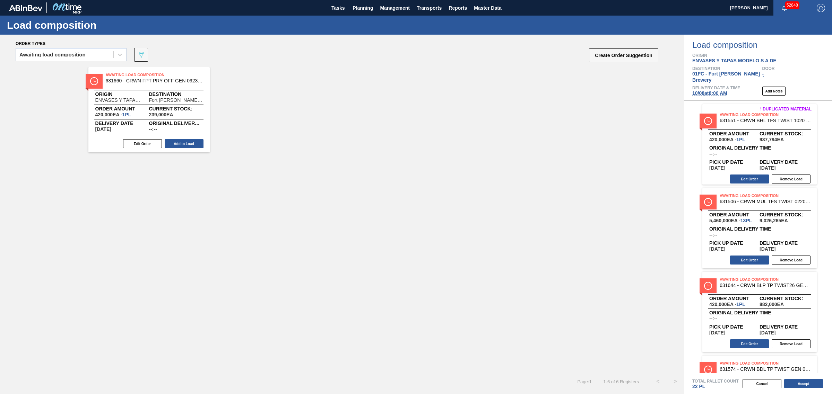
click at [183, 143] on button "Add to Load" at bounding box center [184, 143] width 39 height 9
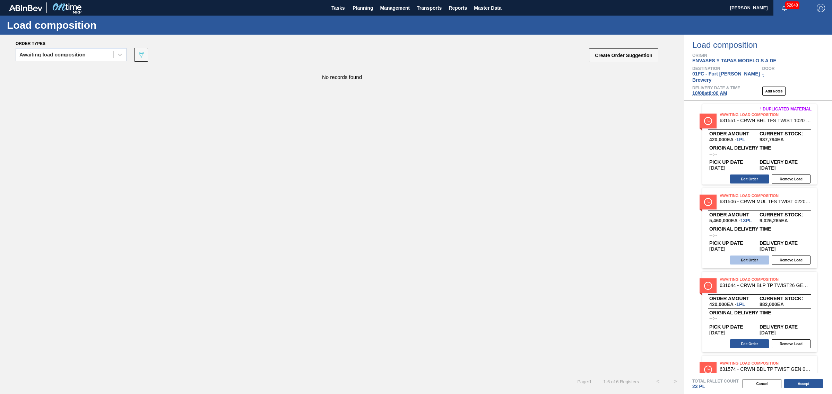
click at [750, 256] on button "Edit Order" at bounding box center [749, 260] width 39 height 9
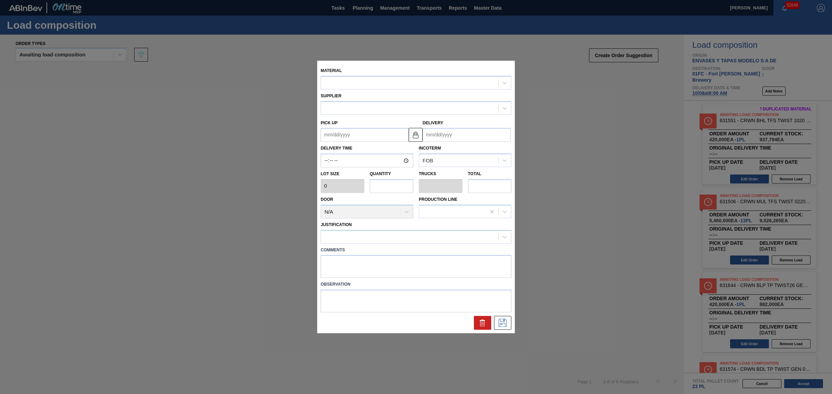
type input "420,000"
type input "13"
type input "0.591"
type input "5,460,000"
type up "[DATE]"
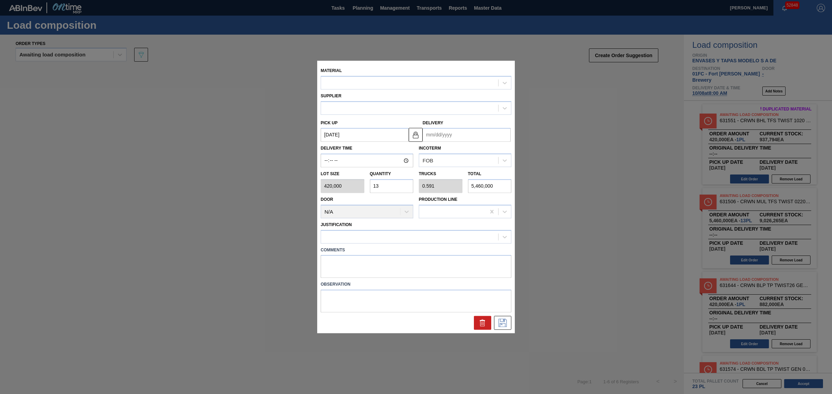
type input "[DATE]"
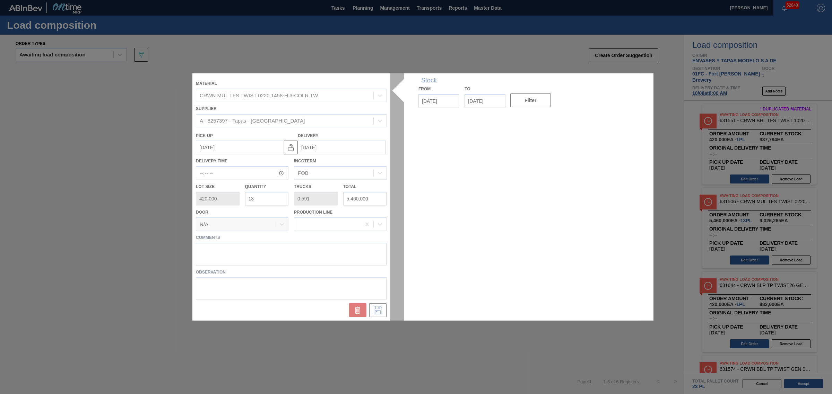
click at [266, 196] on div at bounding box center [415, 196] width 447 height 247
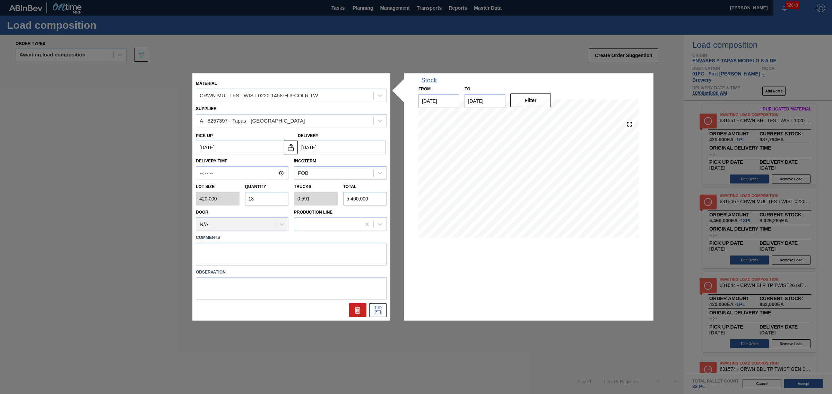
click at [265, 197] on input "13" at bounding box center [267, 199] width 44 height 14
type input "1"
type input "0.045"
type input "420,000"
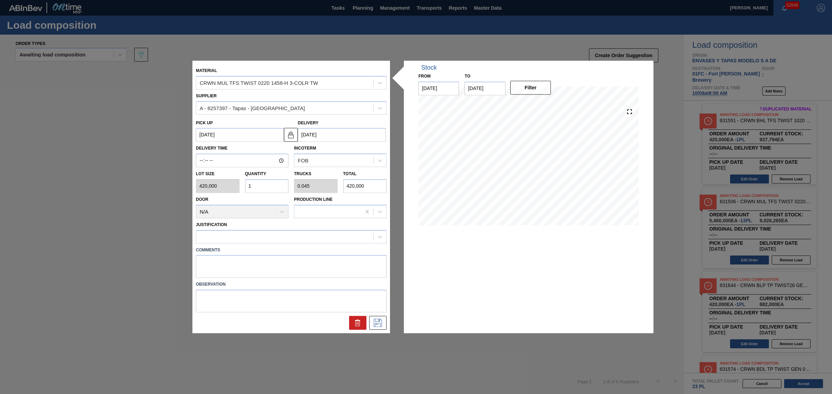
type input "12"
type input "0.545"
type input "5,040,000"
type input "12"
click at [380, 322] on icon at bounding box center [377, 323] width 11 height 8
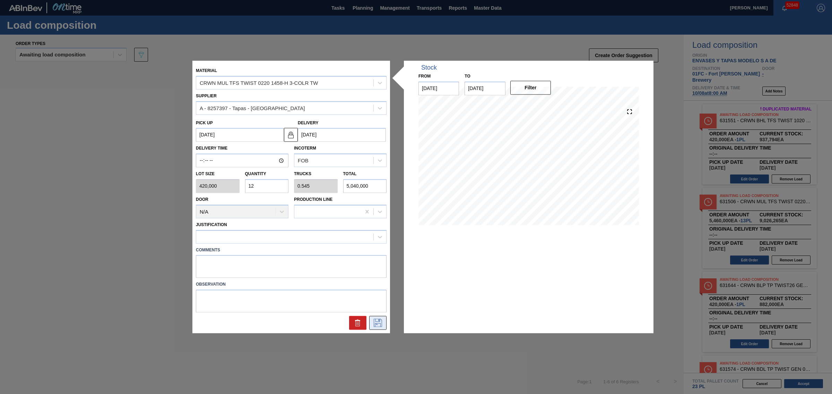
click at [377, 321] on icon at bounding box center [377, 323] width 11 height 8
click at [381, 328] on button at bounding box center [377, 323] width 17 height 14
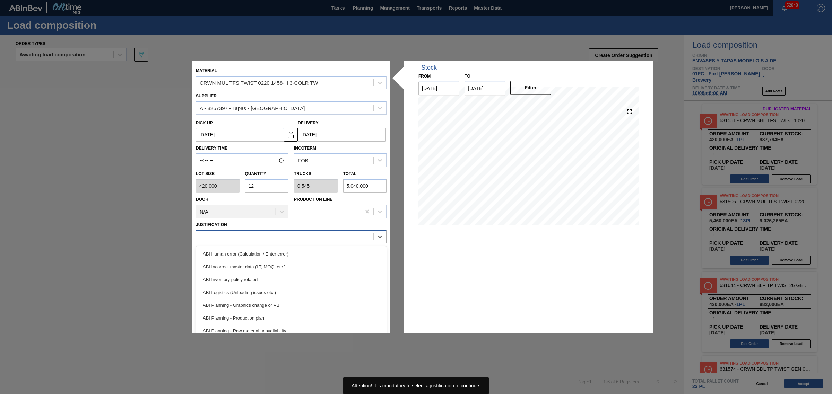
click at [257, 234] on div at bounding box center [284, 237] width 177 height 10
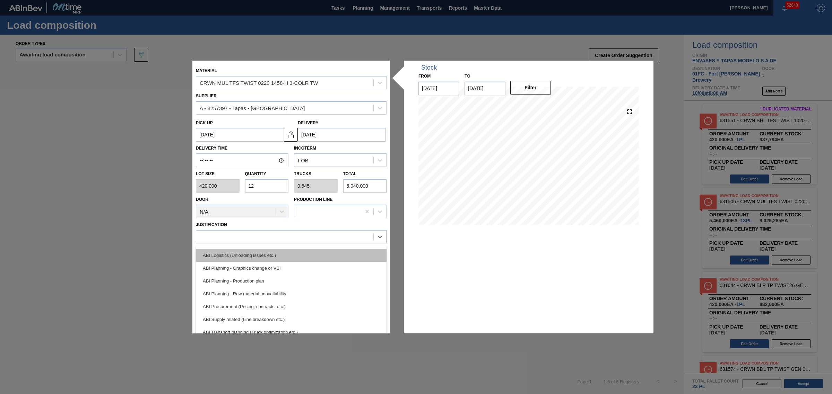
scroll to position [87, 0]
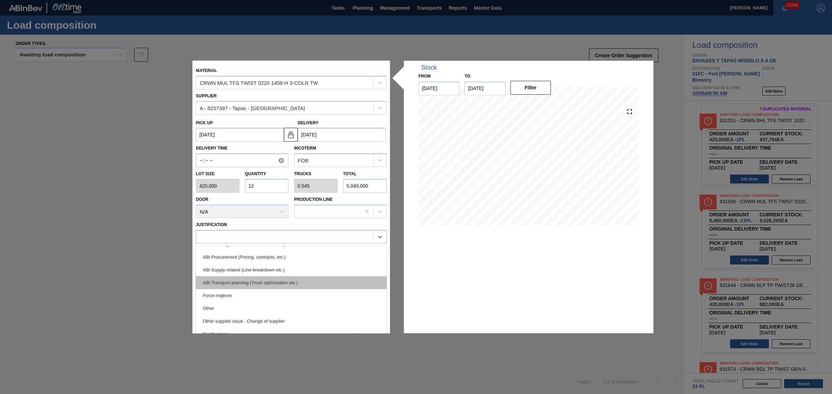
click at [273, 284] on div "ABI Transport planning (Truck optimization etc.)" at bounding box center [291, 283] width 191 height 13
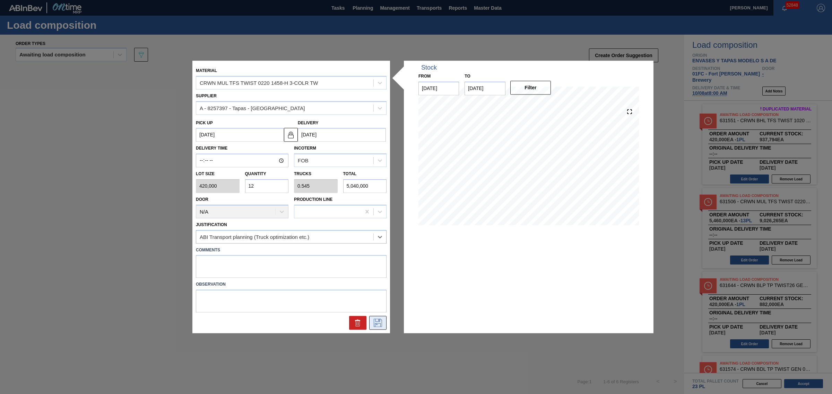
click at [381, 326] on icon at bounding box center [377, 323] width 11 height 8
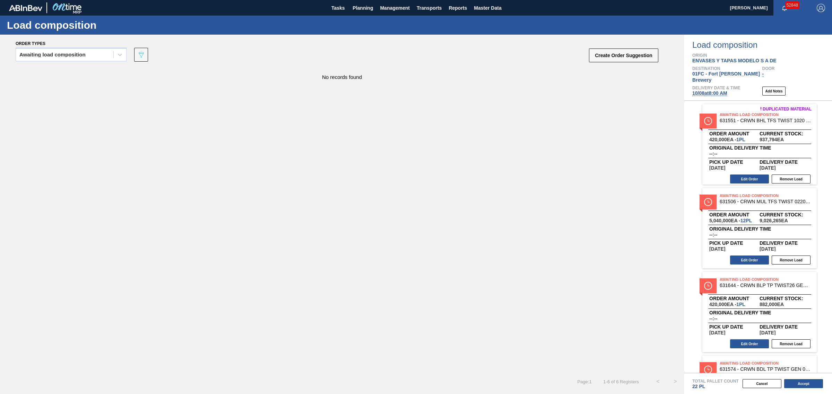
click at [441, 185] on div "No records found" at bounding box center [342, 220] width 684 height 306
click at [810, 381] on button "Accept" at bounding box center [803, 383] width 39 height 9
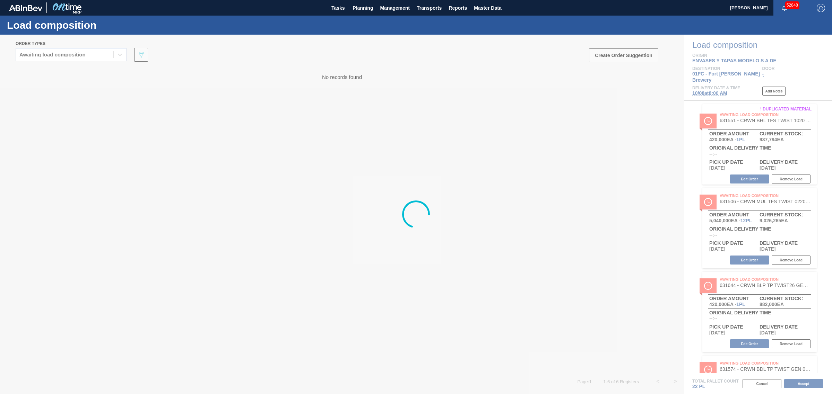
click at [416, 215] on icon at bounding box center [416, 215] width 28 height 28
click at [416, 214] on icon at bounding box center [416, 215] width 28 height 28
drag, startPoint x: 416, startPoint y: 214, endPoint x: 392, endPoint y: 201, distance: 27.0
click at [392, 201] on div at bounding box center [416, 215] width 832 height 360
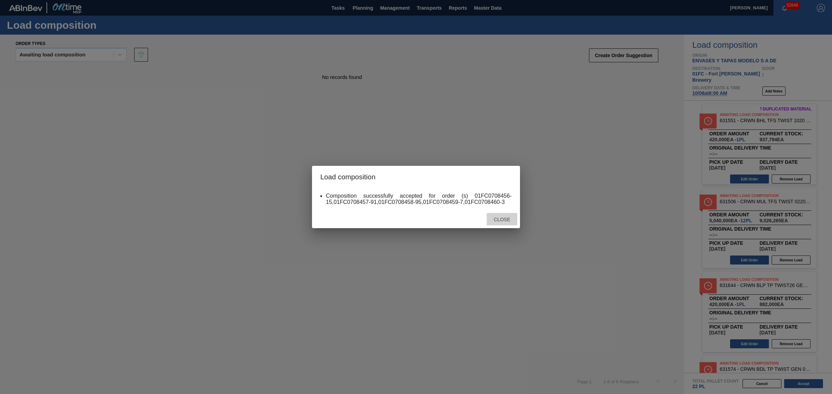
click at [501, 219] on span "Close" at bounding box center [501, 220] width 27 height 6
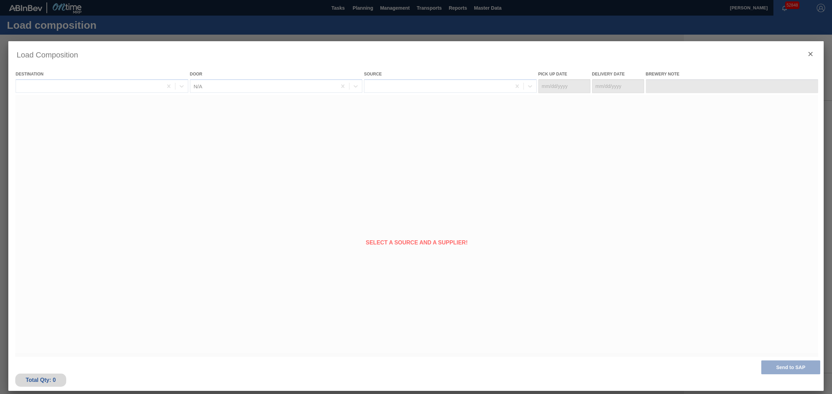
type Date "[DATE]"
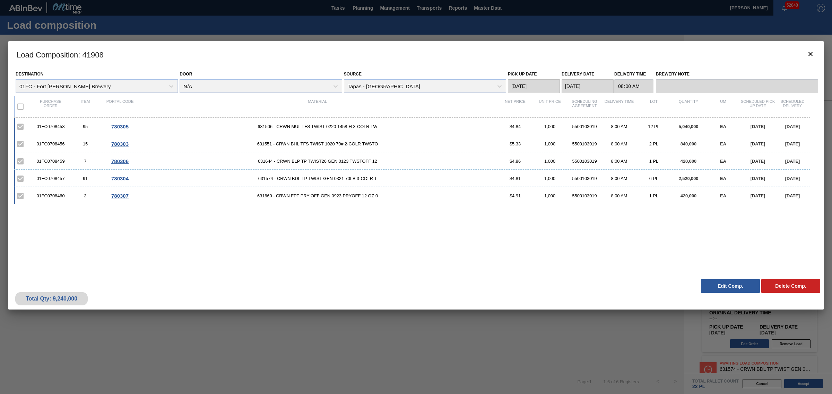
drag, startPoint x: 763, startPoint y: 217, endPoint x: 14, endPoint y: 72, distance: 762.7
click at [14, 72] on div "Destination 01FC - Fort Collins Brewery Door N/A Source Tapas - Zacatecas Pick …" at bounding box center [415, 172] width 815 height 208
click at [11, 42] on h3 "Load Composition : 41908" at bounding box center [415, 54] width 815 height 26
drag, startPoint x: 12, startPoint y: 51, endPoint x: 802, endPoint y: 207, distance: 804.9
click at [802, 207] on div "Load Composition : 41908 Destination 01FC - Fort Collins Brewery Door N/A Sourc…" at bounding box center [415, 175] width 815 height 269
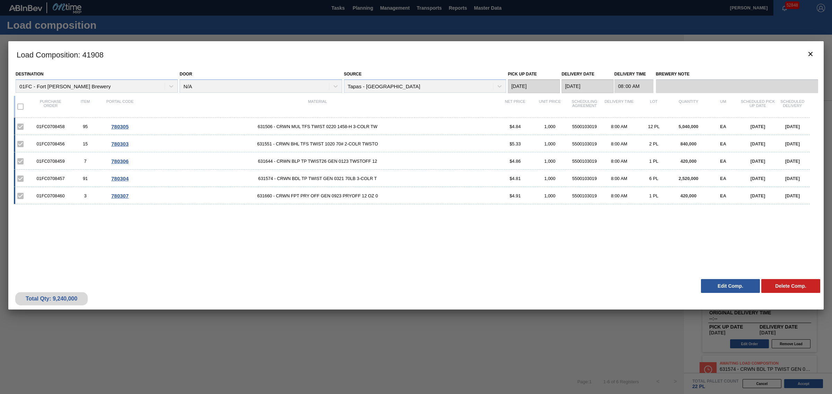
click at [802, 207] on div "01FC0708458 95 780305 631506 - CRWN MUL TFS TWIST 0220 1458-H 3-COLR TW $4.84 1…" at bounding box center [414, 193] width 801 height 150
drag, startPoint x: 806, startPoint y: 206, endPoint x: 11, endPoint y: 52, distance: 809.7
click at [11, 52] on div "Load Composition : 41908 Destination 01FC - Fort Collins Brewery Door N/A Sourc…" at bounding box center [415, 175] width 815 height 269
click at [129, 50] on h3 "Load Composition : 41908" at bounding box center [415, 54] width 815 height 26
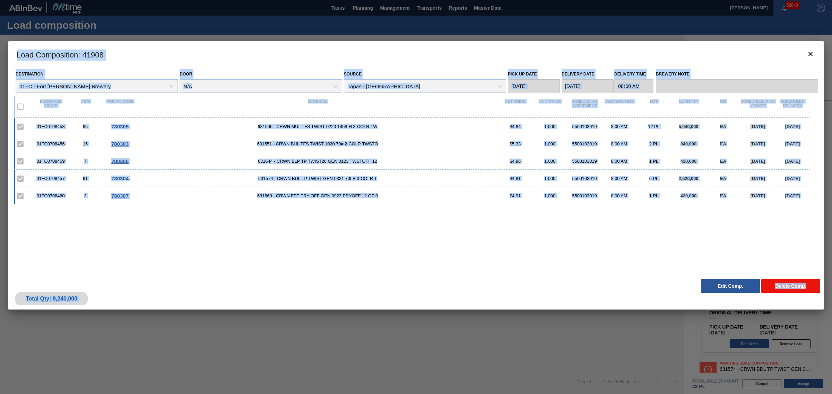
drag, startPoint x: 11, startPoint y: 51, endPoint x: 806, endPoint y: 287, distance: 828.5
click at [806, 287] on div "Load Composition : 41908 Destination 01FC - Fort Collins Brewery Door N/A Sourc…" at bounding box center [415, 175] width 815 height 269
click at [611, 263] on div "01FC0708458 95 780305 631506 - CRWN MUL TFS TWIST 0220 1458-H 3-COLR TW $4.84 1…" at bounding box center [414, 193] width 801 height 150
drag, startPoint x: 9, startPoint y: 51, endPoint x: 747, endPoint y: 289, distance: 775.4
click at [747, 289] on div "Load Composition : 41908 Destination 01FC - Fort Collins Brewery Door N/A Sourc…" at bounding box center [415, 175] width 815 height 269
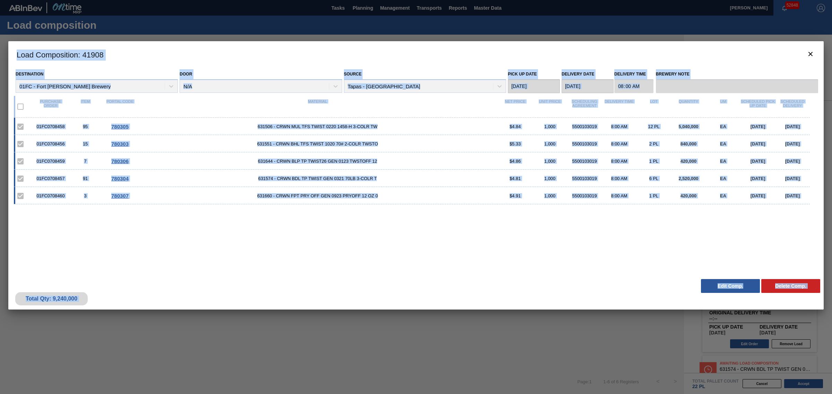
click at [473, 257] on div "01FC0708458 95 780305 631506 - CRWN MUL TFS TWIST 0220 1458-H 3-COLR TW $4.84 1…" at bounding box center [414, 193] width 801 height 150
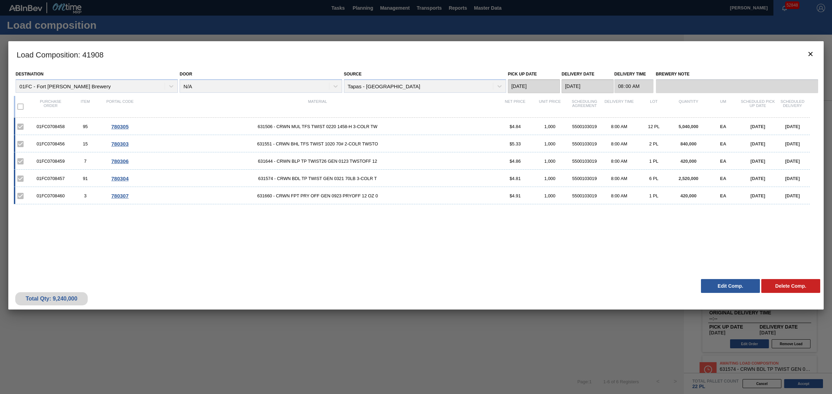
click at [401, 28] on div at bounding box center [416, 197] width 832 height 394
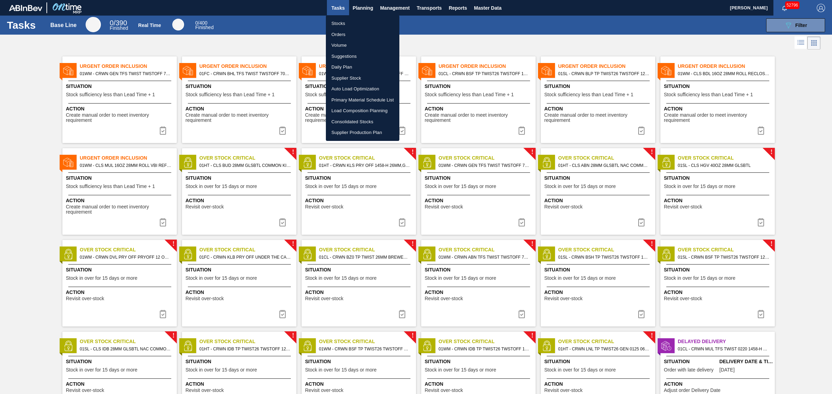
drag, startPoint x: 294, startPoint y: 26, endPoint x: 309, endPoint y: 26, distance: 15.2
click at [294, 26] on div at bounding box center [416, 197] width 832 height 394
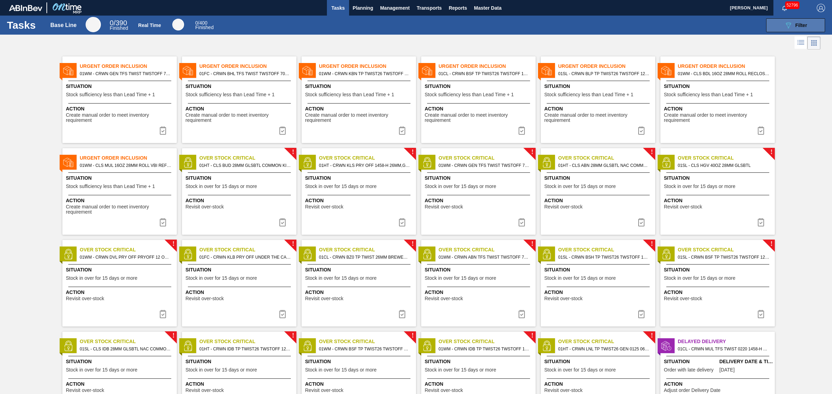
click at [785, 21] on icon "089F7B8B-B2A5-4AFE-B5C0-19BA573D28AC" at bounding box center [788, 25] width 8 height 8
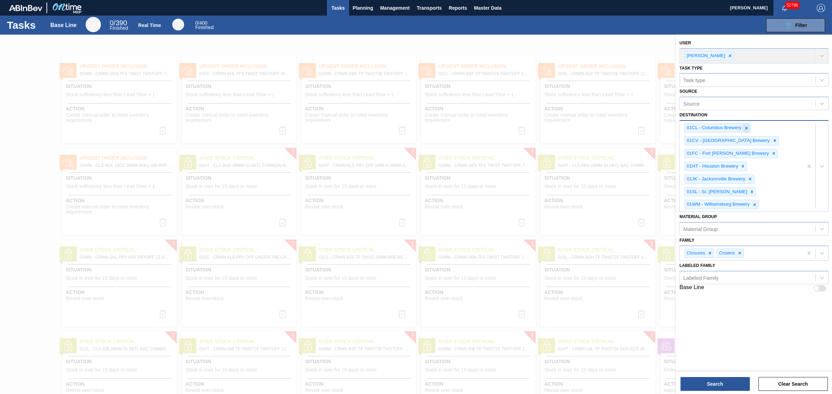
click at [745, 127] on icon at bounding box center [746, 128] width 5 height 5
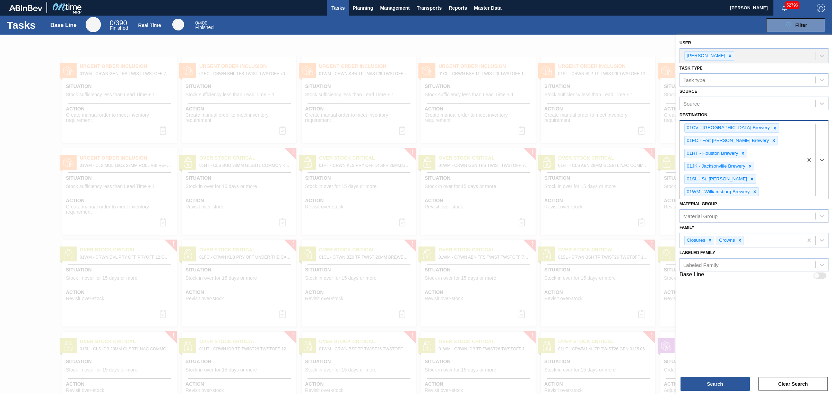
click at [773, 127] on icon at bounding box center [774, 128] width 2 height 2
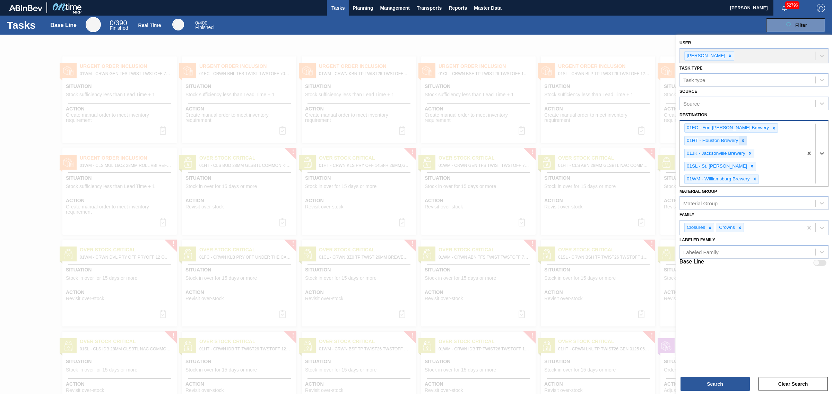
click at [744, 138] on icon at bounding box center [742, 140] width 5 height 5
click at [749, 138] on icon at bounding box center [749, 140] width 5 height 5
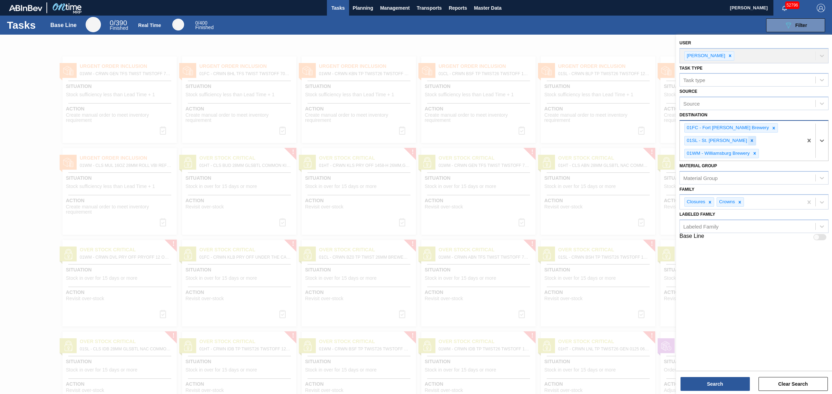
click at [749, 140] on icon at bounding box center [751, 140] width 5 height 5
click at [755, 141] on icon at bounding box center [754, 141] width 2 height 2
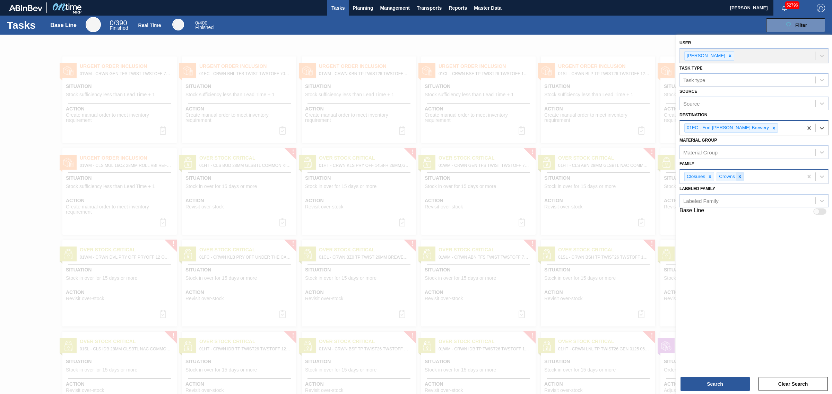
click at [740, 175] on icon at bounding box center [739, 176] width 2 height 2
click at [724, 386] on button "Search" at bounding box center [714, 384] width 69 height 14
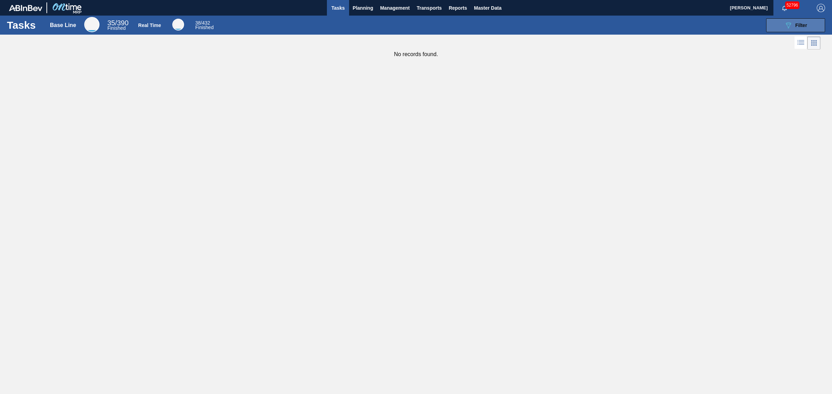
click at [778, 26] on button "089F7B8B-B2A5-4AFE-B5C0-19BA573D28AC Filter" at bounding box center [795, 25] width 59 height 14
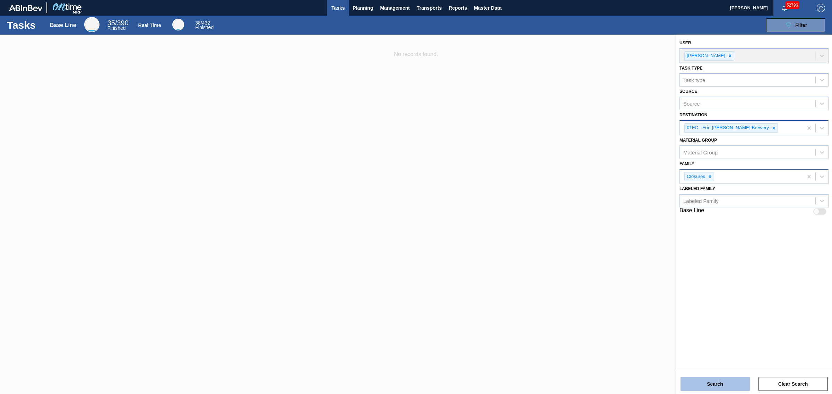
click at [723, 380] on button "Search" at bounding box center [714, 384] width 69 height 14
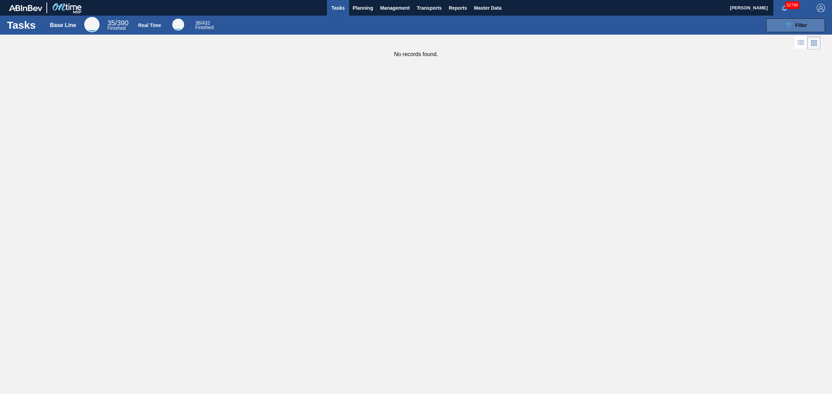
click at [779, 25] on button "089F7B8B-B2A5-4AFE-B5C0-19BA573D28AC Filter" at bounding box center [795, 25] width 59 height 14
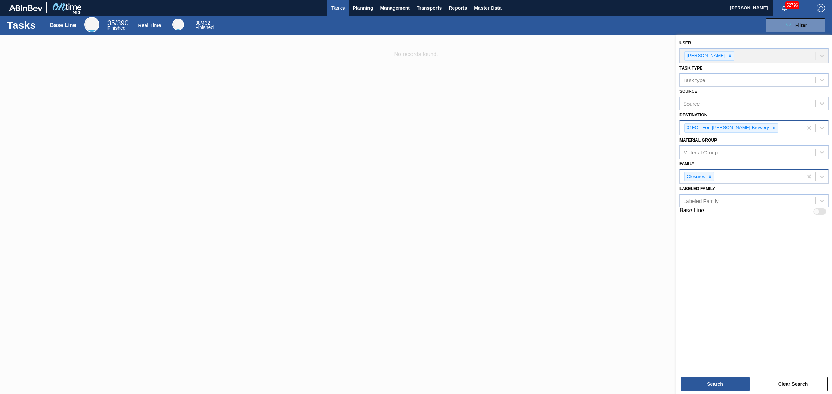
click at [729, 56] on div "User Joseph Shearburn" at bounding box center [753, 50] width 149 height 25
click at [557, 178] on div at bounding box center [416, 232] width 832 height 394
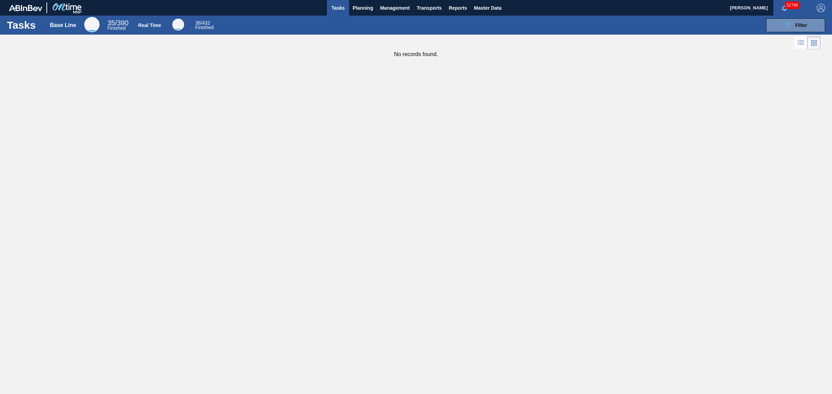
click at [337, 8] on span "Tasks" at bounding box center [337, 8] width 15 height 8
click at [359, 6] on span "Planning" at bounding box center [362, 8] width 20 height 8
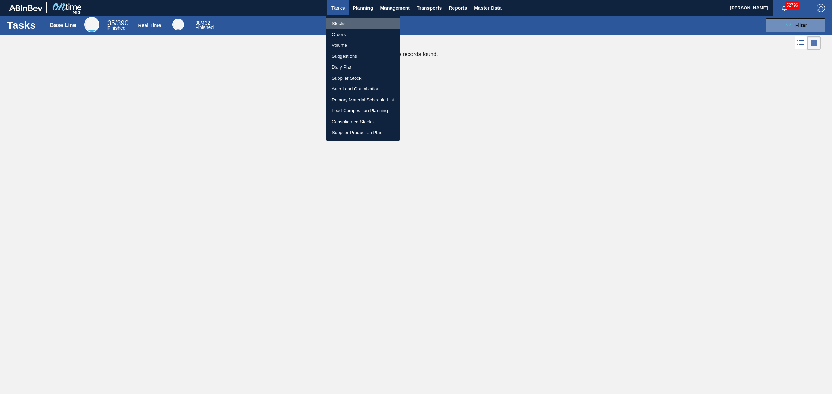
click at [337, 21] on li "Stocks" at bounding box center [362, 23] width 73 height 11
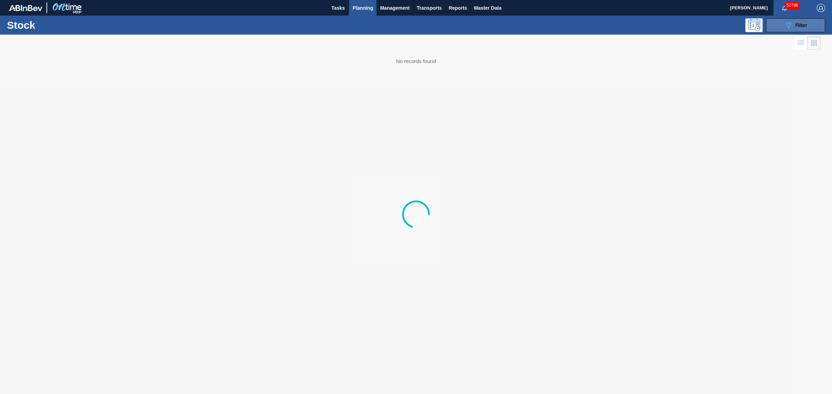
click at [781, 23] on button "089F7B8B-B2A5-4AFE-B5C0-19BA573D28AC Filter" at bounding box center [795, 25] width 59 height 14
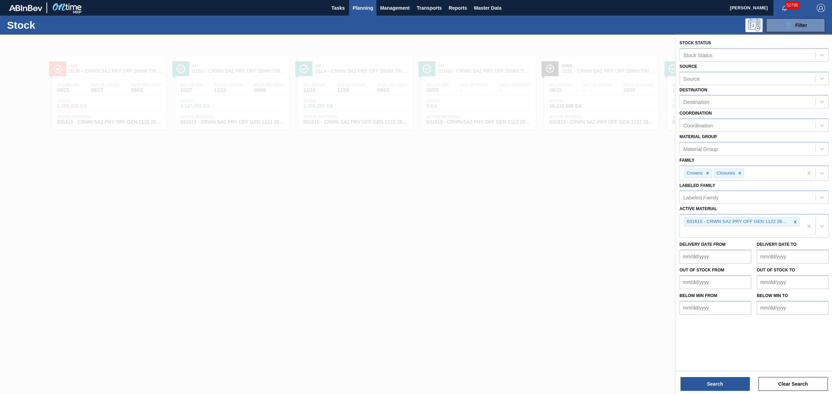
click at [795, 221] on icon at bounding box center [795, 222] width 2 height 2
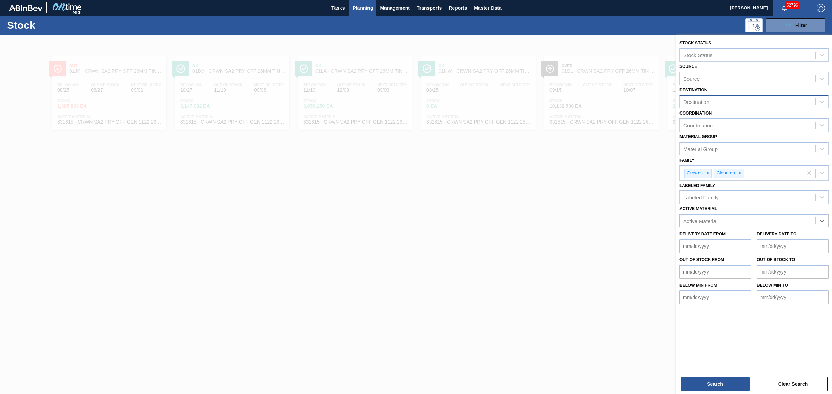
click at [714, 103] on div "Destination" at bounding box center [747, 102] width 135 height 10
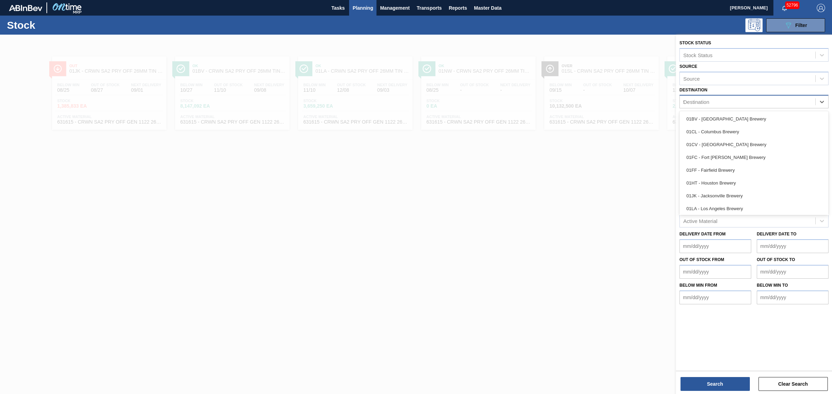
type input "fc"
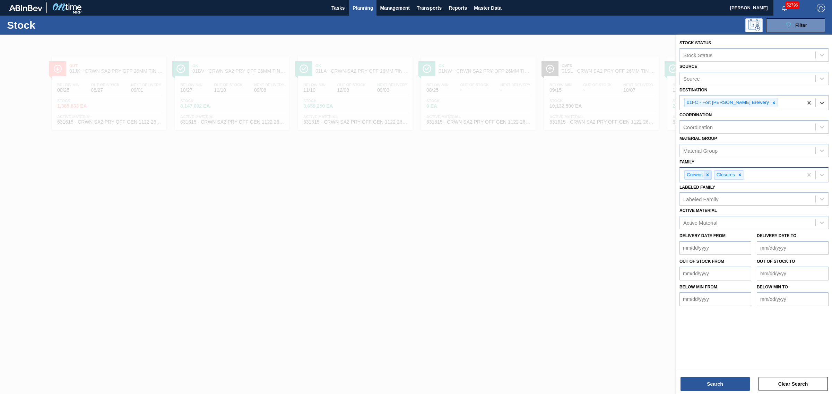
click at [708, 174] on icon at bounding box center [707, 175] width 5 height 5
click at [706, 382] on button "Search" at bounding box center [714, 384] width 69 height 14
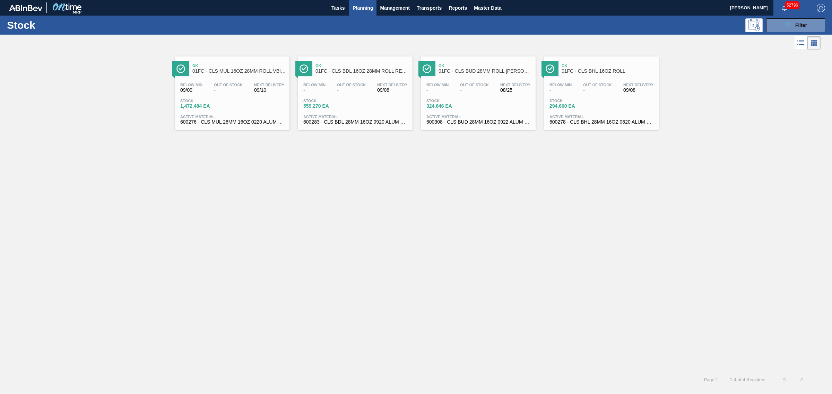
drag, startPoint x: 245, startPoint y: 85, endPoint x: 282, endPoint y: 88, distance: 36.5
drag, startPoint x: 252, startPoint y: 82, endPoint x: 261, endPoint y: 68, distance: 17.0
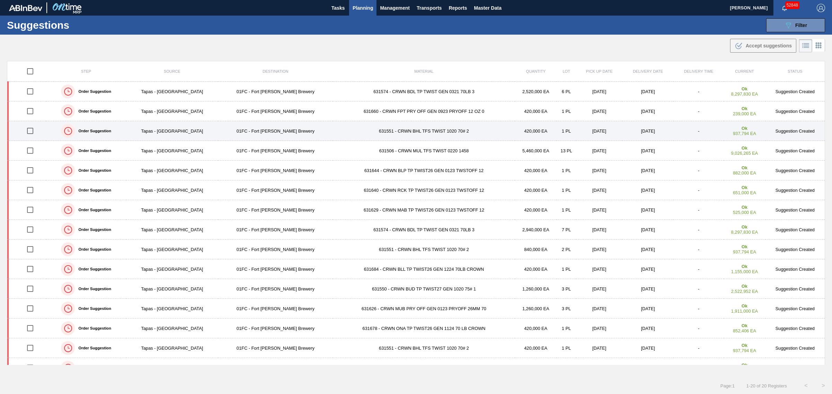
drag, startPoint x: 31, startPoint y: 151, endPoint x: 31, endPoint y: 139, distance: 12.5
click at [31, 151] on input "checkbox" at bounding box center [30, 150] width 15 height 15
checkbox input "true"
click at [30, 132] on input "checkbox" at bounding box center [30, 131] width 15 height 15
checkbox input "true"
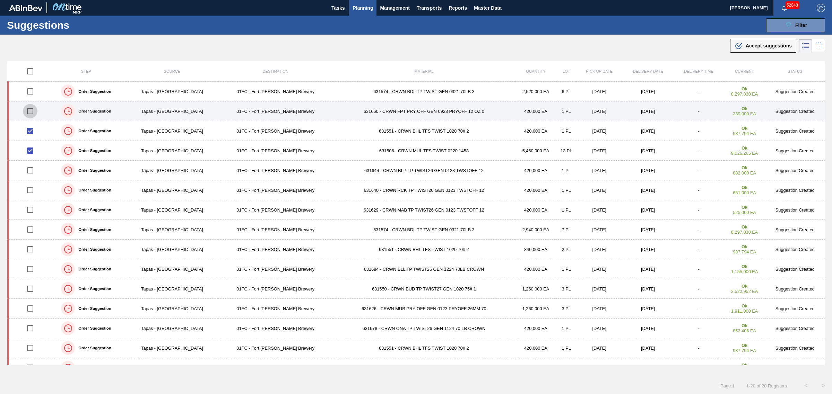
click at [32, 112] on input "checkbox" at bounding box center [30, 111] width 15 height 15
checkbox input "true"
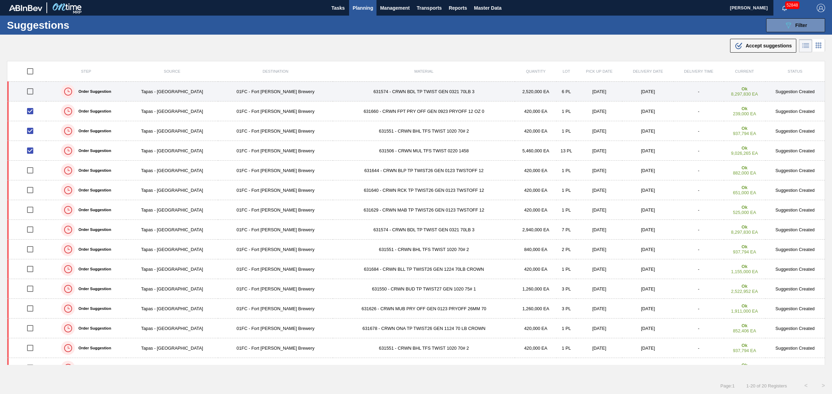
click at [32, 88] on input "checkbox" at bounding box center [30, 91] width 15 height 15
checkbox input "true"
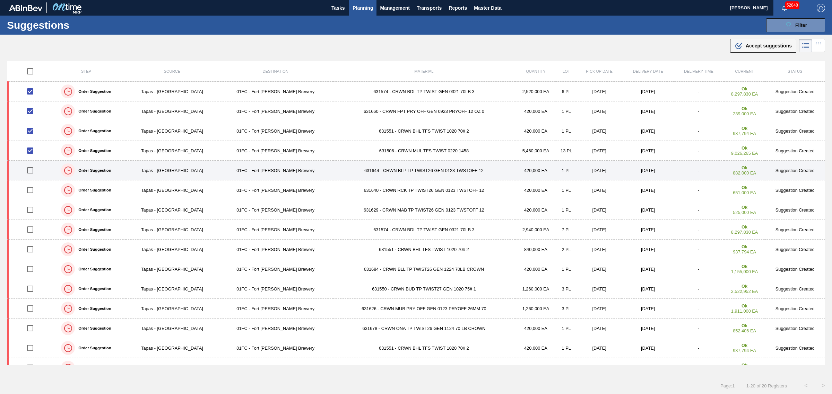
click at [33, 172] on input "checkbox" at bounding box center [30, 170] width 15 height 15
checkbox input "true"
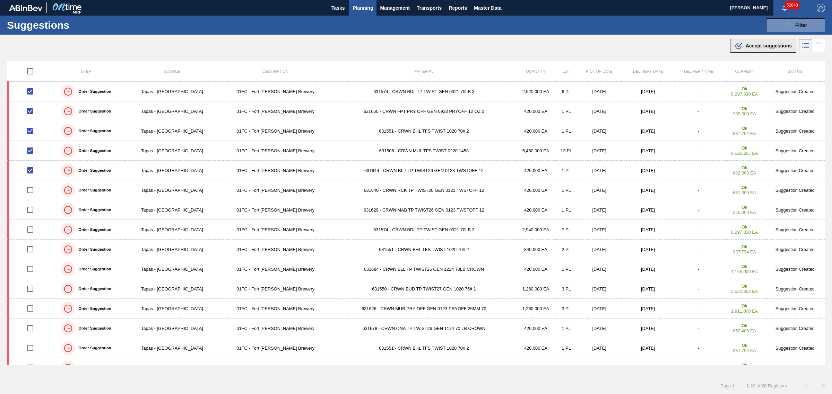
click at [752, 41] on button ".b{fill:var(--color-action-default)} Accept suggestions" at bounding box center [763, 46] width 66 height 14
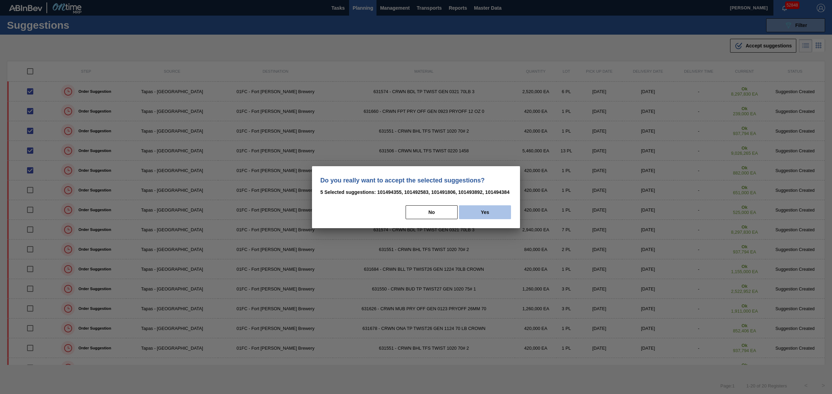
click at [479, 211] on button "Yes" at bounding box center [485, 212] width 52 height 14
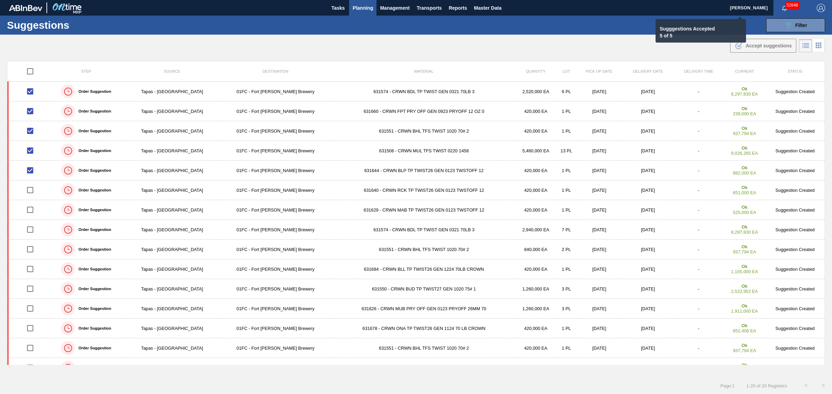
checkbox input "false"
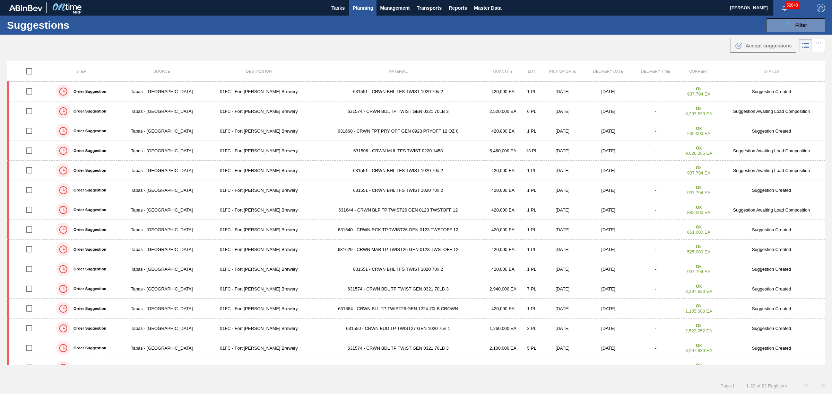
drag, startPoint x: 492, startPoint y: 122, endPoint x: 484, endPoint y: 73, distance: 48.9
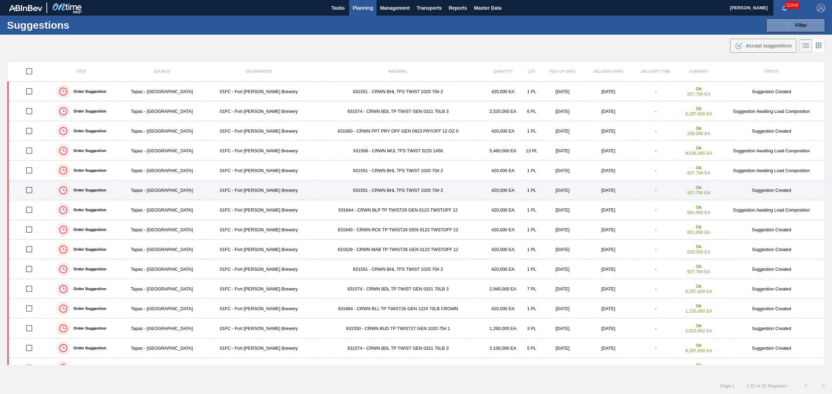
click at [31, 189] on input "checkbox" at bounding box center [29, 190] width 15 height 15
checkbox input "true"
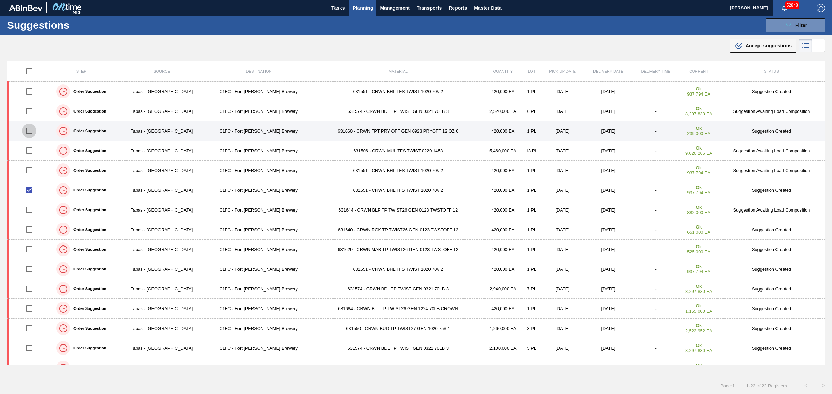
click at [32, 132] on input "checkbox" at bounding box center [29, 131] width 15 height 15
checkbox input "true"
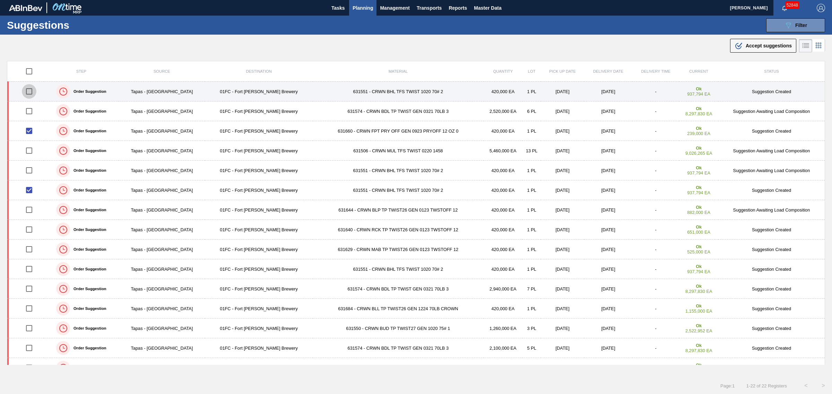
click at [31, 90] on input "checkbox" at bounding box center [29, 91] width 15 height 15
click at [32, 89] on input "checkbox" at bounding box center [29, 91] width 15 height 15
checkbox input "false"
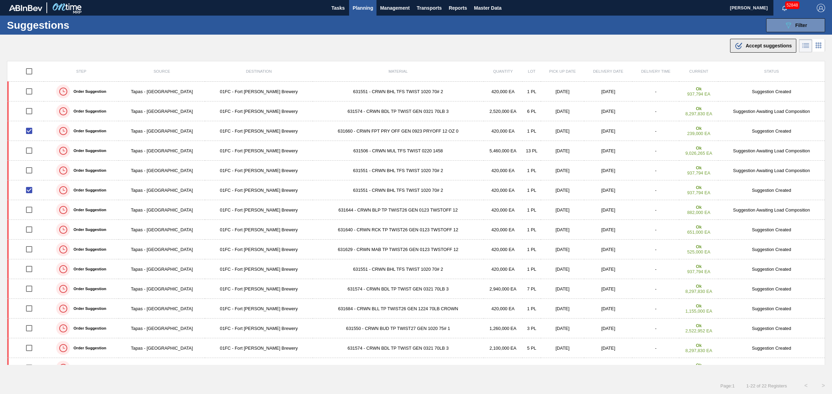
click at [756, 39] on button ".b{fill:var(--color-action-default)} Accept suggestions" at bounding box center [763, 46] width 66 height 14
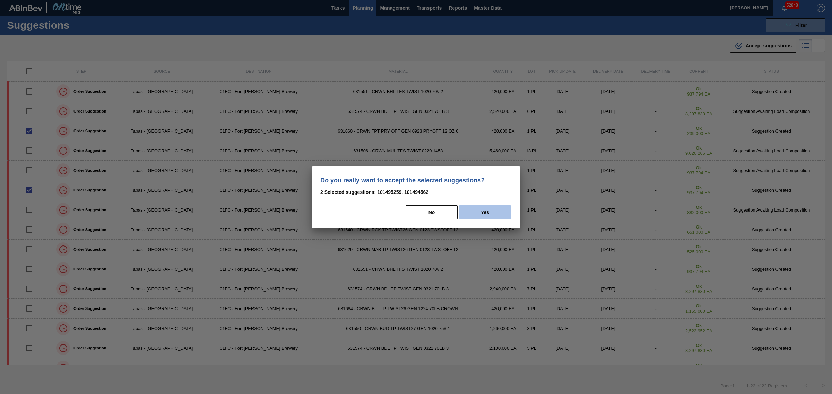
click at [479, 211] on button "Yes" at bounding box center [485, 212] width 52 height 14
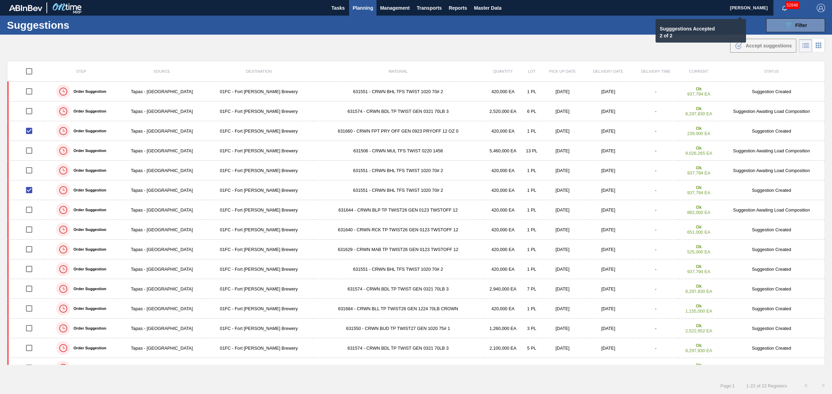
checkbox input "false"
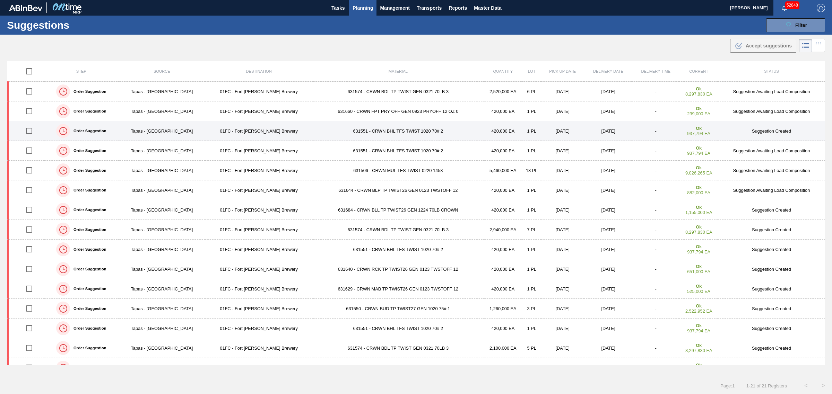
click at [32, 130] on input "checkbox" at bounding box center [29, 131] width 15 height 15
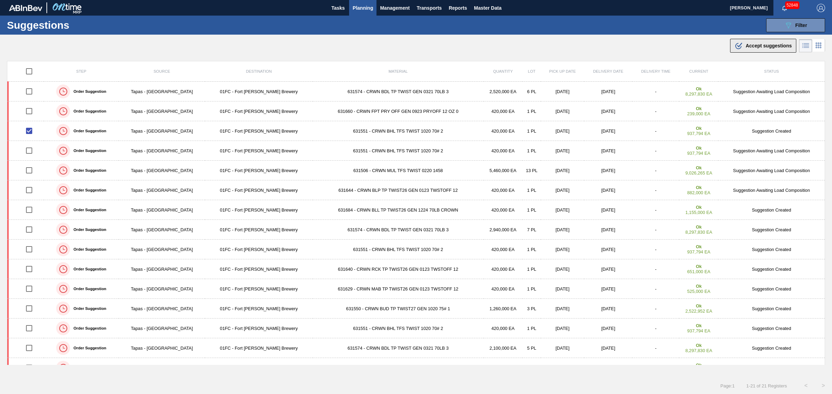
click at [752, 49] on div ".b{fill:var(--color-action-default)} Accept suggestions" at bounding box center [762, 46] width 57 height 8
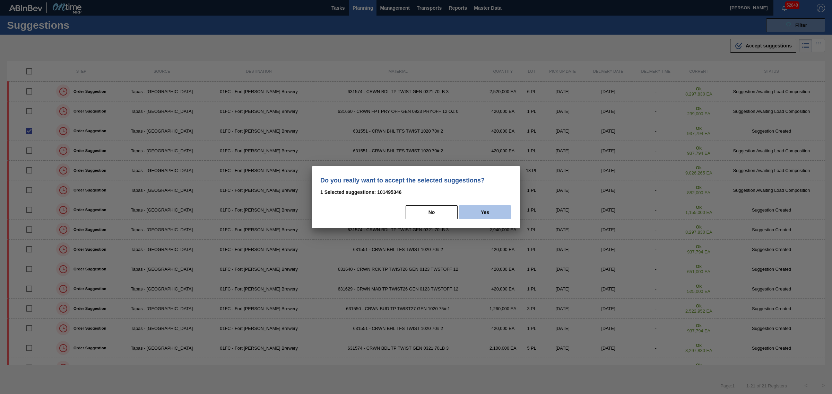
click at [476, 211] on button "Yes" at bounding box center [485, 212] width 52 height 14
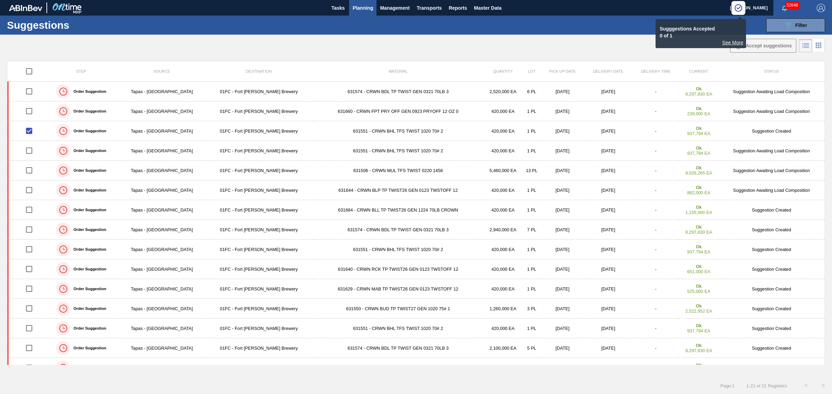
click at [697, 51] on div ".b{fill:var(--color-action-default)} Accept suggestions" at bounding box center [416, 44] width 832 height 19
click at [737, 11] on img at bounding box center [738, 7] width 9 height 9
click at [729, 40] on div "See More" at bounding box center [700, 43] width 85 height 6
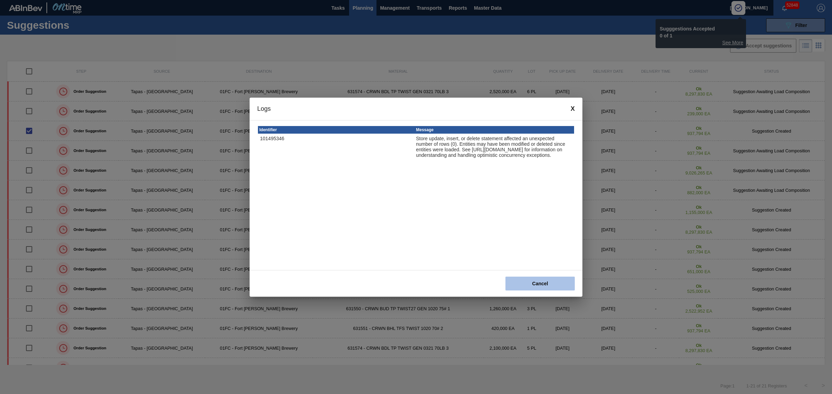
click at [530, 283] on button "Cancel" at bounding box center [539, 284] width 69 height 14
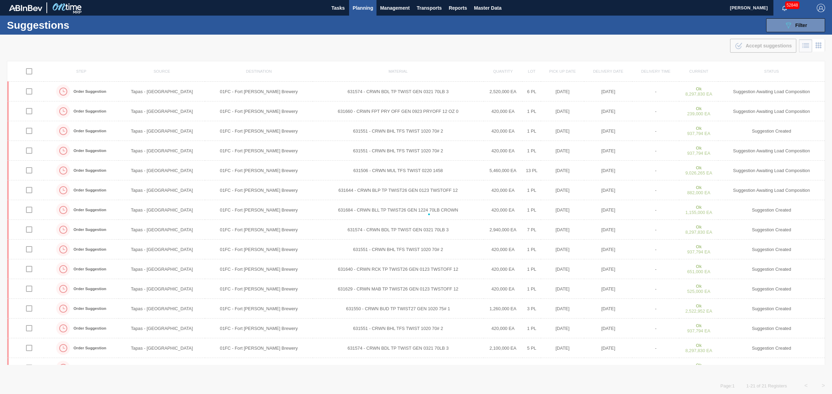
checkbox input "false"
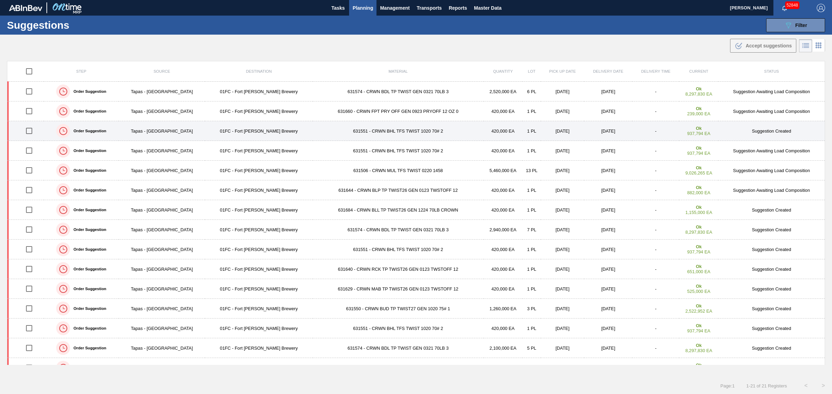
click at [30, 132] on input "checkbox" at bounding box center [29, 131] width 15 height 15
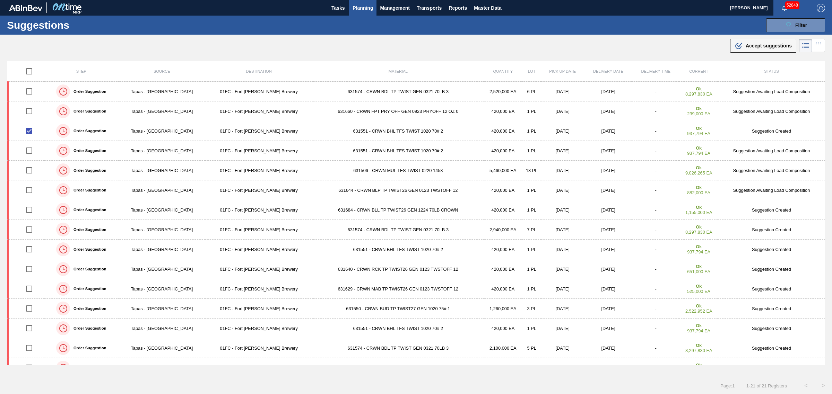
click at [750, 43] on div ".b{fill:var(--color-action-default)} Accept suggestions" at bounding box center [762, 46] width 57 height 8
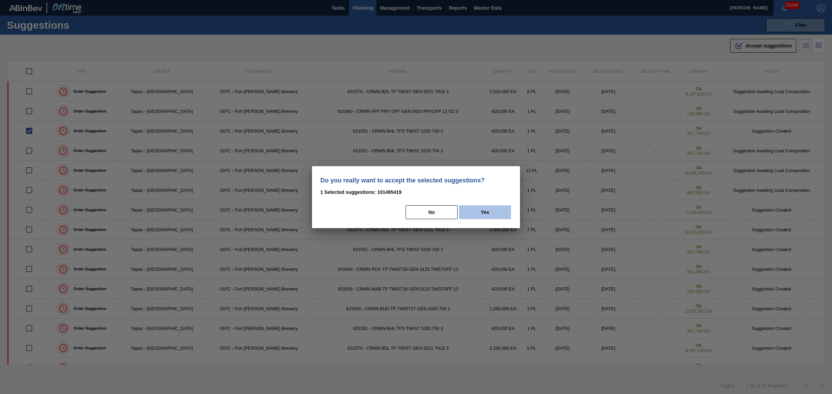
click at [482, 213] on button "Yes" at bounding box center [485, 212] width 52 height 14
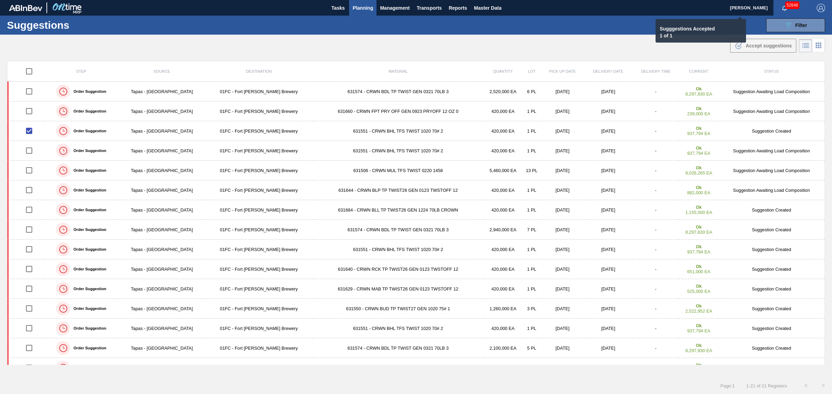
checkbox input "false"
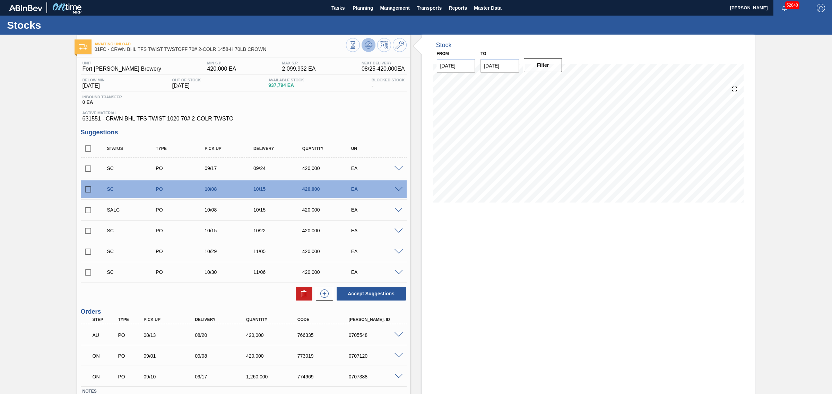
click at [369, 44] on icon at bounding box center [369, 45] width 1 height 3
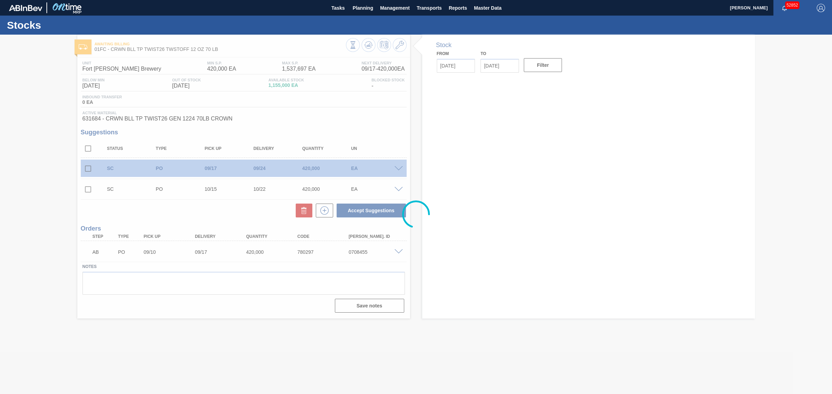
type input "[DATE]"
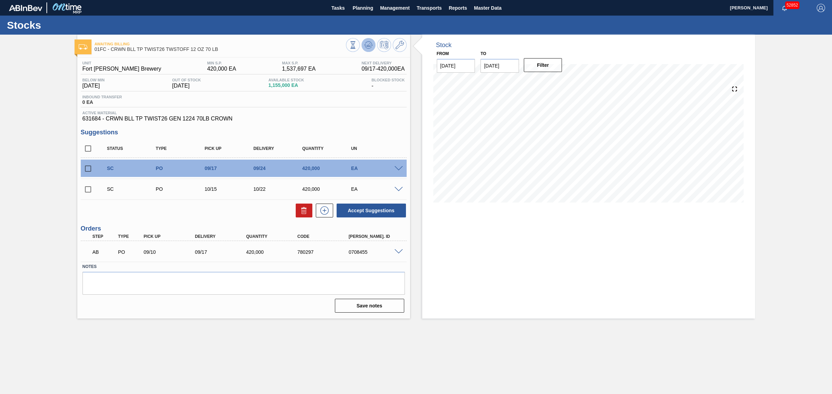
click at [365, 44] on icon at bounding box center [368, 45] width 8 height 8
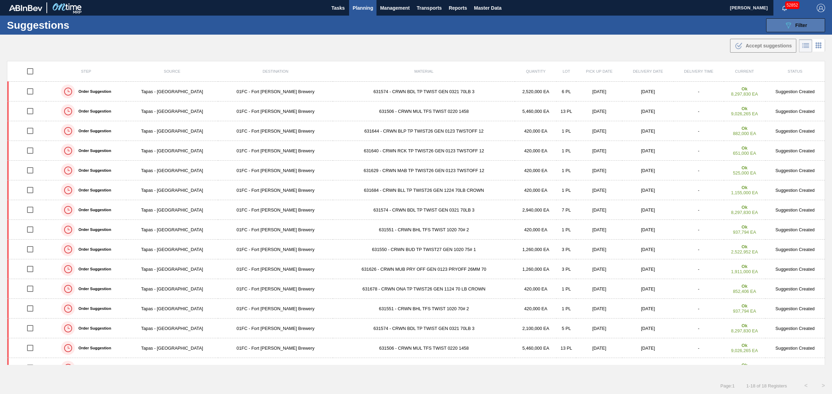
click at [788, 27] on icon "089F7B8B-B2A5-4AFE-B5C0-19BA573D28AC" at bounding box center [788, 25] width 8 height 8
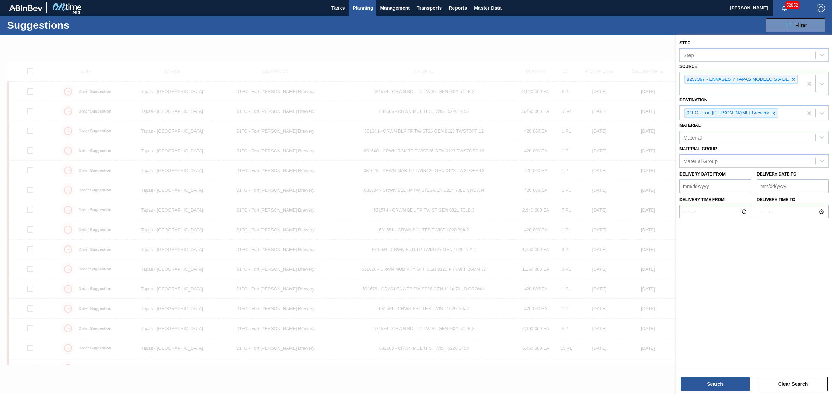
click at [261, 59] on div at bounding box center [416, 232] width 832 height 394
